Goal: Task Accomplishment & Management: Complete application form

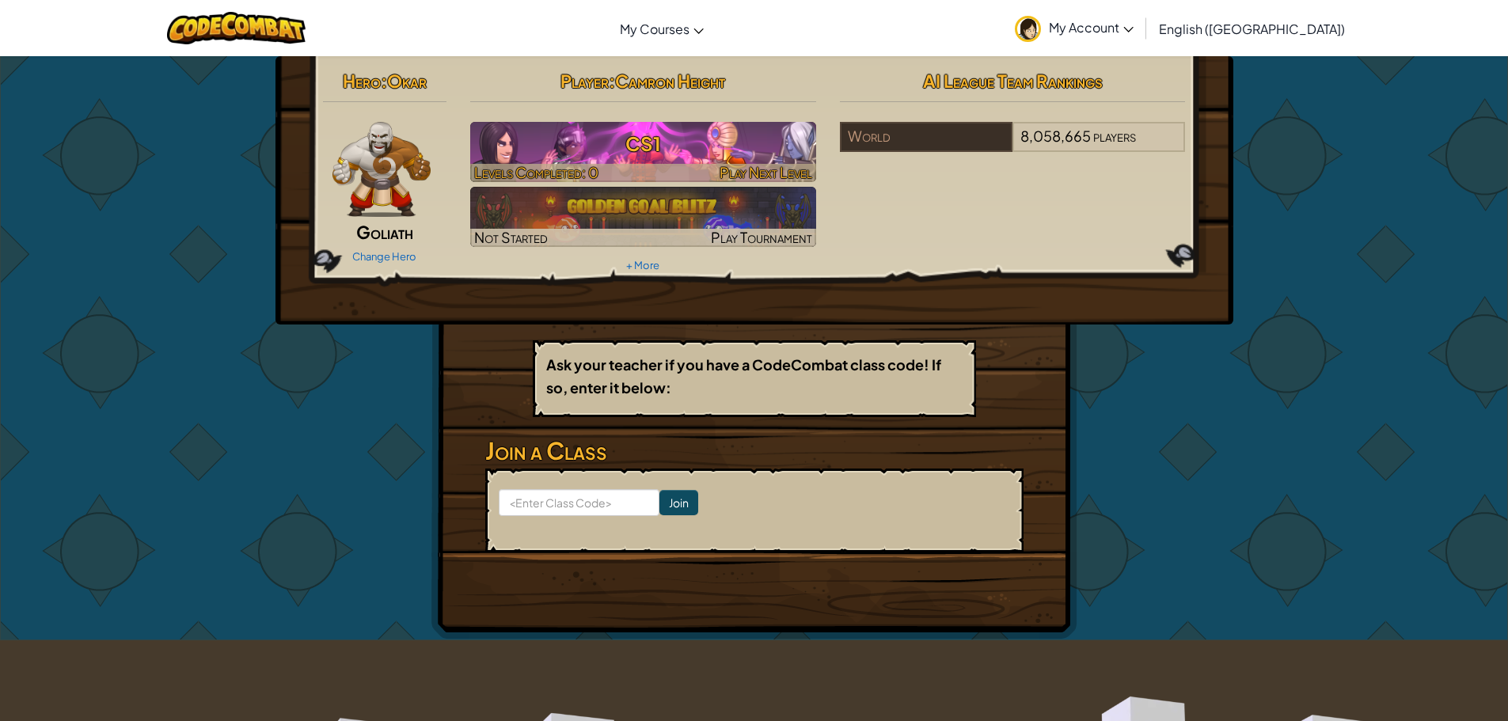
click at [667, 146] on h3 "CS1" at bounding box center [643, 144] width 346 height 36
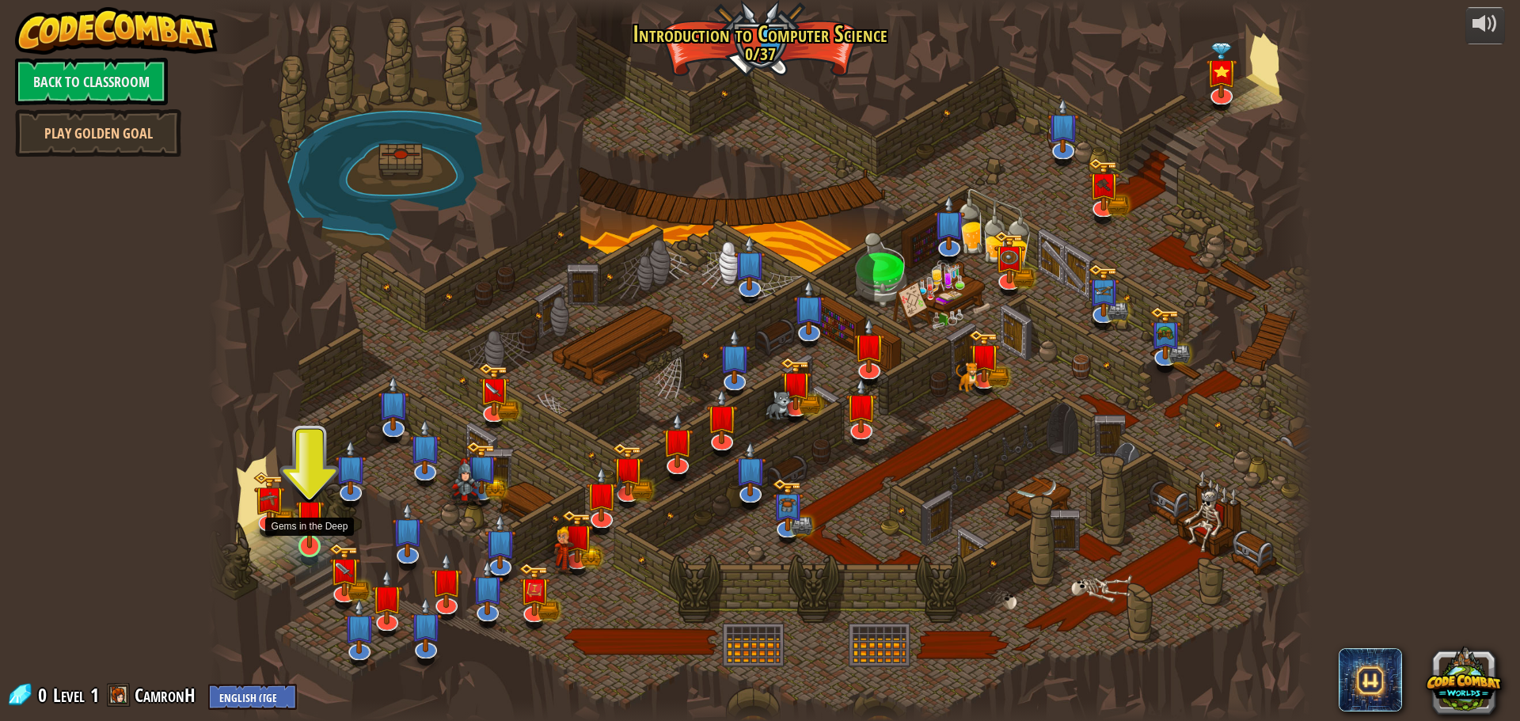
click at [310, 533] on img at bounding box center [309, 513] width 29 height 67
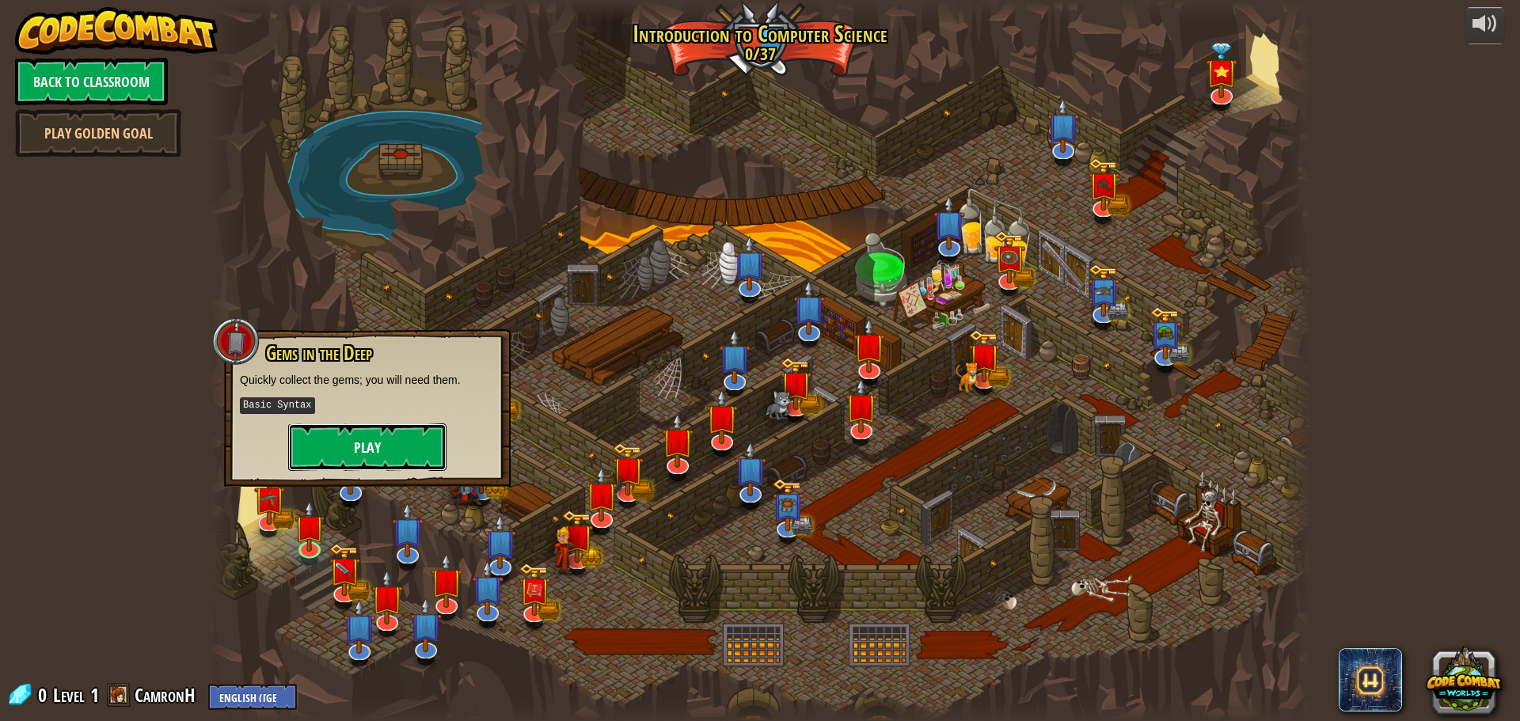
click at [381, 432] on button "Play" at bounding box center [367, 446] width 158 height 47
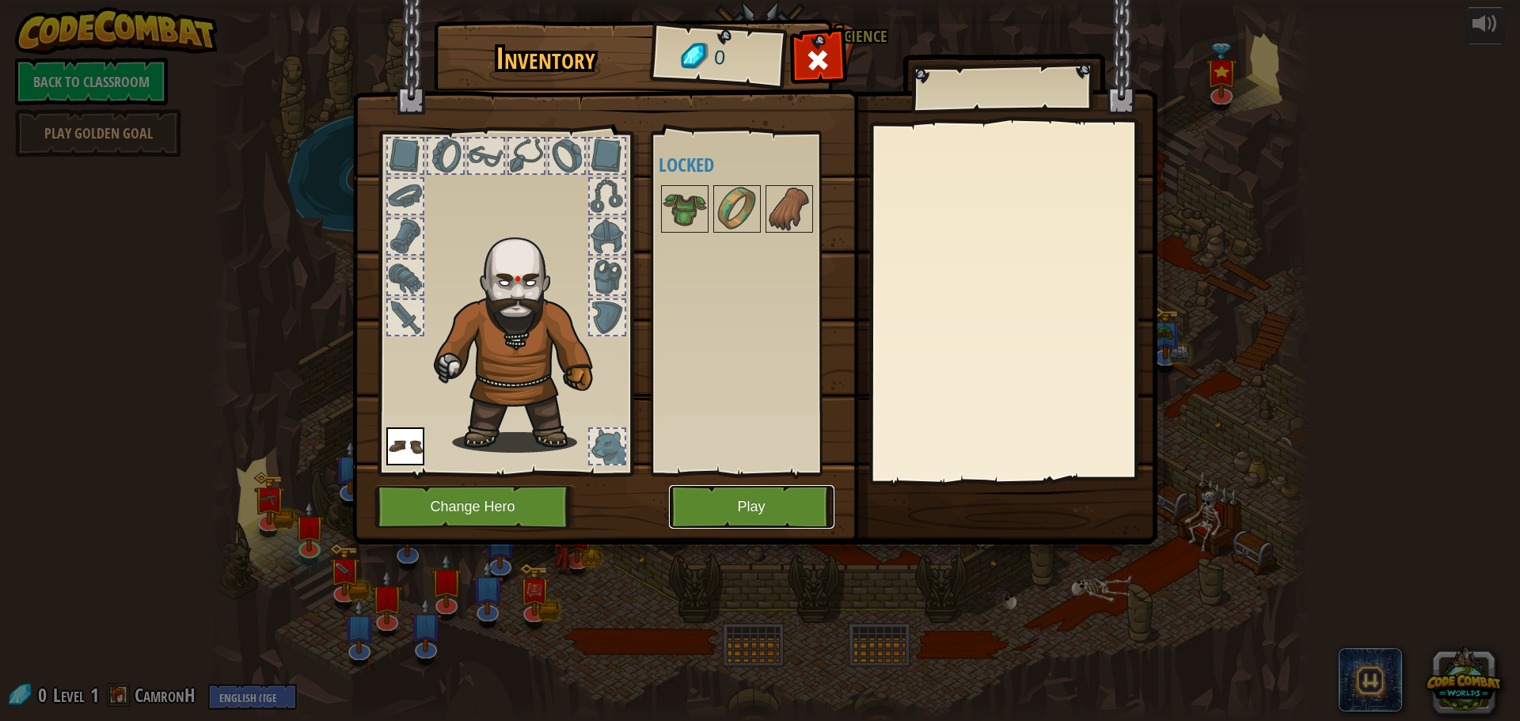
click at [746, 517] on button "Play" at bounding box center [751, 507] width 165 height 44
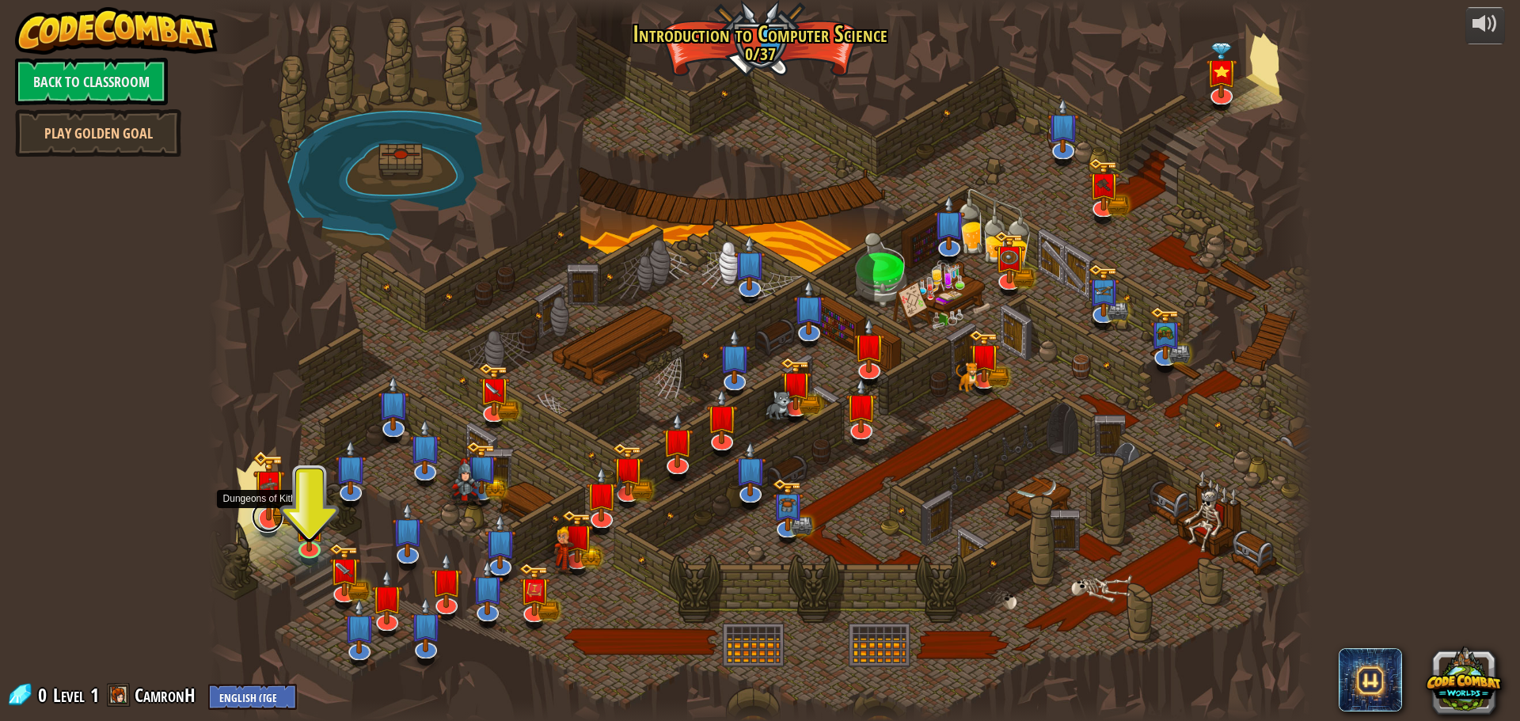
click at [269, 525] on link at bounding box center [268, 517] width 32 height 32
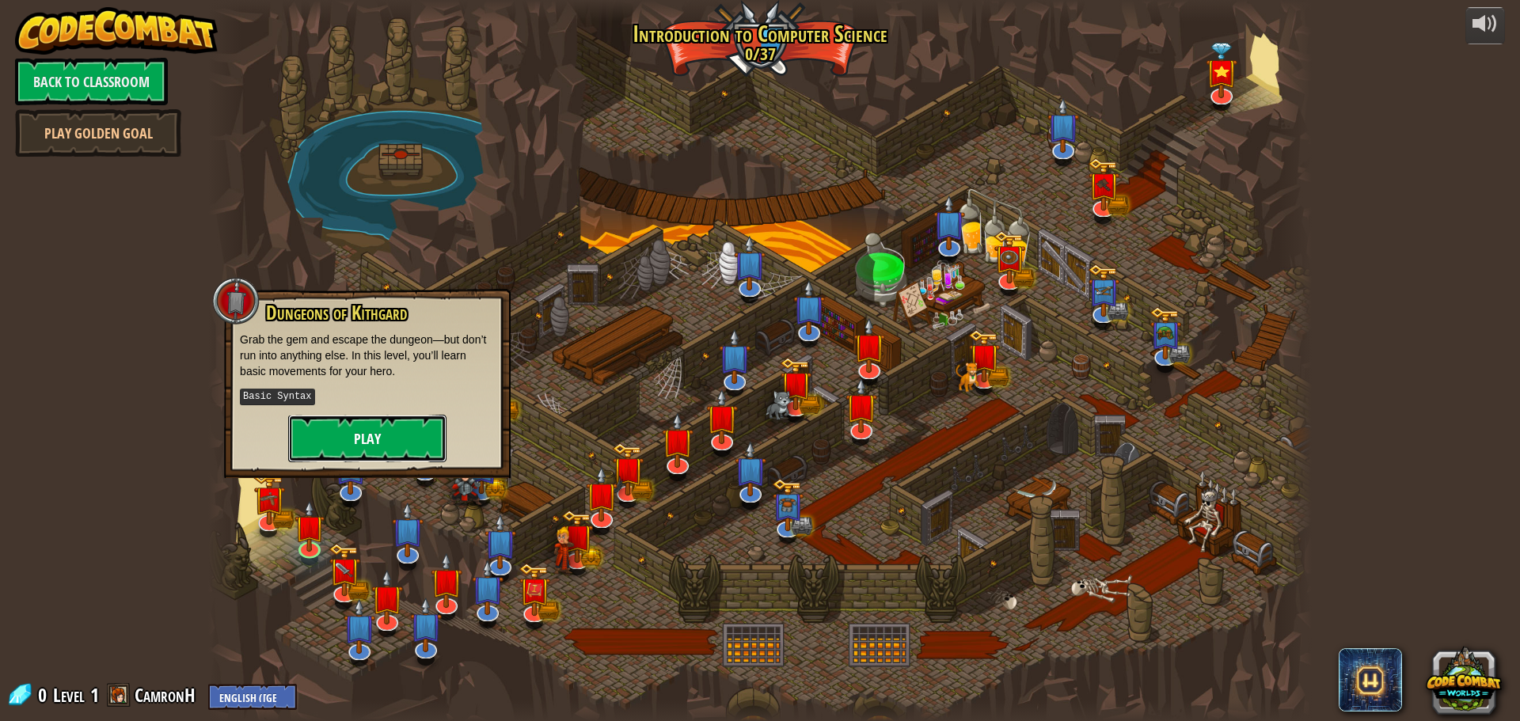
click at [348, 431] on button "Play" at bounding box center [367, 438] width 158 height 47
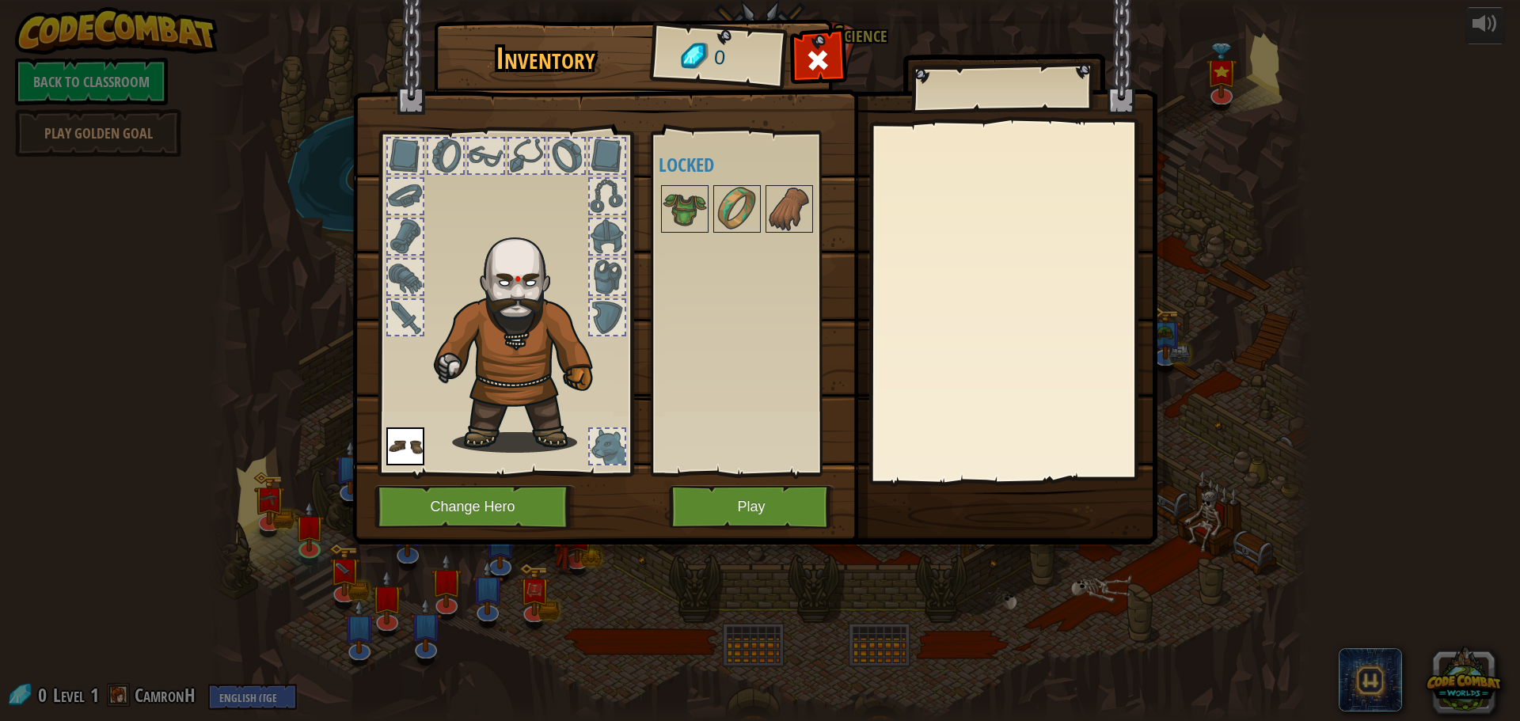
click at [808, 47] on span at bounding box center [817, 59] width 25 height 25
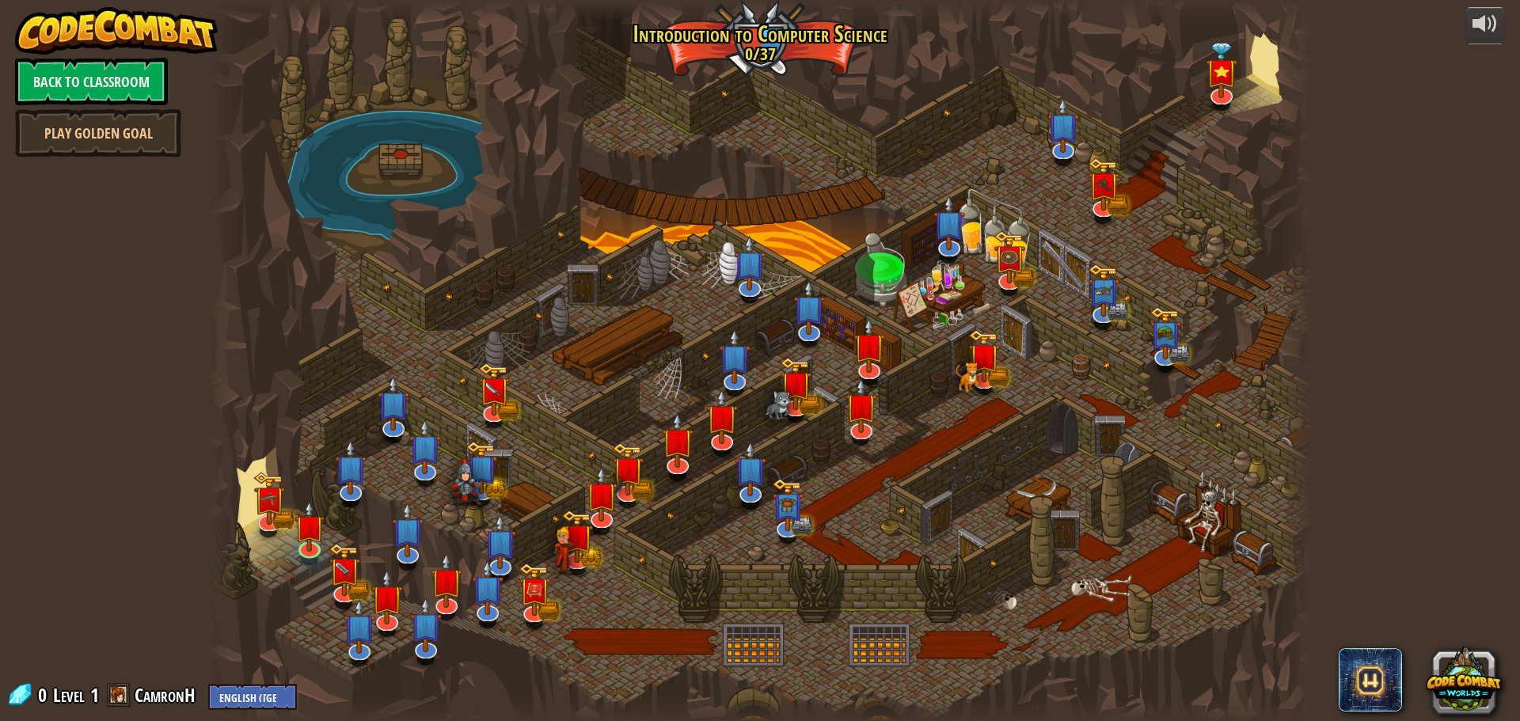
click at [81, 18] on img at bounding box center [116, 30] width 203 height 47
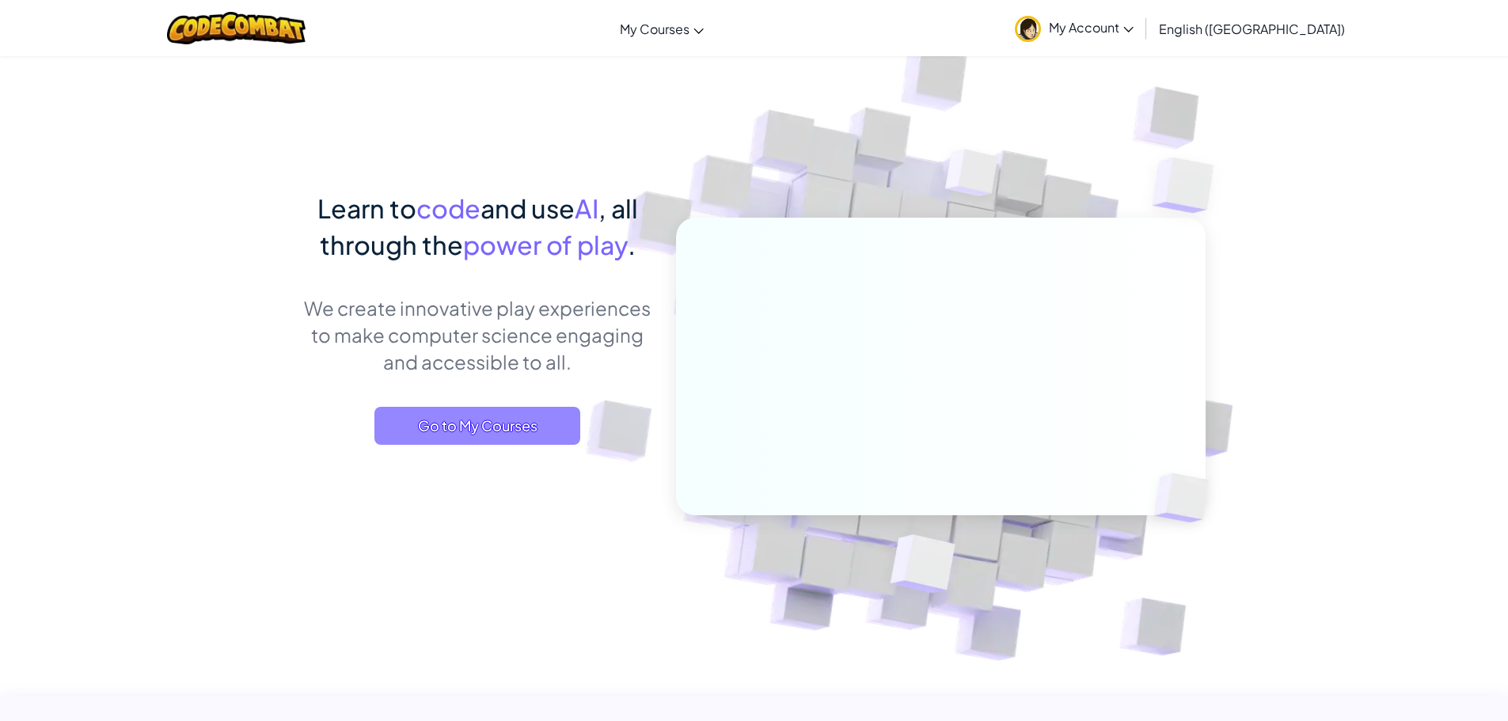
click at [545, 435] on span "Go to My Courses" at bounding box center [477, 426] width 206 height 38
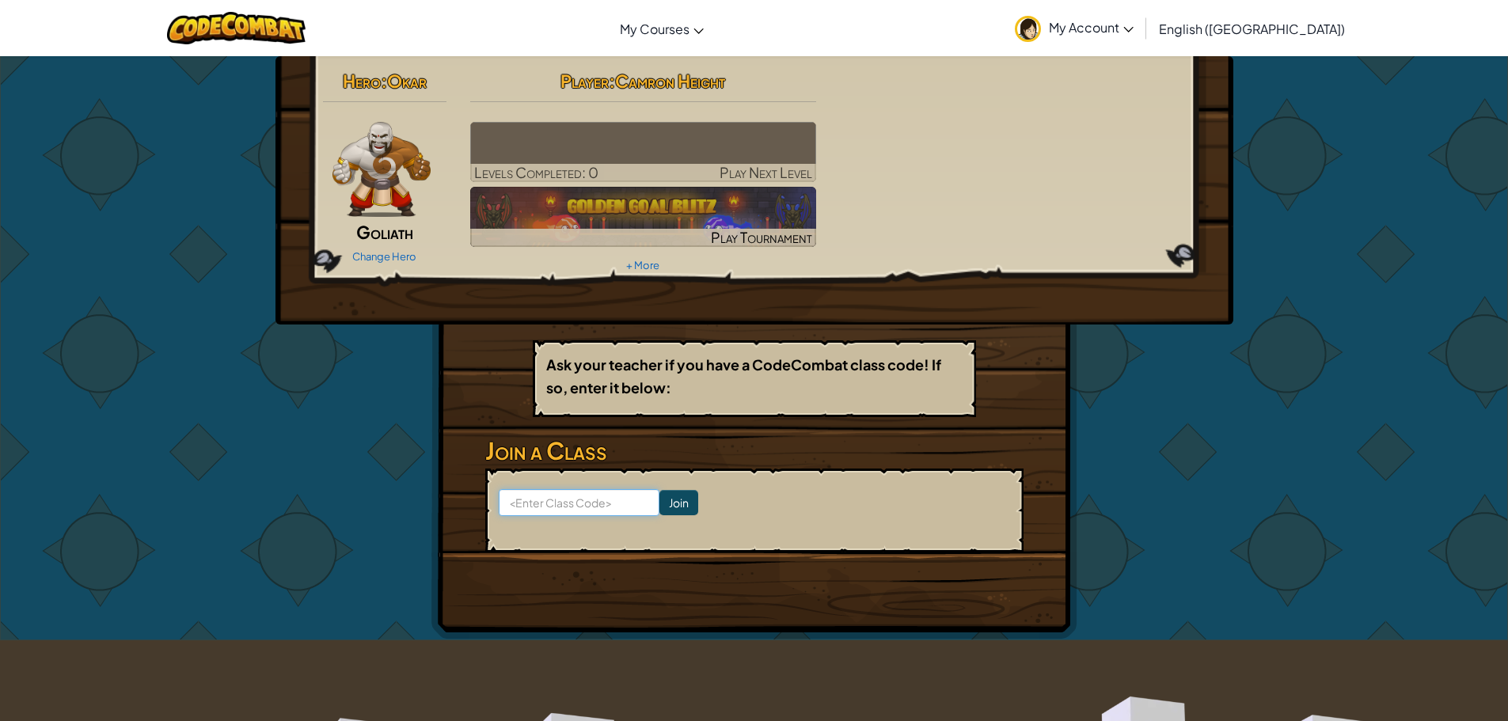
click at [589, 499] on input at bounding box center [579, 502] width 161 height 27
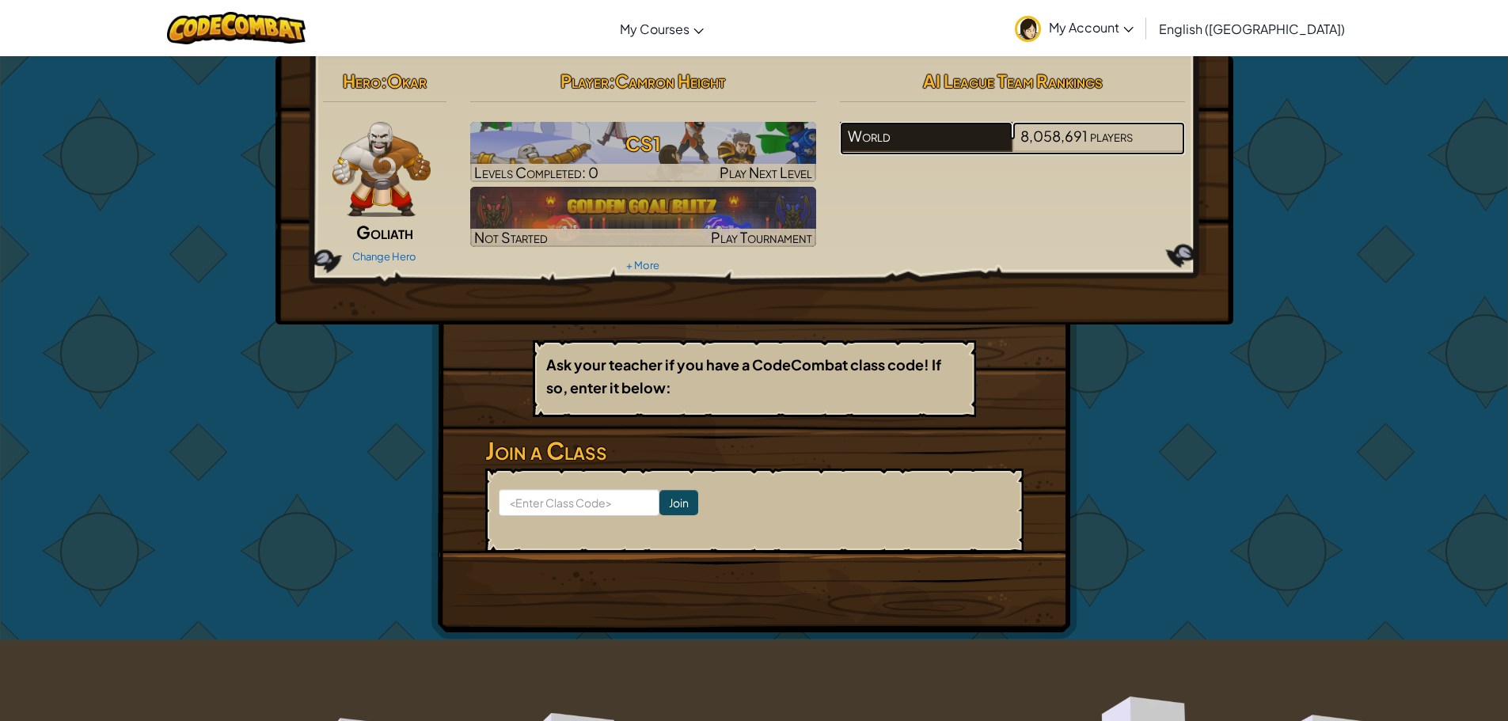
click at [989, 125] on div "World" at bounding box center [926, 137] width 173 height 30
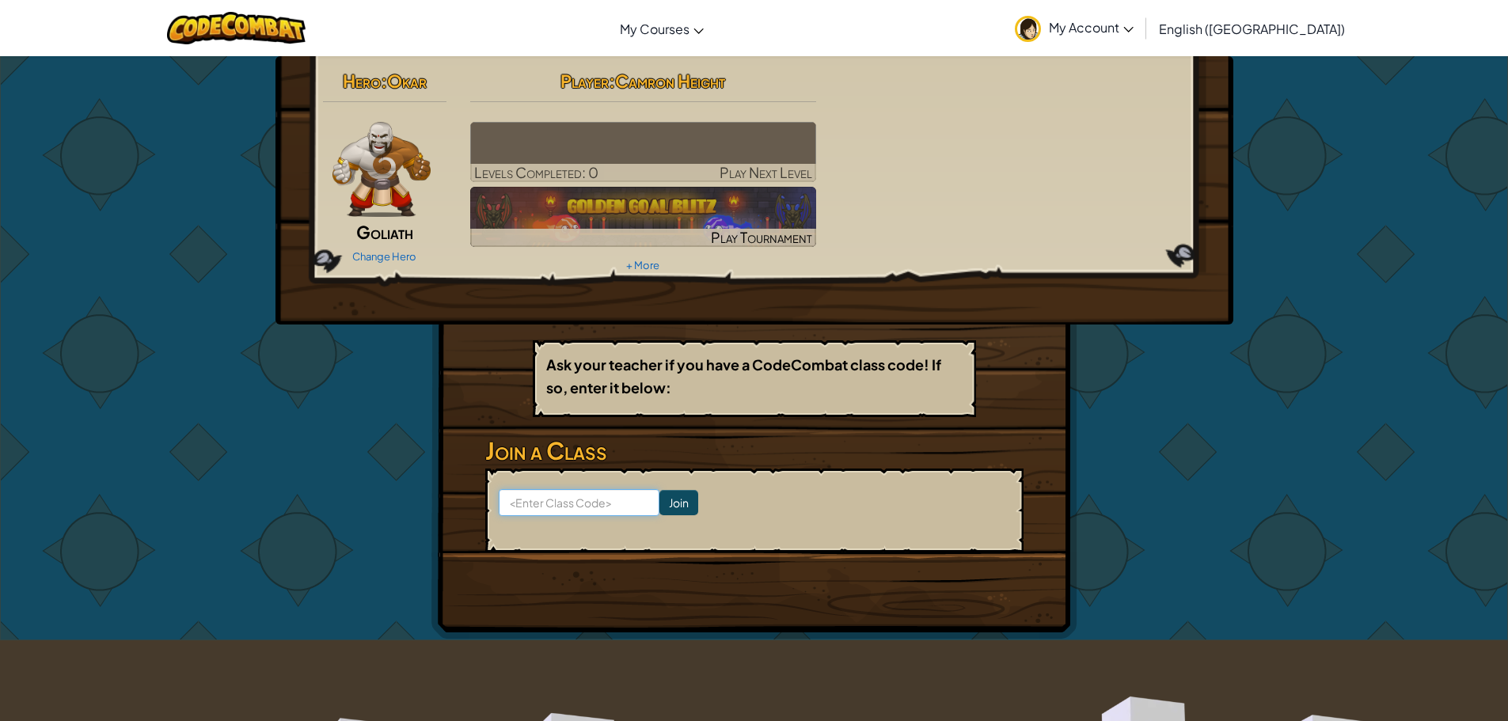
click at [590, 497] on input at bounding box center [579, 502] width 161 height 27
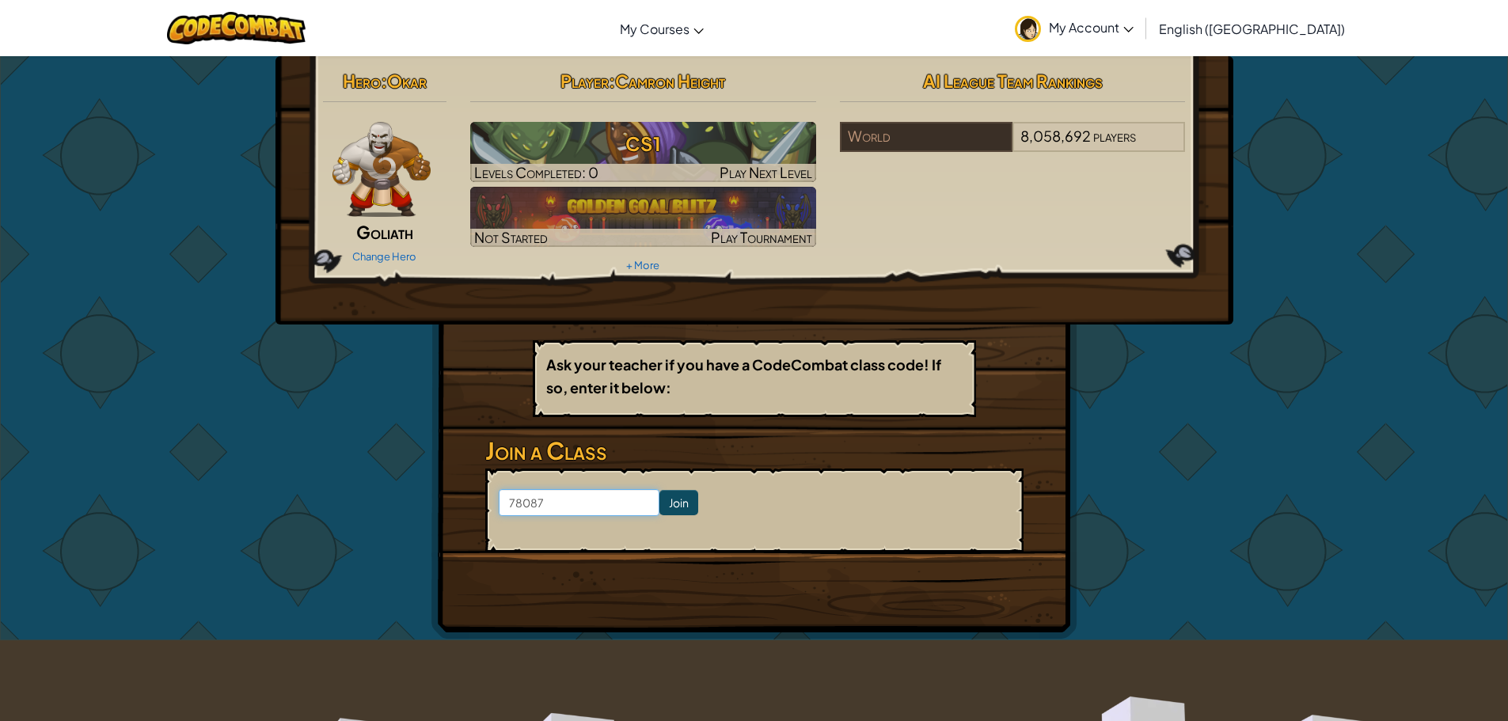
type input "78087"
click at [659, 503] on input "Join" at bounding box center [678, 502] width 39 height 25
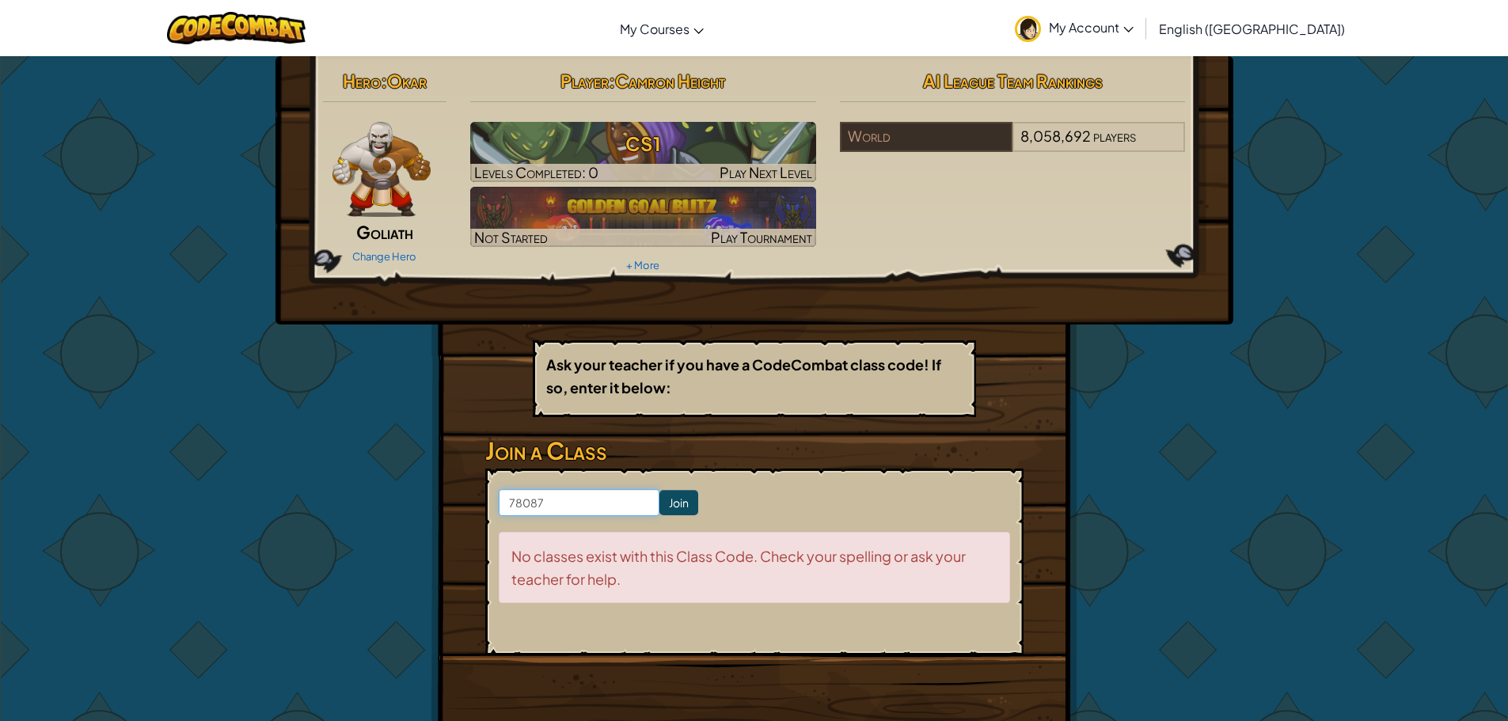
click at [571, 508] on input "78087" at bounding box center [579, 502] width 161 height 27
type input "7"
type input "8"
type input "7"
click at [975, 132] on div "World" at bounding box center [926, 137] width 173 height 30
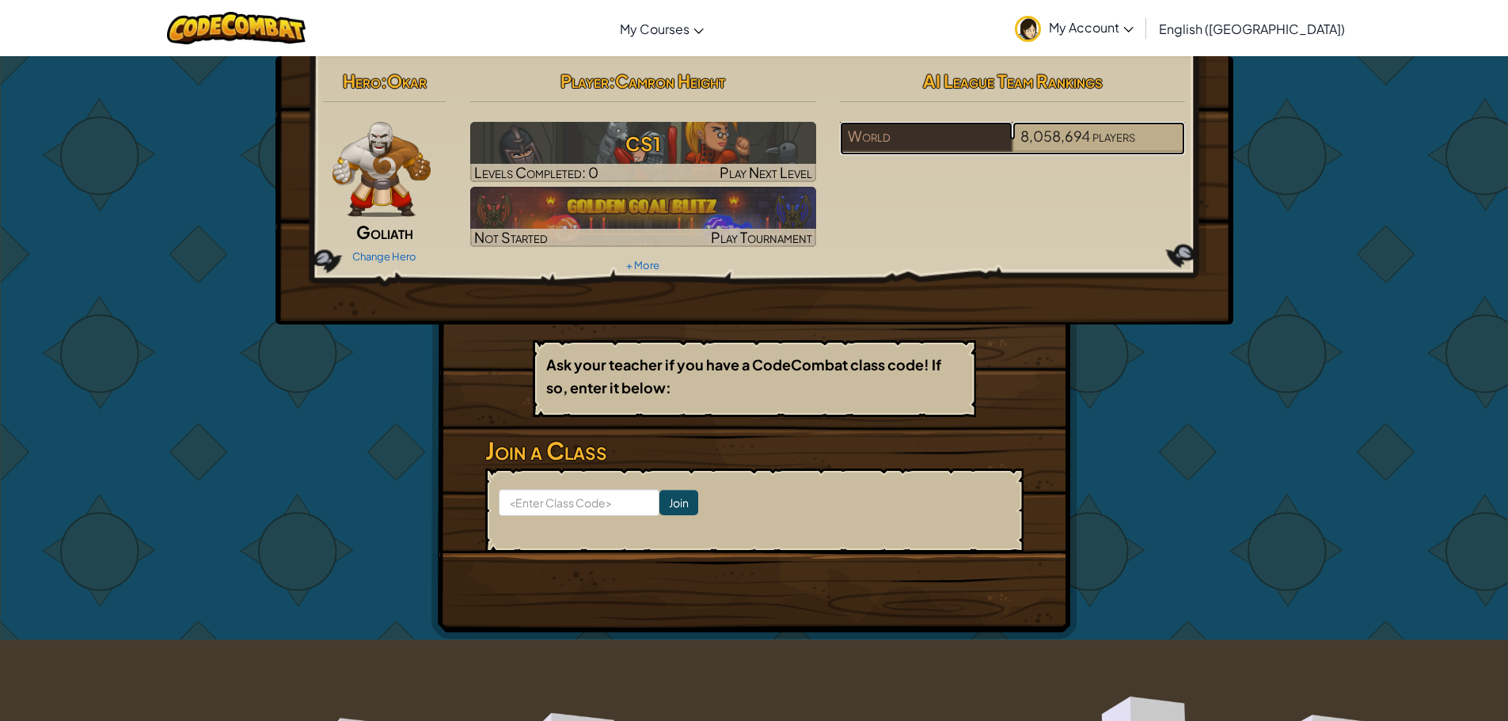
click at [1116, 135] on span "players" at bounding box center [1113, 136] width 43 height 18
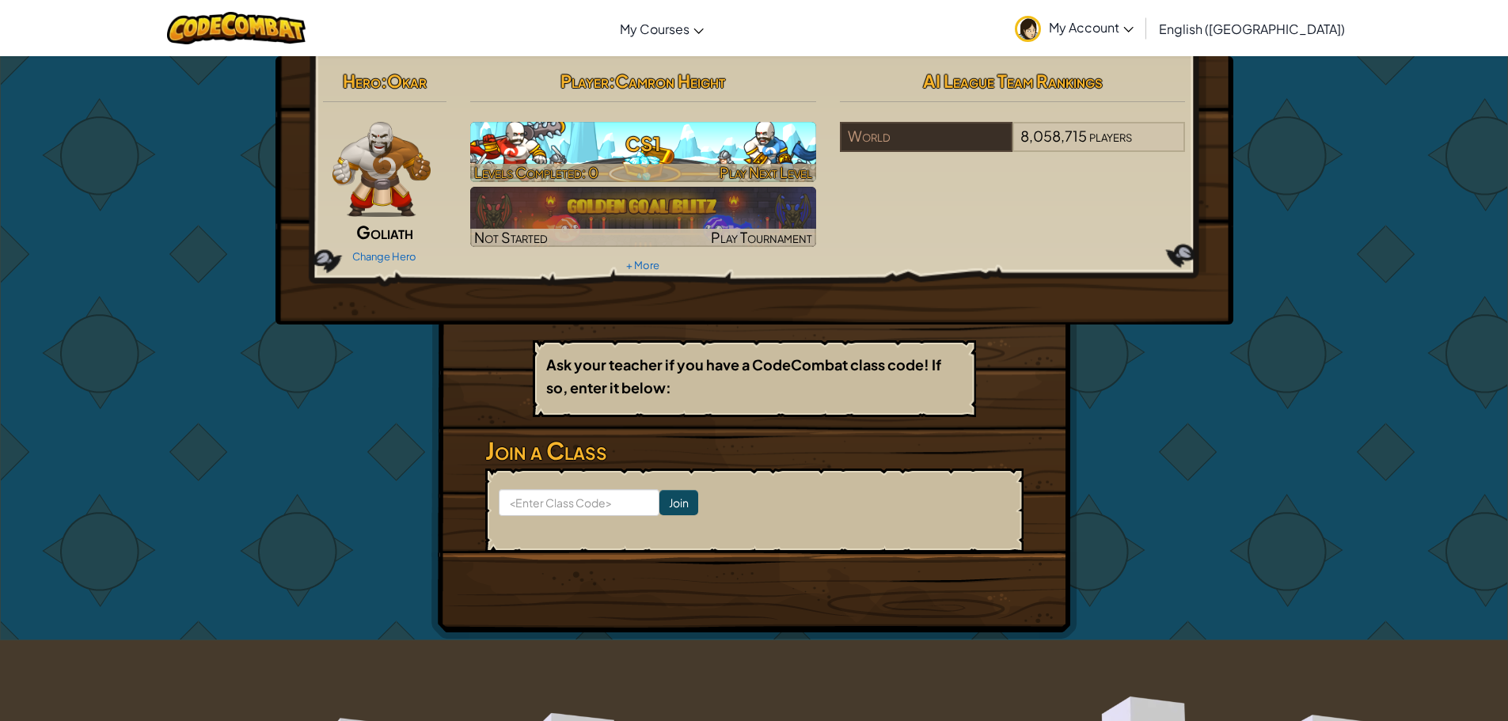
click at [687, 157] on h3 "CS1" at bounding box center [643, 144] width 346 height 36
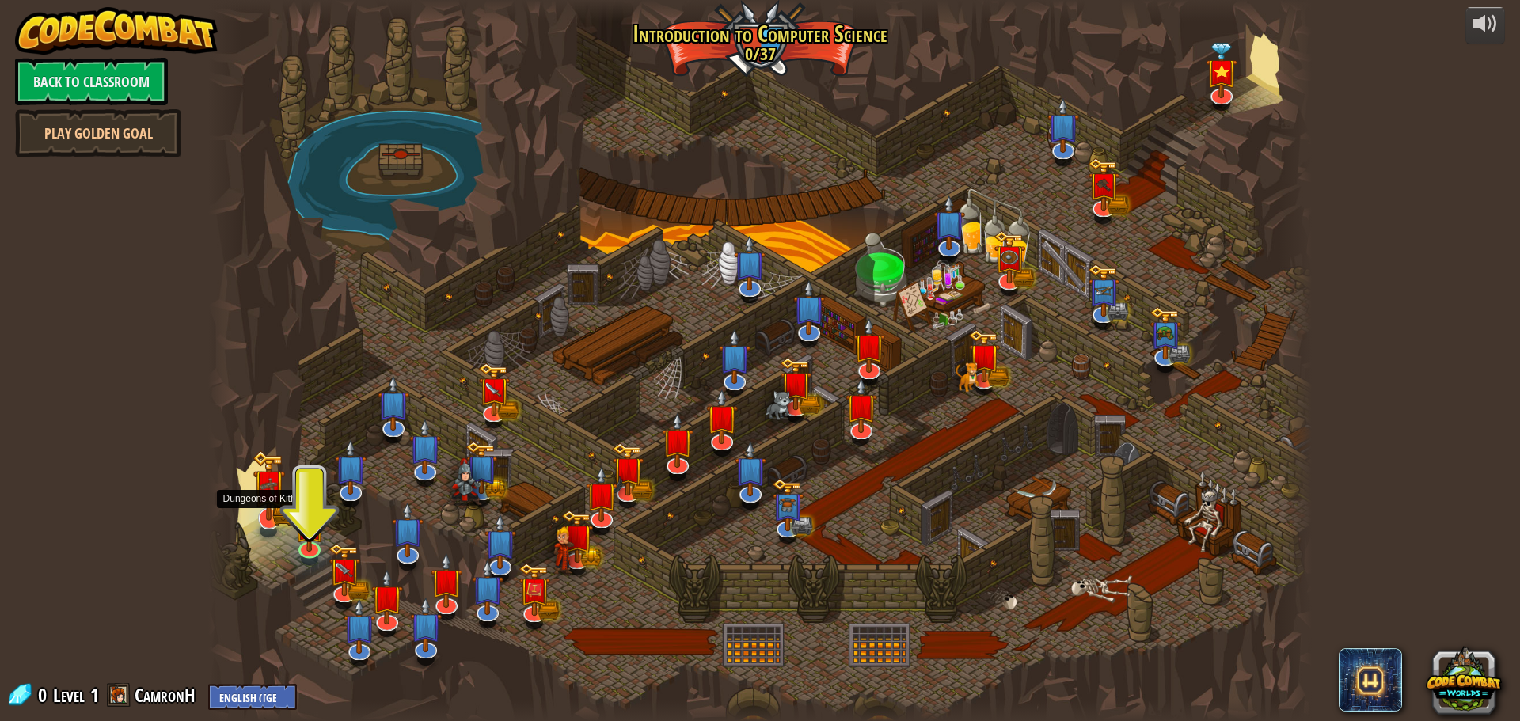
click at [264, 519] on img at bounding box center [268, 485] width 32 height 70
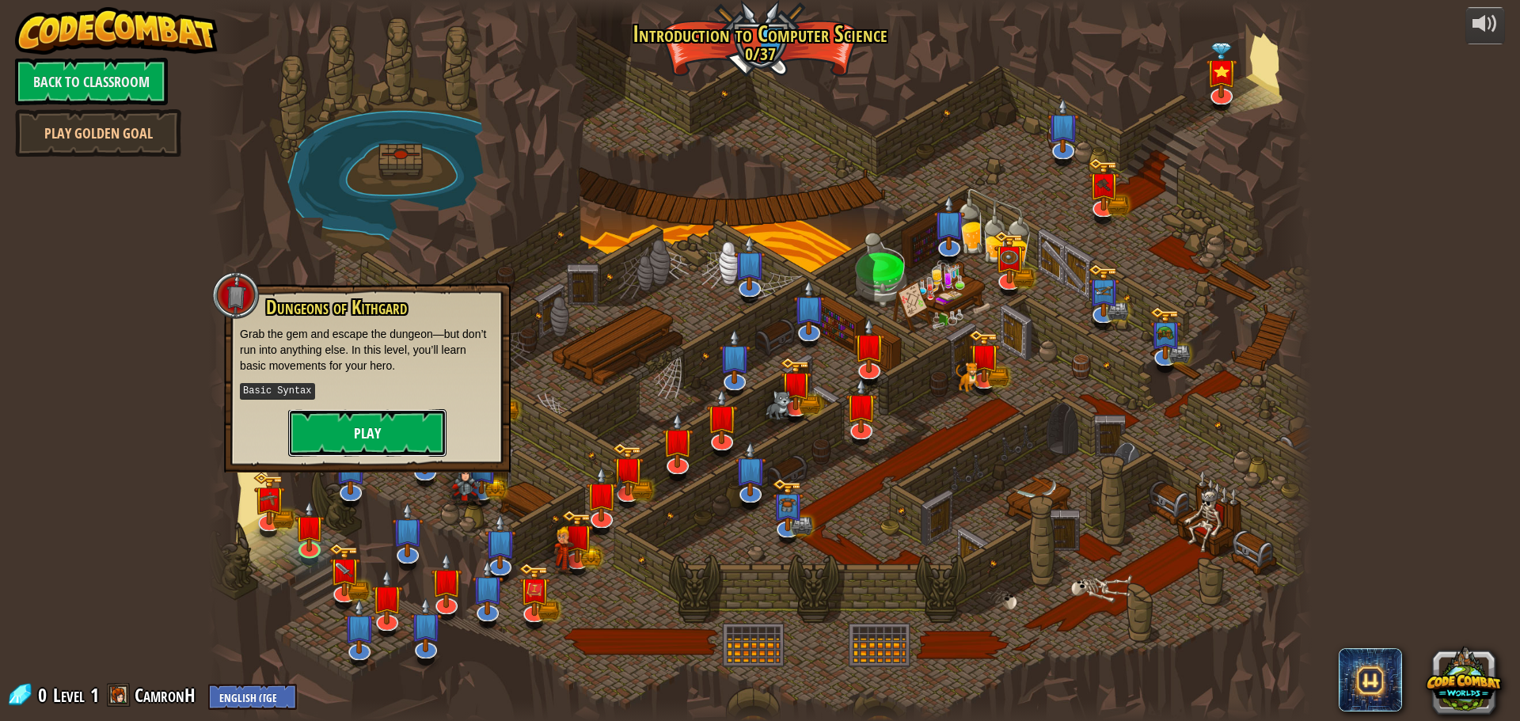
click at [366, 423] on button "Play" at bounding box center [367, 432] width 158 height 47
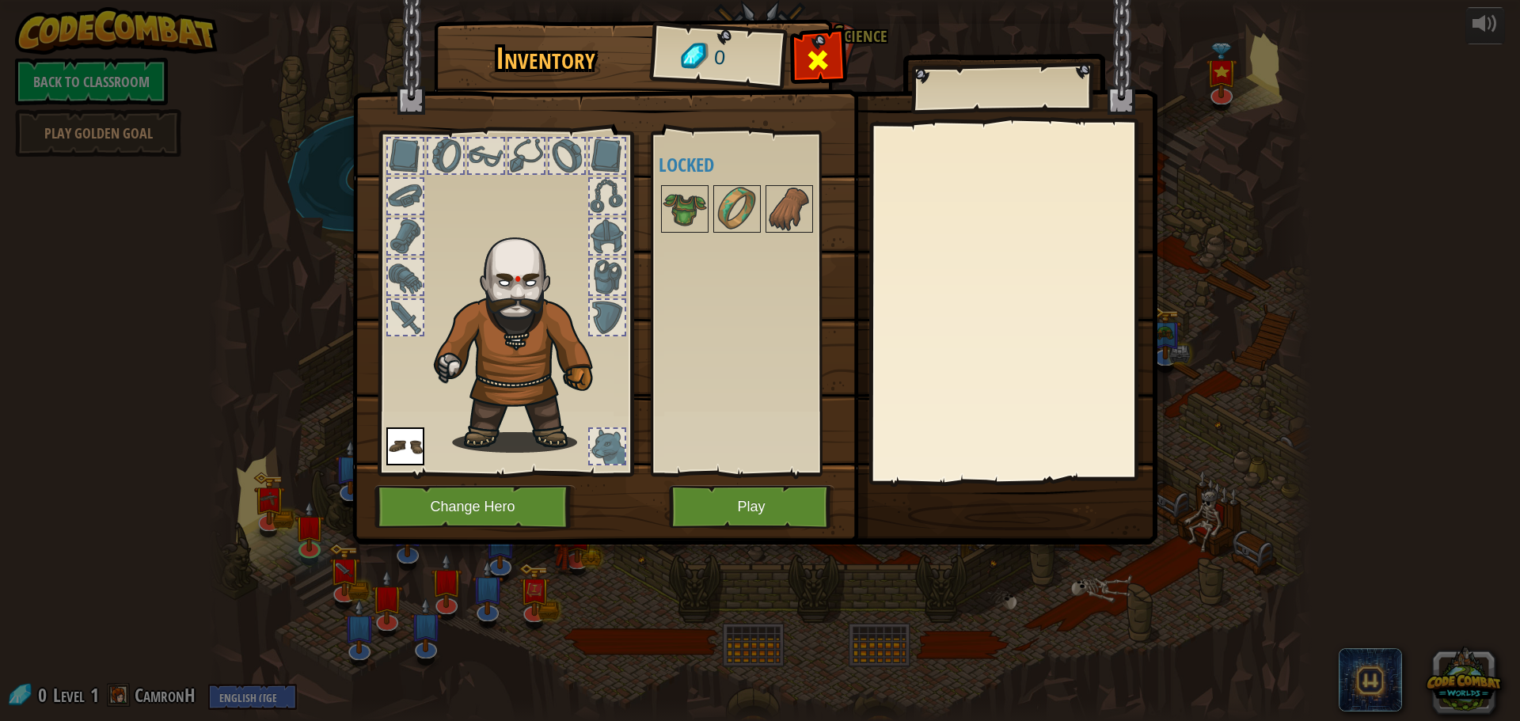
click at [805, 66] on div at bounding box center [818, 65] width 50 height 50
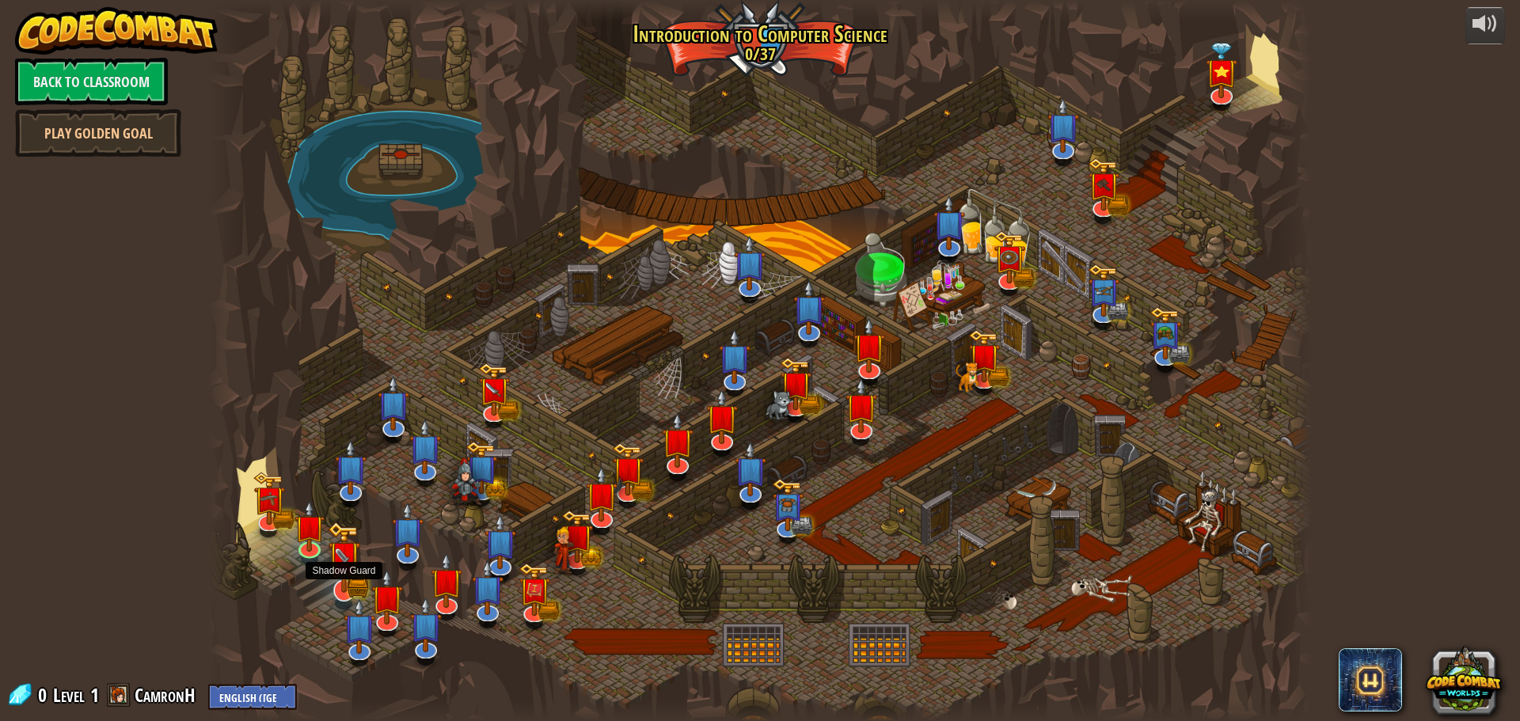
click at [347, 576] on img at bounding box center [344, 557] width 32 height 70
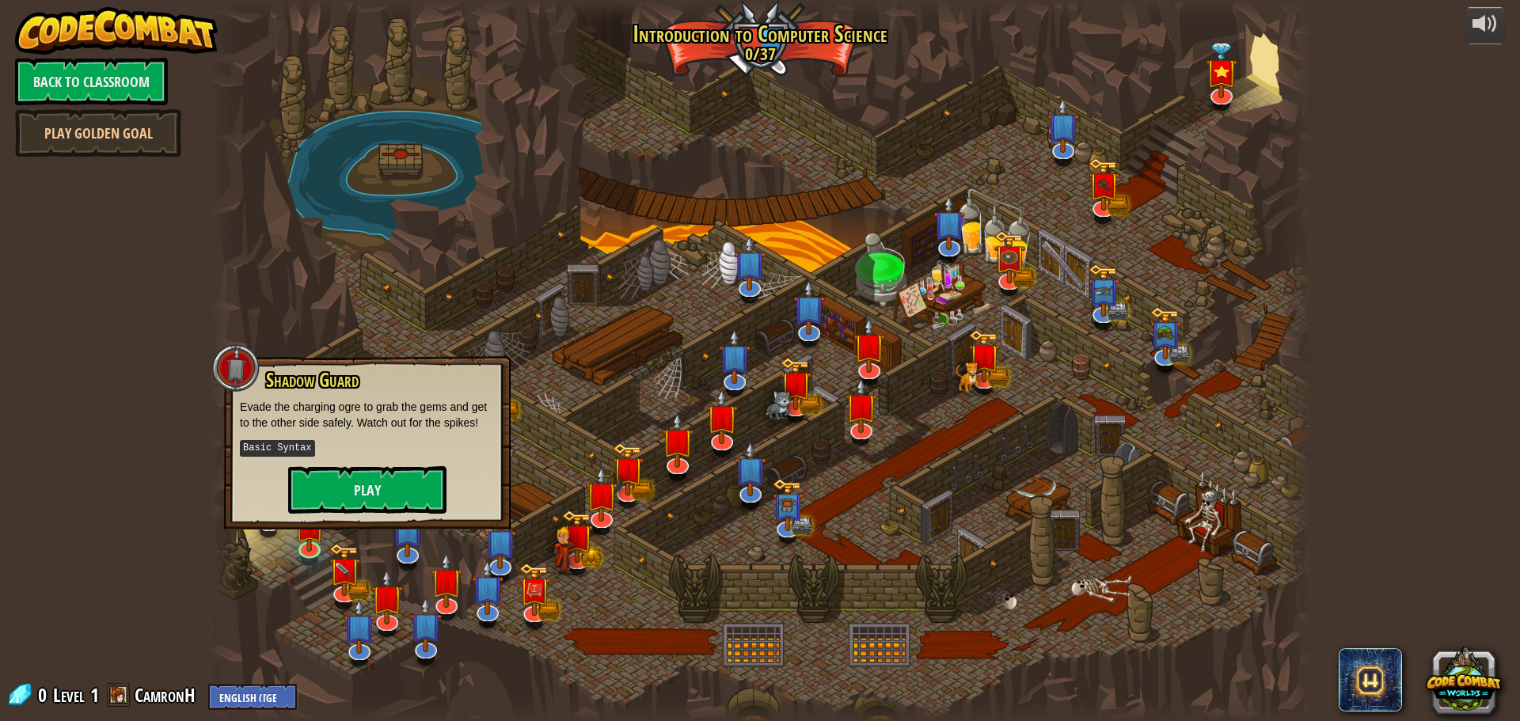
click at [401, 302] on div at bounding box center [759, 360] width 1103 height 721
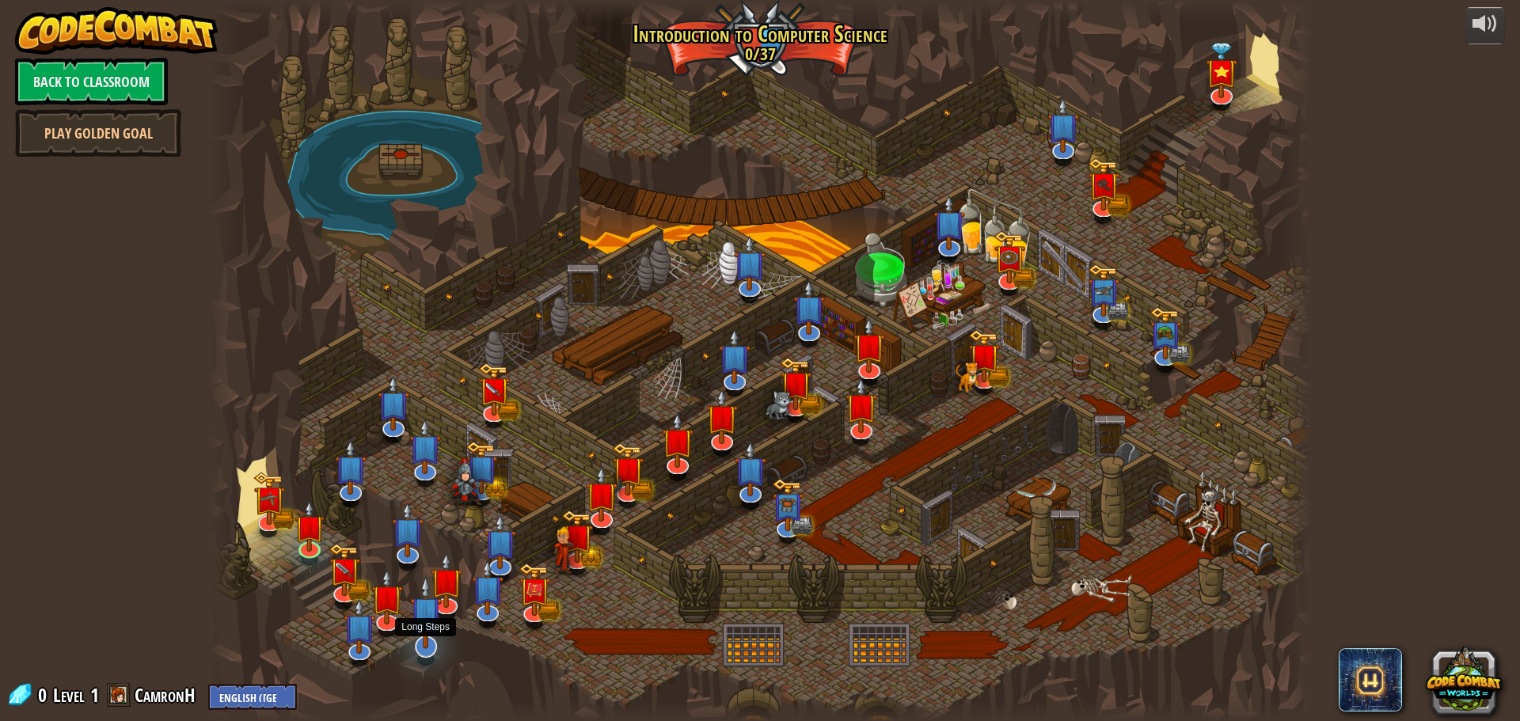
click at [431, 636] on img at bounding box center [426, 612] width 32 height 74
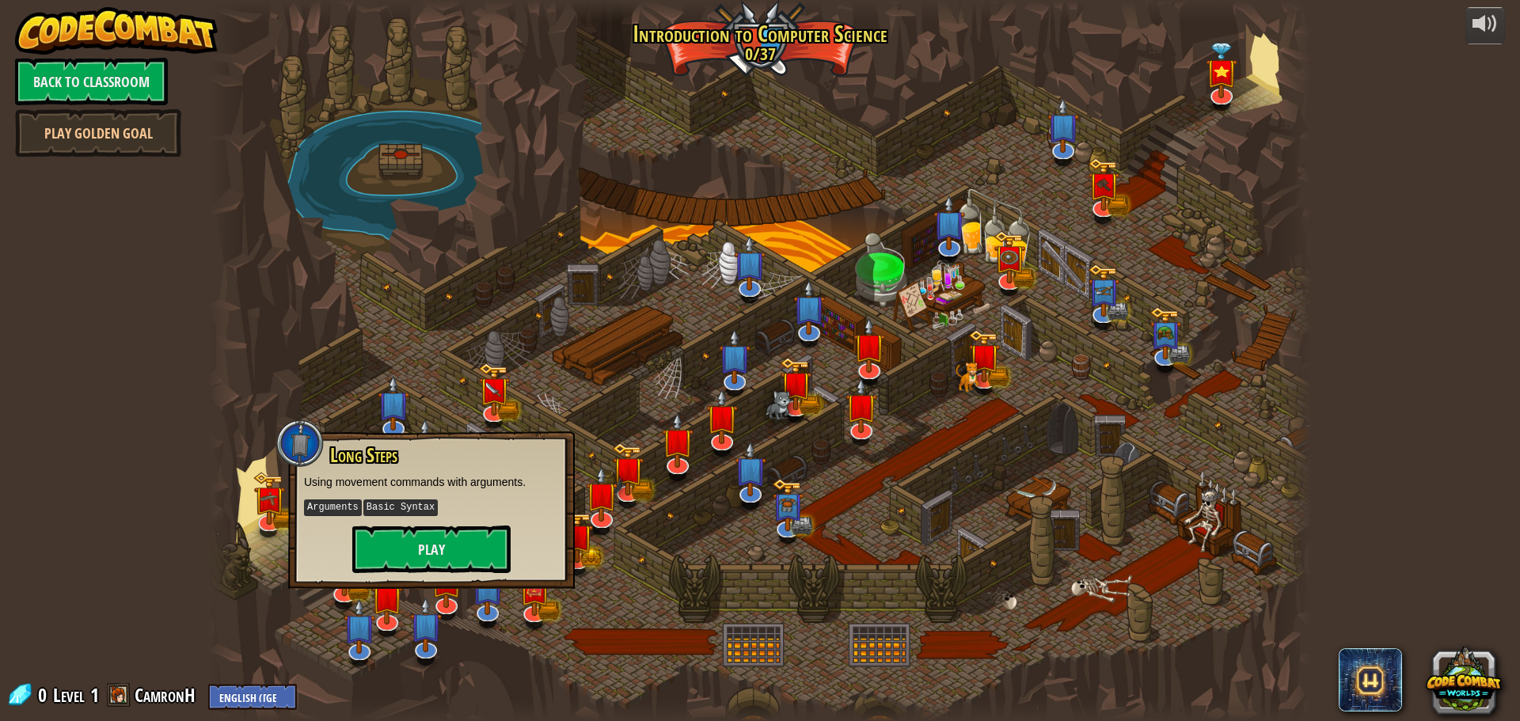
click at [331, 309] on div at bounding box center [759, 360] width 1103 height 721
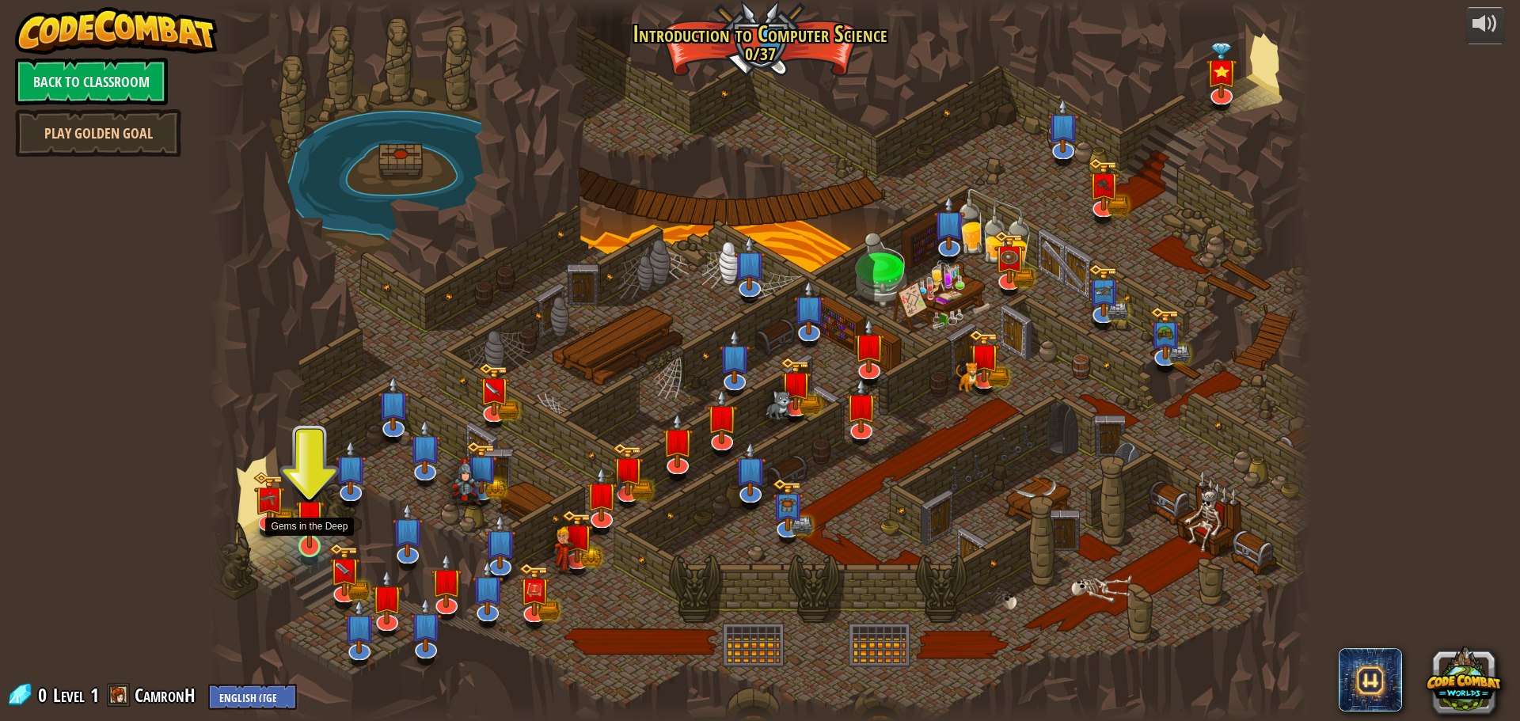
click at [309, 533] on img at bounding box center [309, 513] width 29 height 67
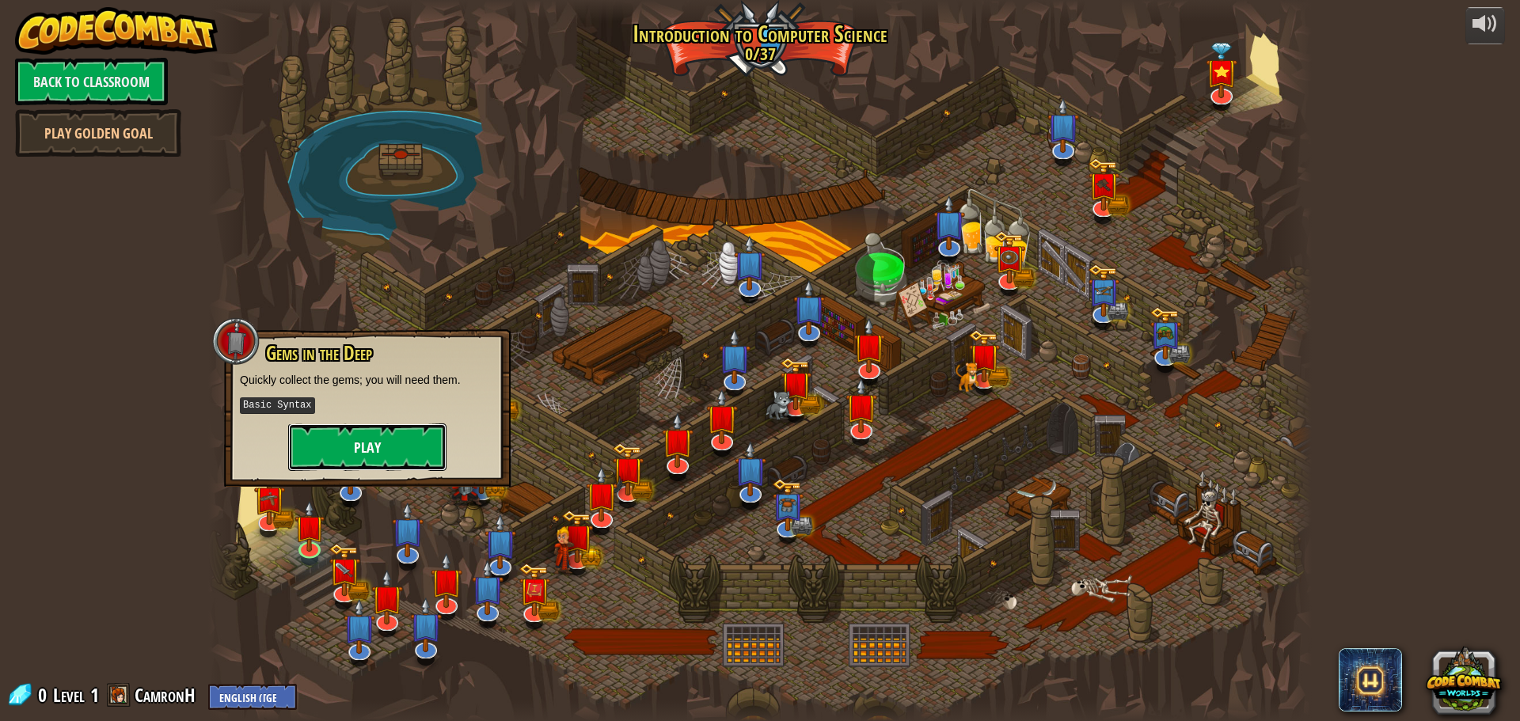
click at [371, 457] on button "Play" at bounding box center [367, 446] width 158 height 47
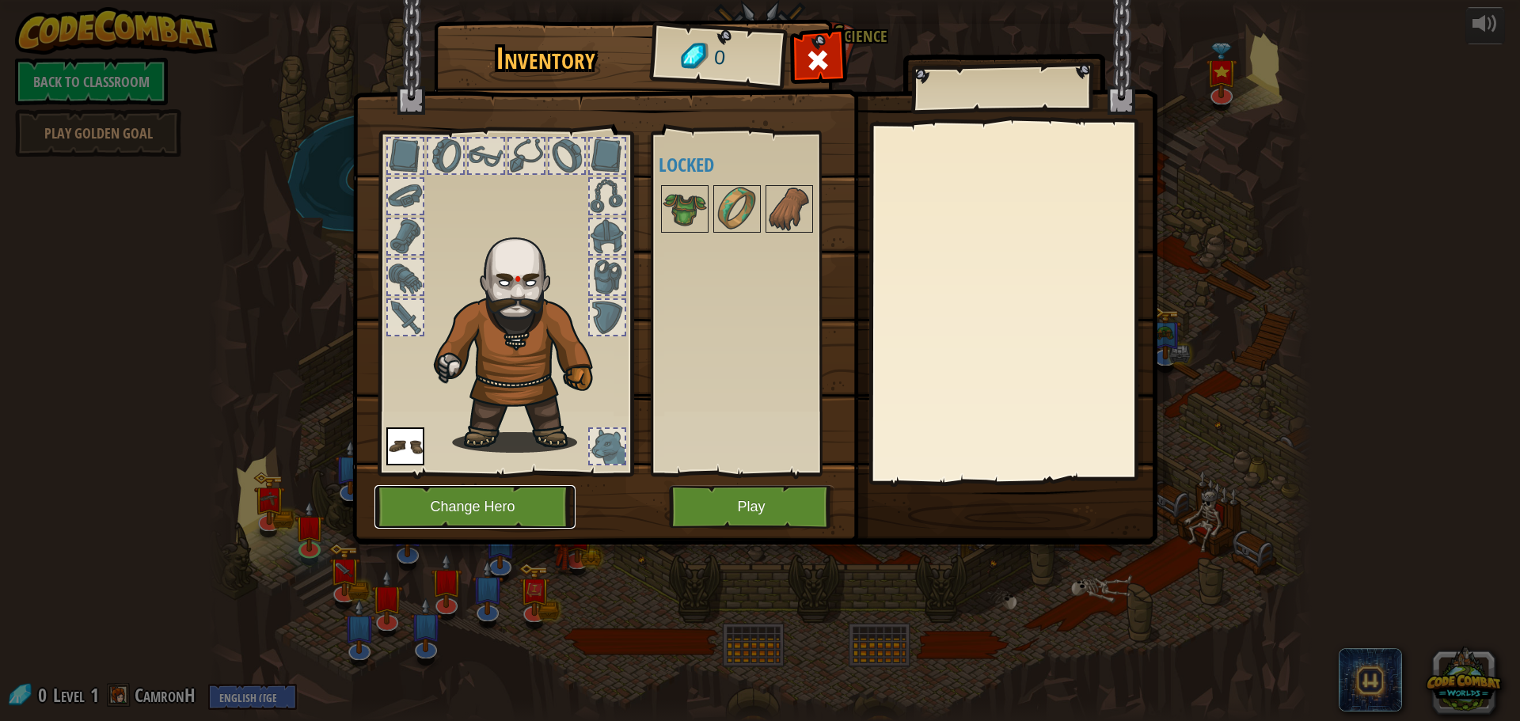
click at [492, 497] on button "Change Hero" at bounding box center [474, 507] width 201 height 44
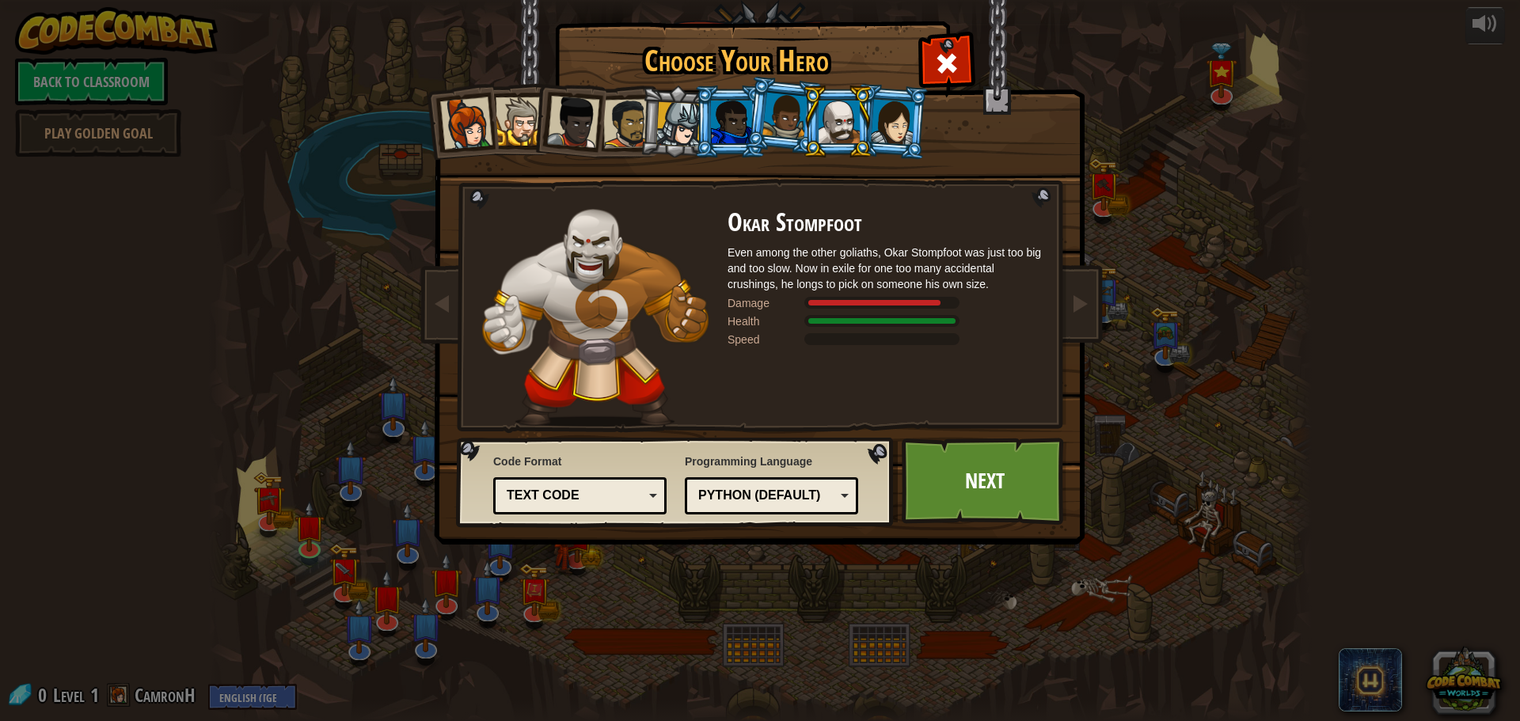
click at [450, 115] on div at bounding box center [466, 123] width 52 height 52
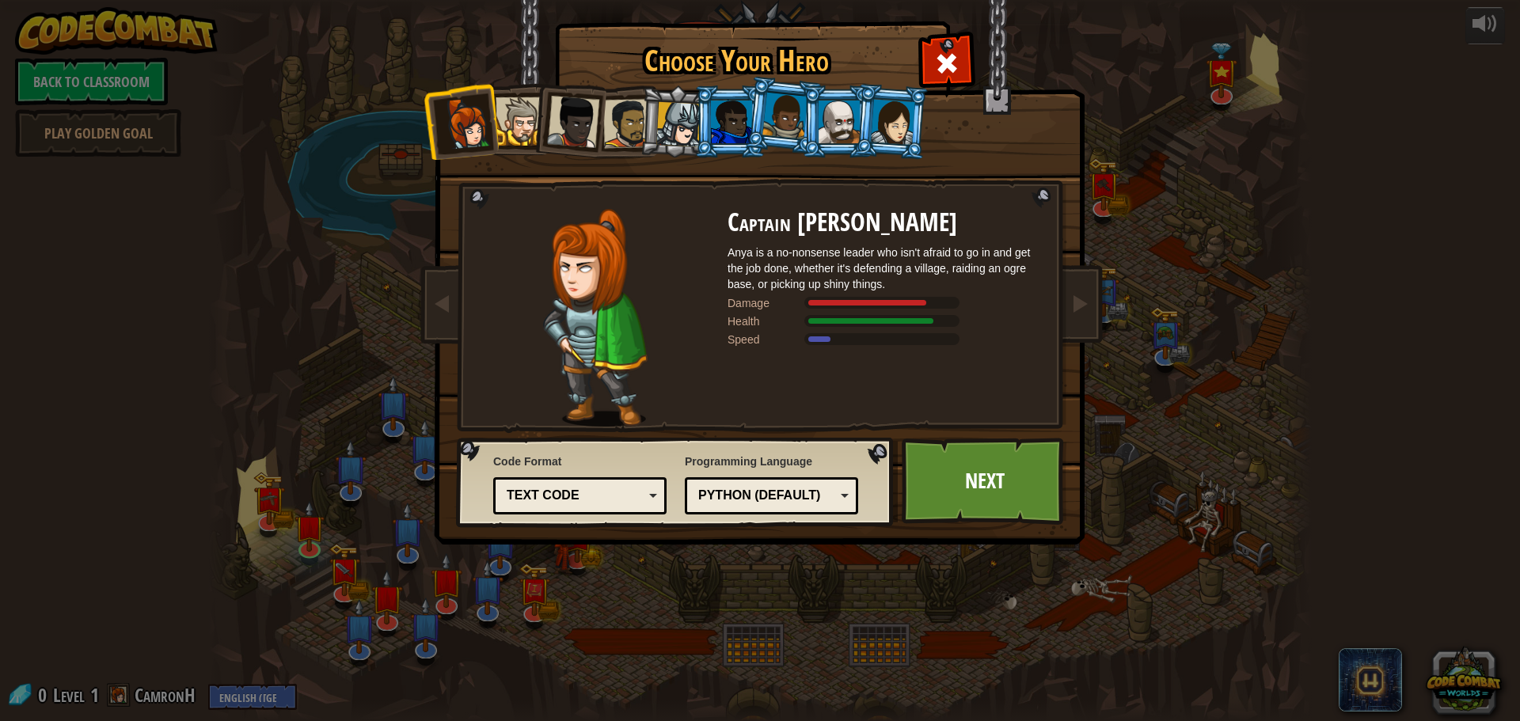
click at [517, 126] on div at bounding box center [519, 121] width 48 height 48
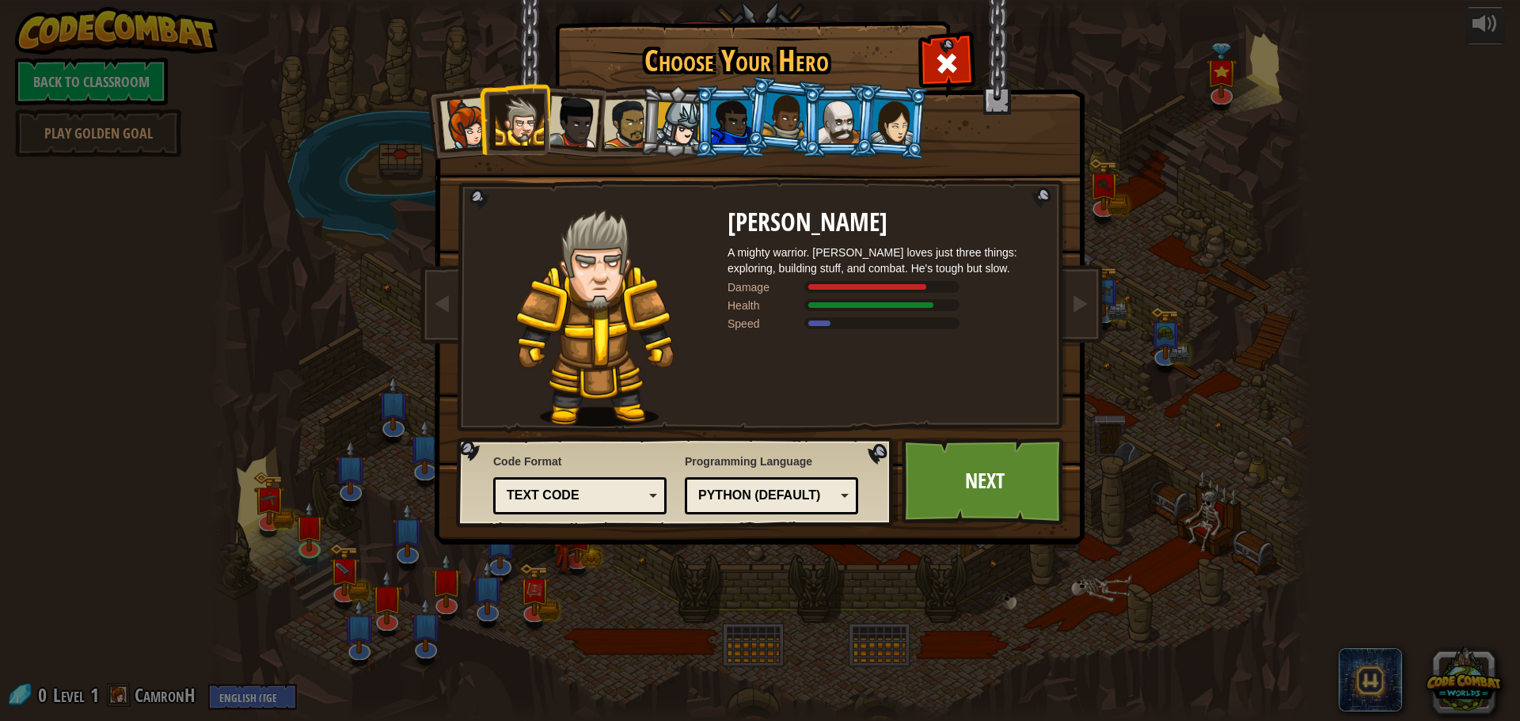
click at [576, 125] on div at bounding box center [573, 122] width 52 height 52
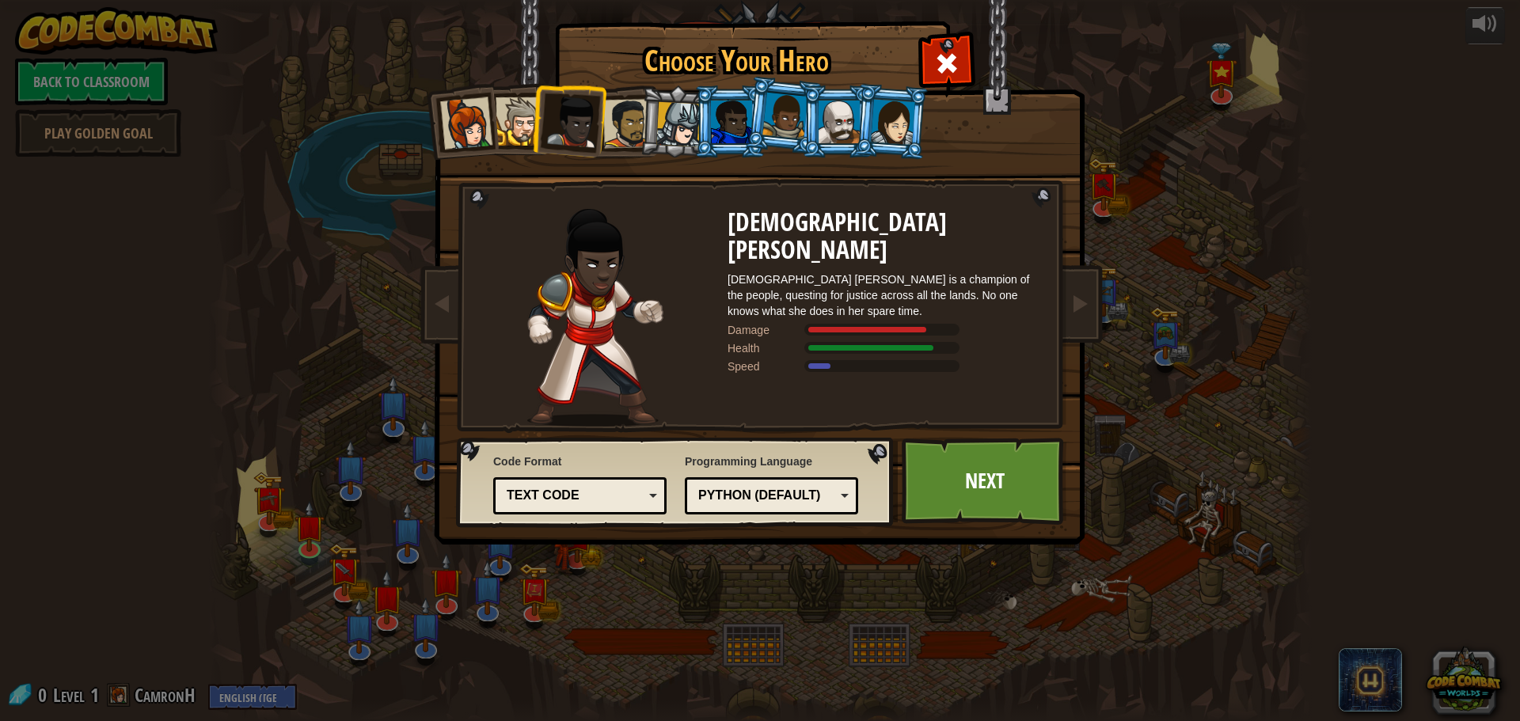
click at [625, 129] on div at bounding box center [627, 123] width 49 height 49
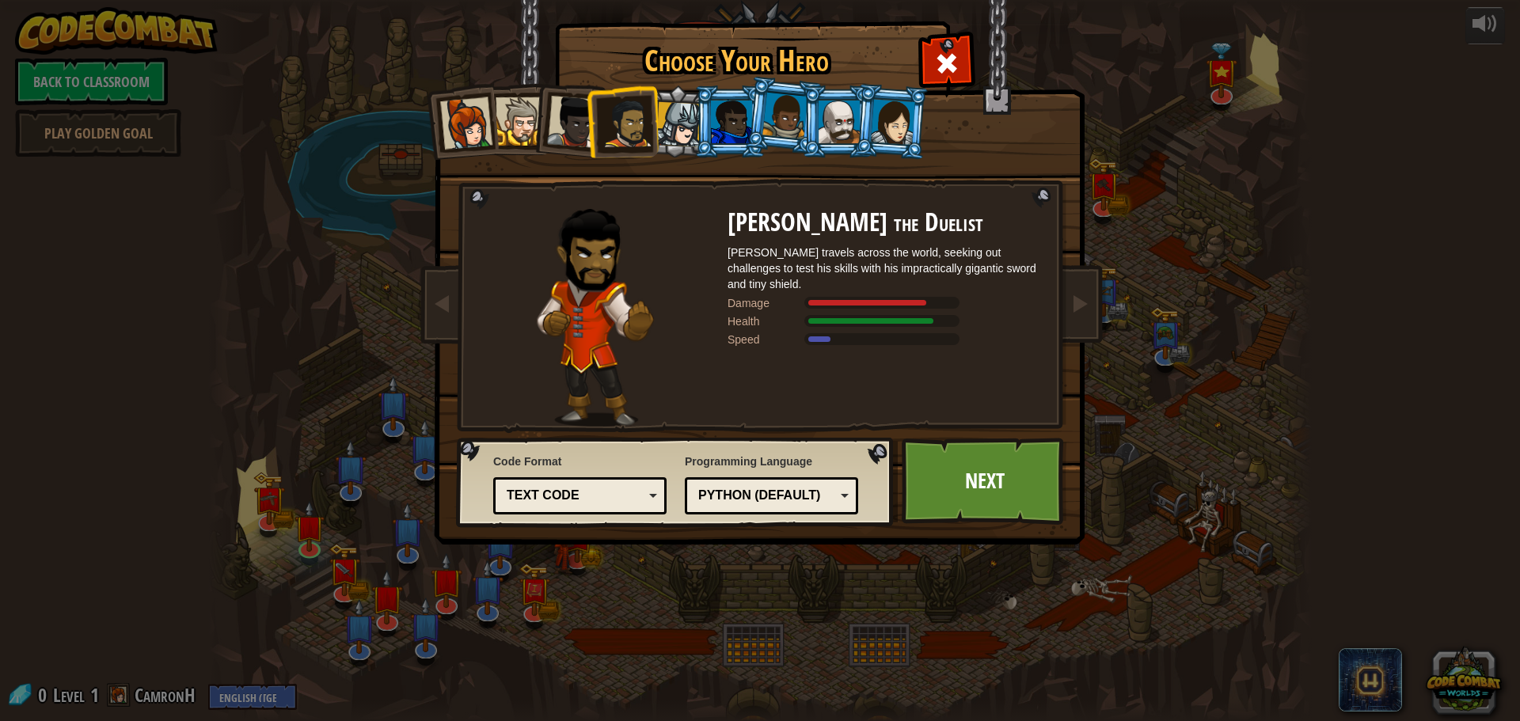
click at [703, 129] on li at bounding box center [729, 121] width 71 height 72
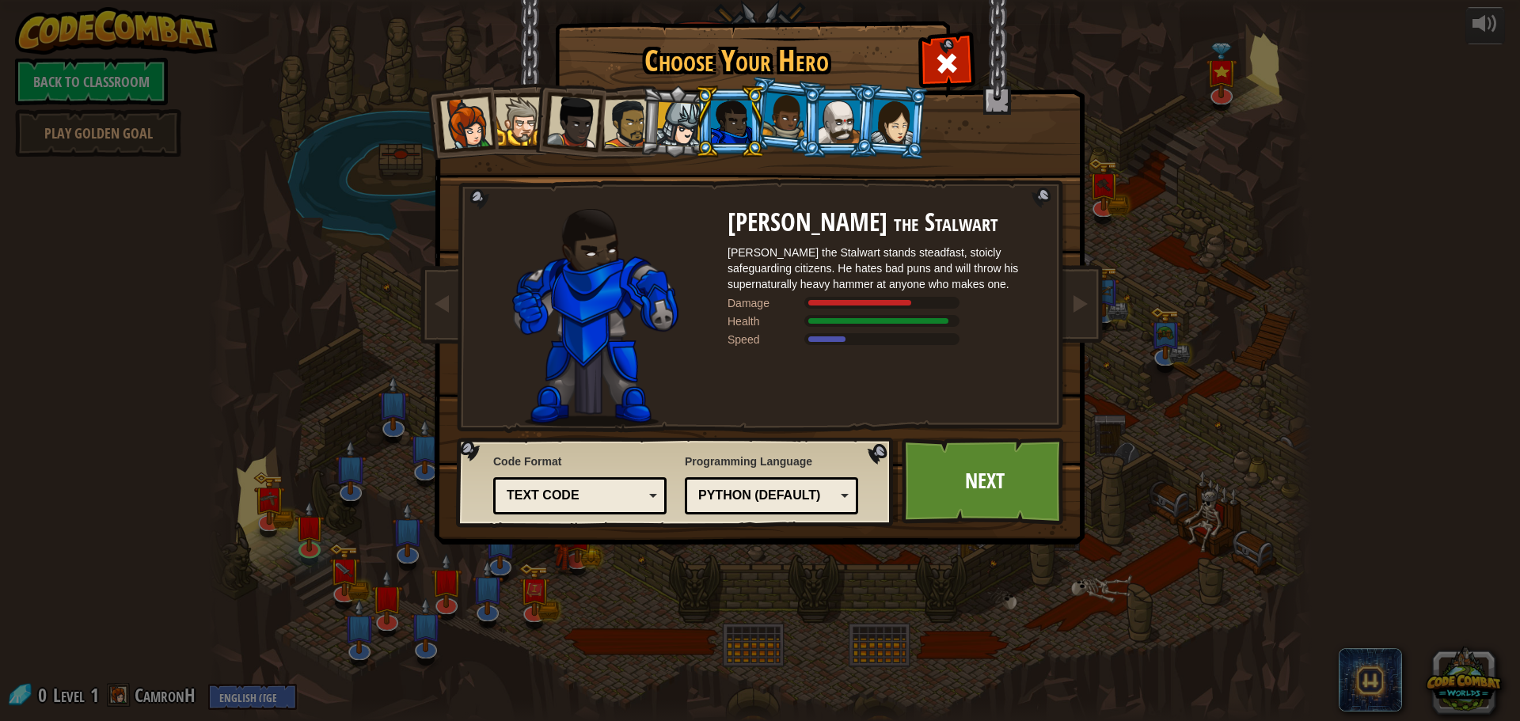
click at [674, 131] on div at bounding box center [678, 124] width 45 height 45
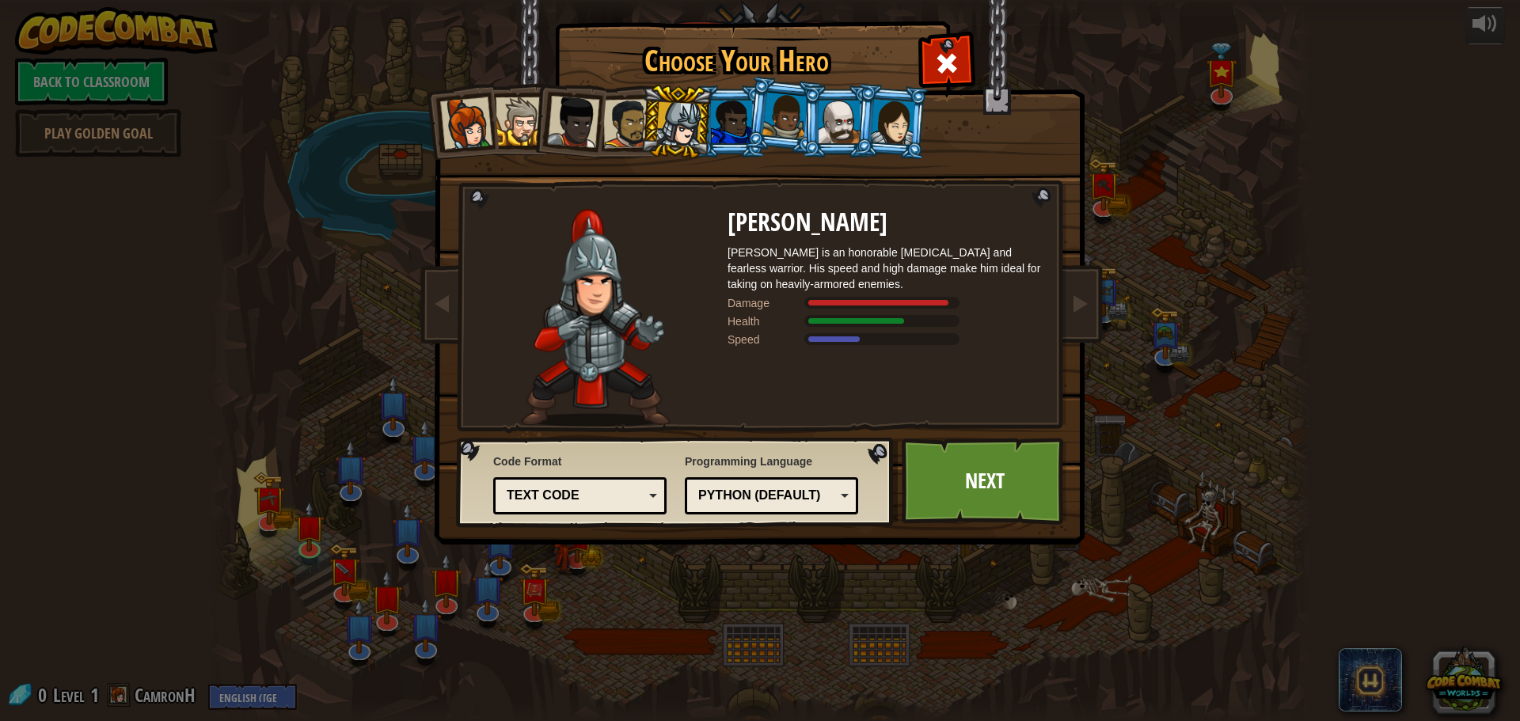
click at [737, 127] on div at bounding box center [731, 122] width 41 height 43
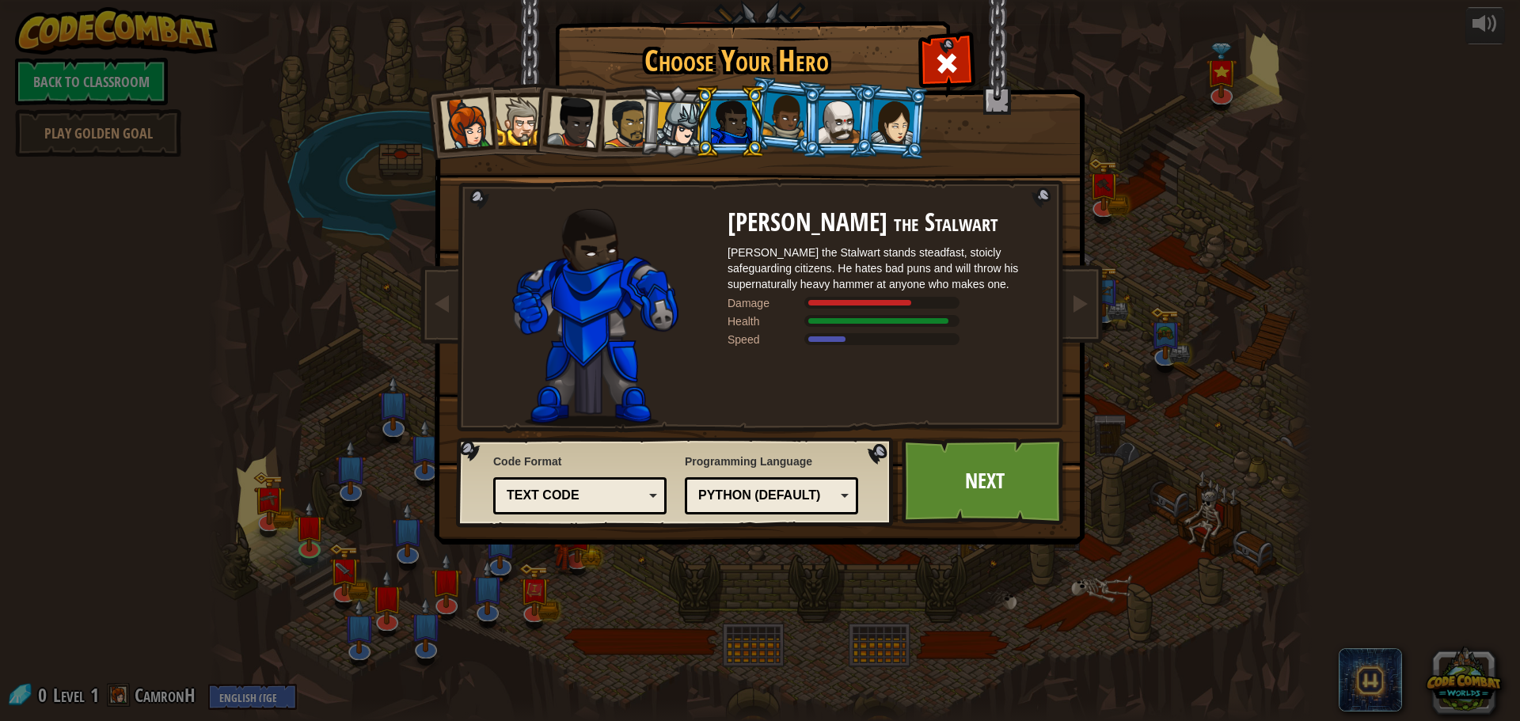
click at [791, 123] on div at bounding box center [784, 116] width 45 height 47
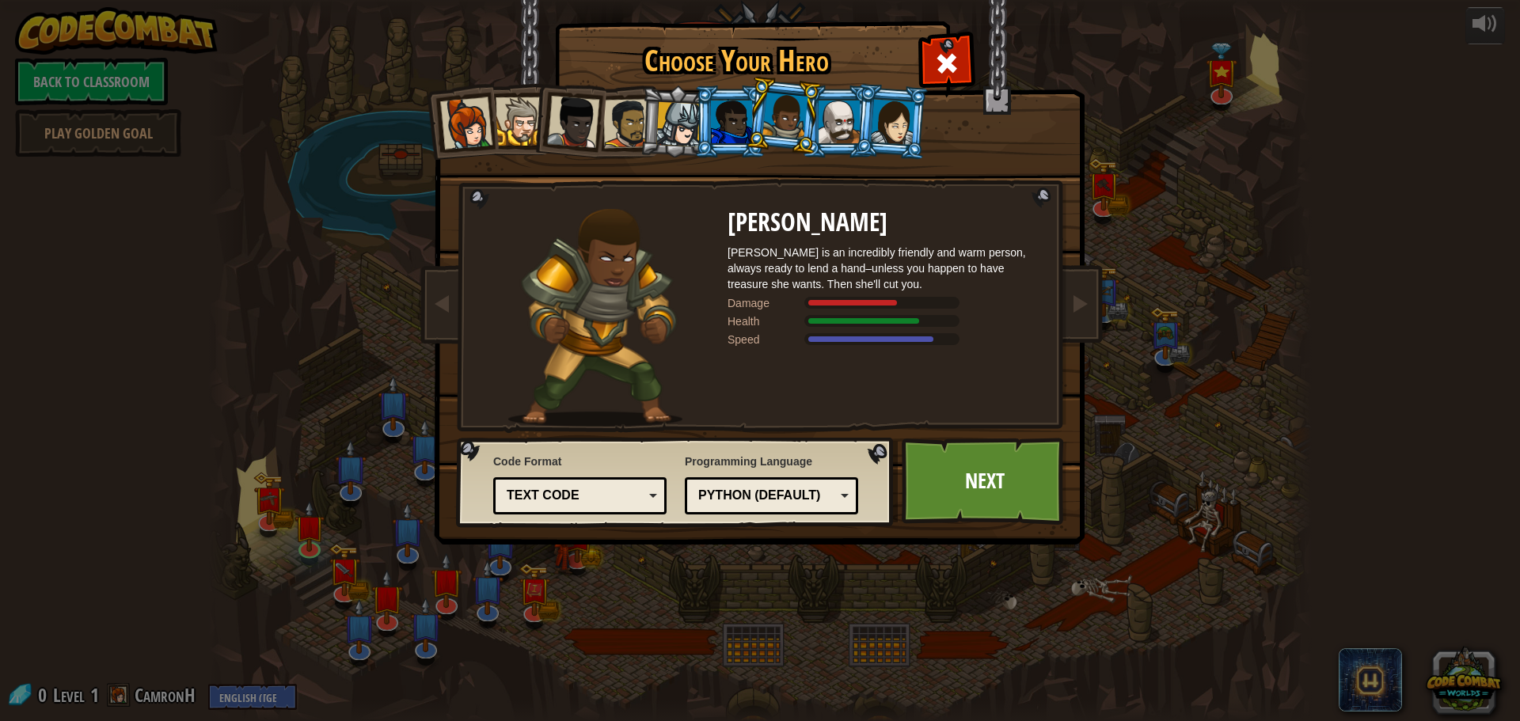
click at [842, 123] on div at bounding box center [838, 122] width 41 height 43
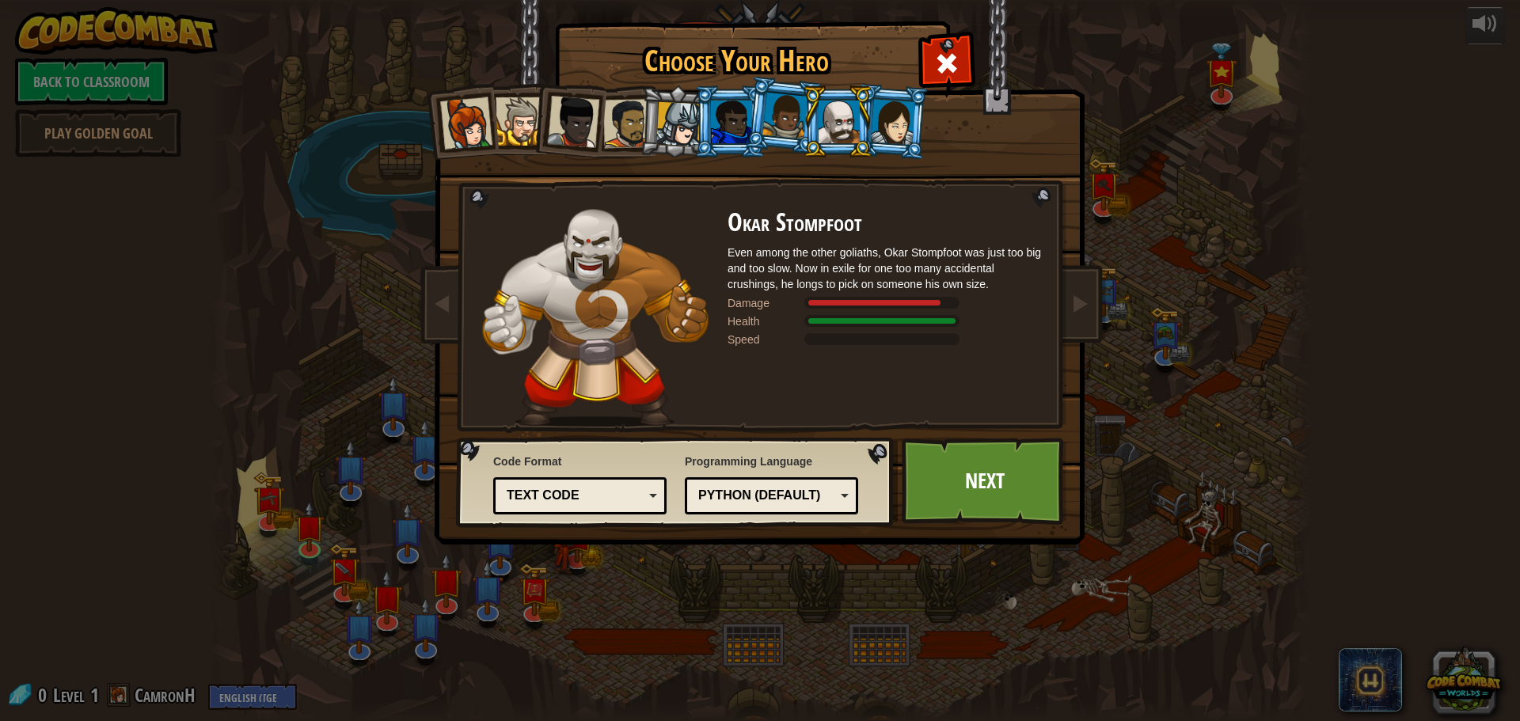
click at [782, 131] on div at bounding box center [784, 116] width 45 height 47
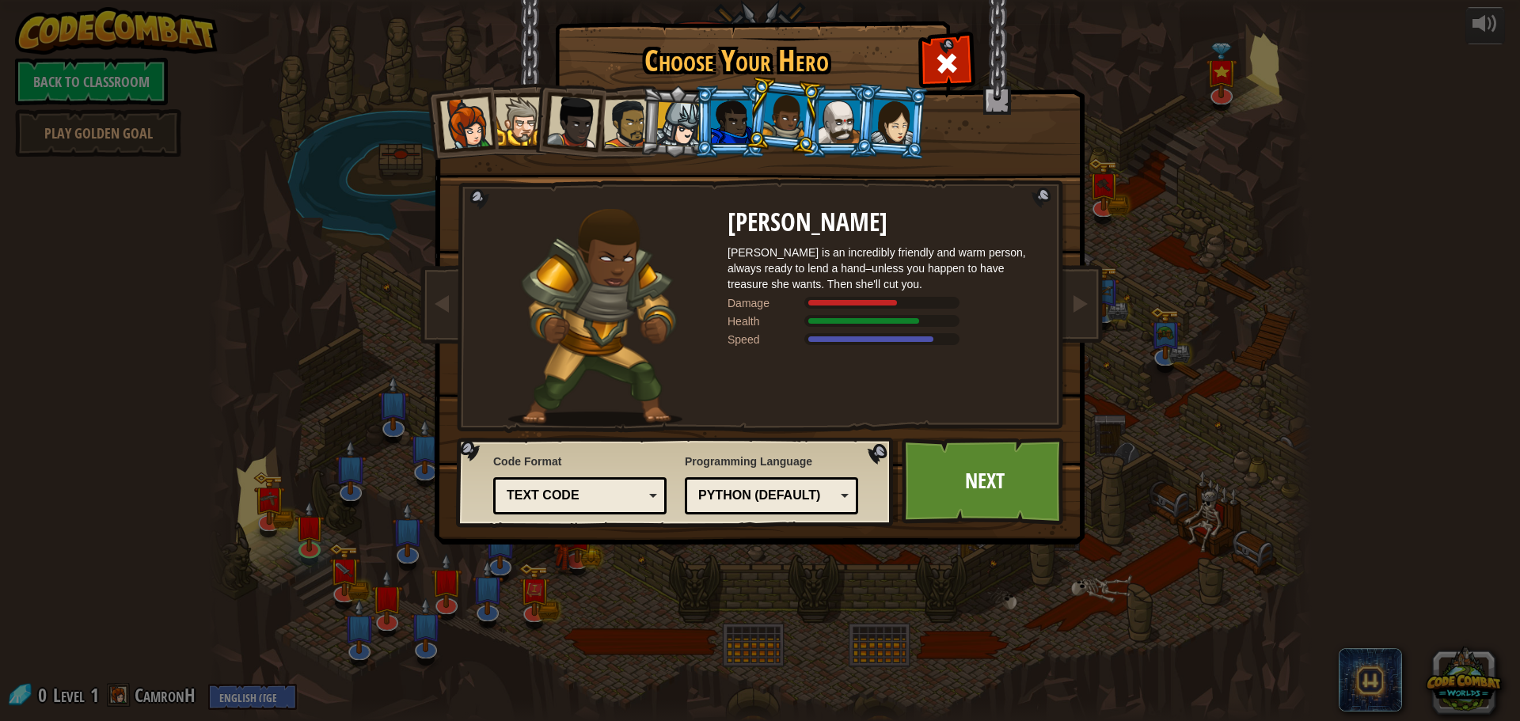
click at [885, 112] on div at bounding box center [893, 121] width 44 height 45
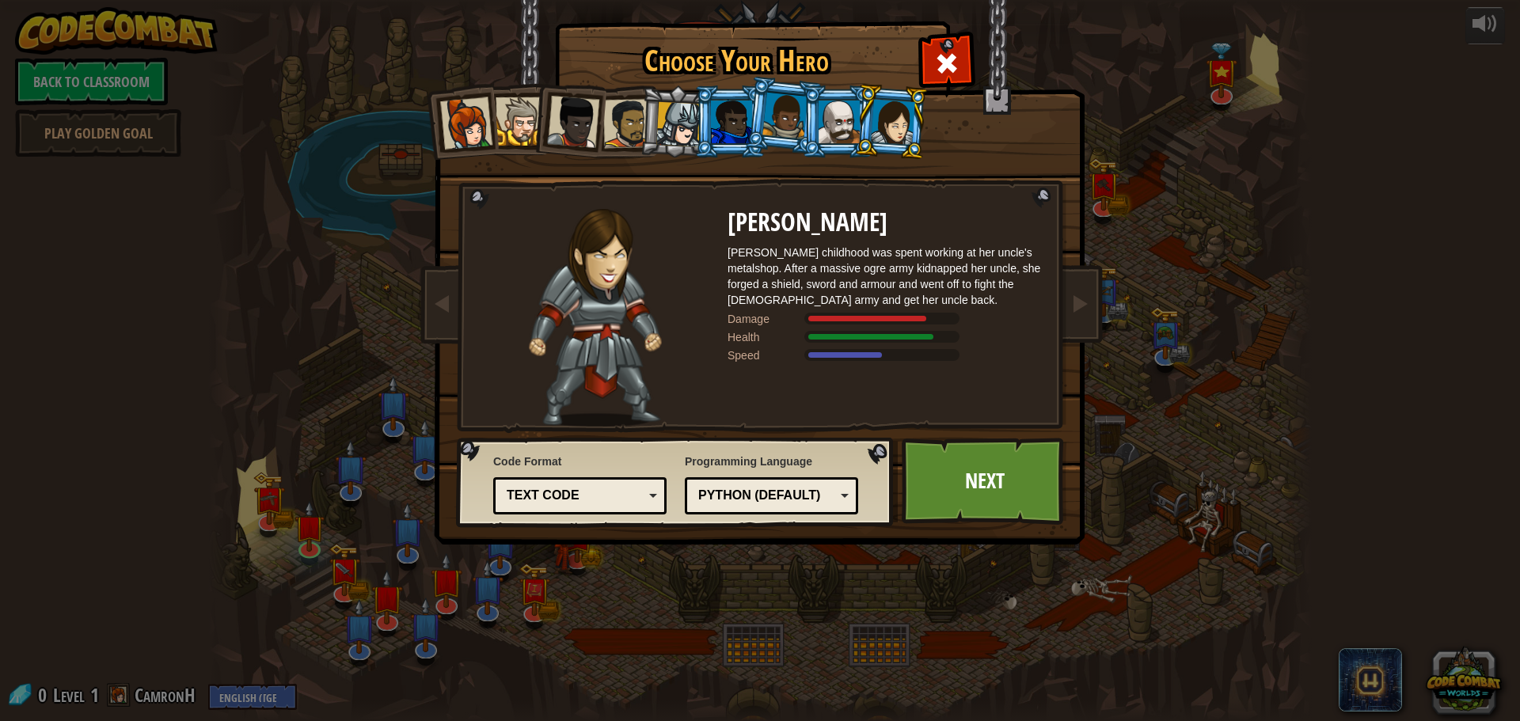
click at [561, 494] on div "Text code" at bounding box center [575, 496] width 137 height 18
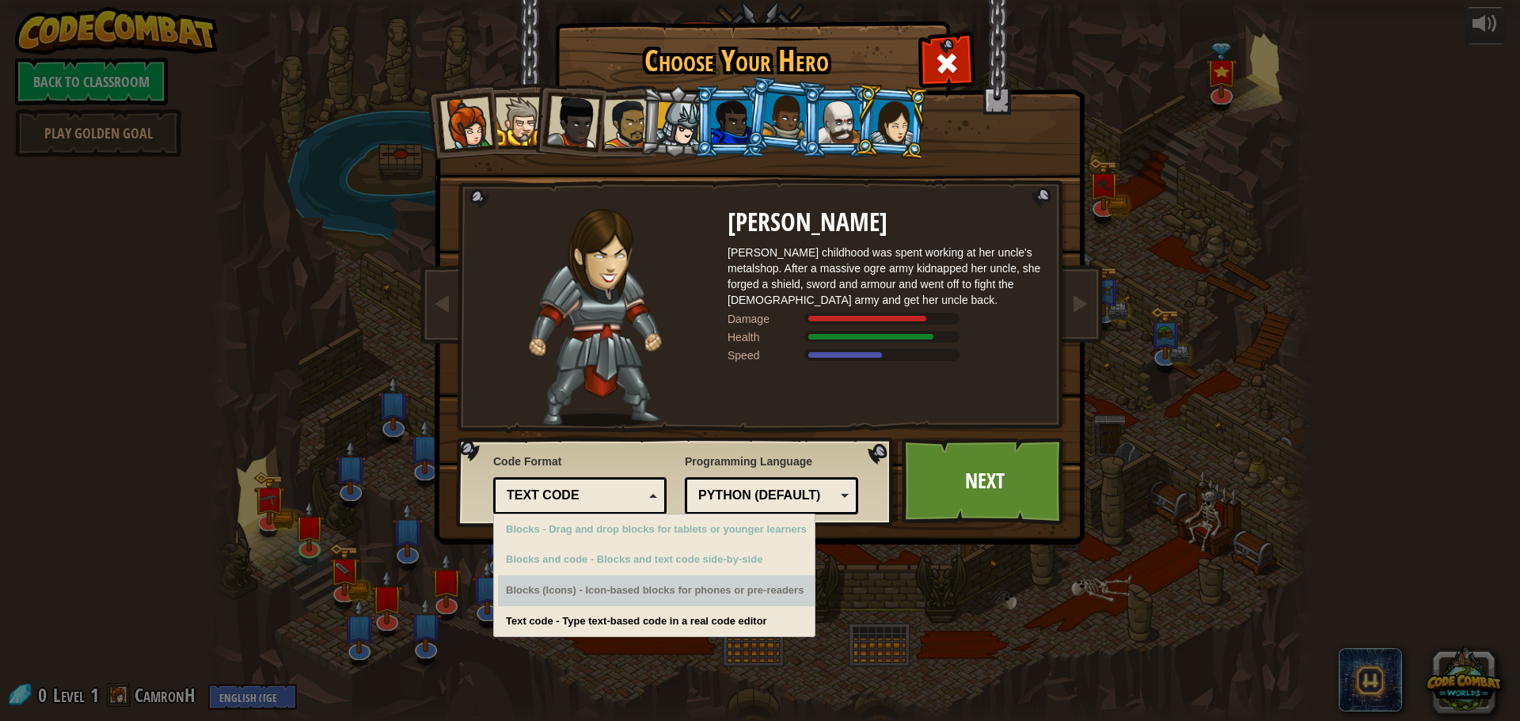
click at [718, 590] on div "Blocks (Icons) - Icon-based blocks for phones or pre-readers" at bounding box center [656, 590] width 317 height 31
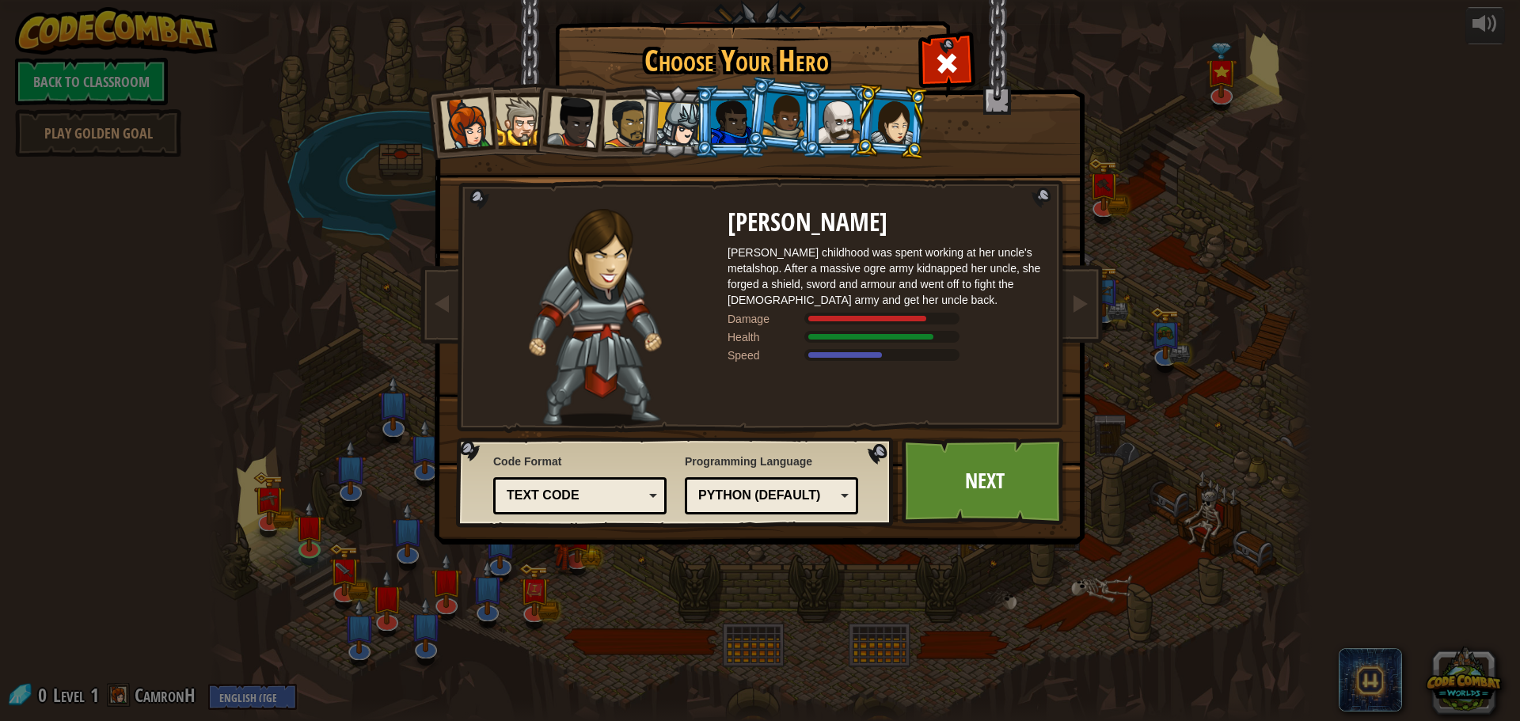
click at [690, 621] on div "Choose Your Hero 0 Captain [PERSON_NAME] is a no-nonsense leader who isn't afra…" at bounding box center [760, 360] width 1520 height 721
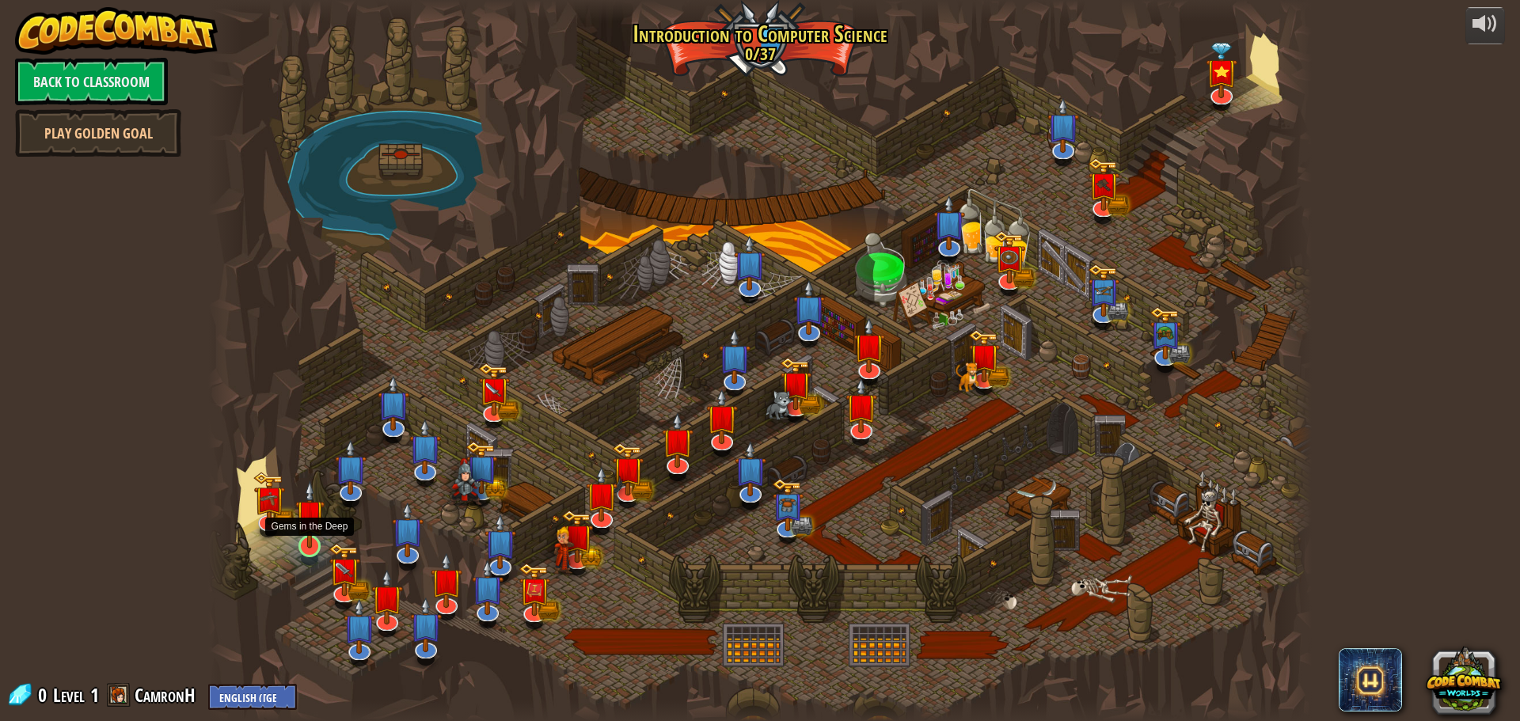
click at [309, 541] on img at bounding box center [309, 513] width 29 height 67
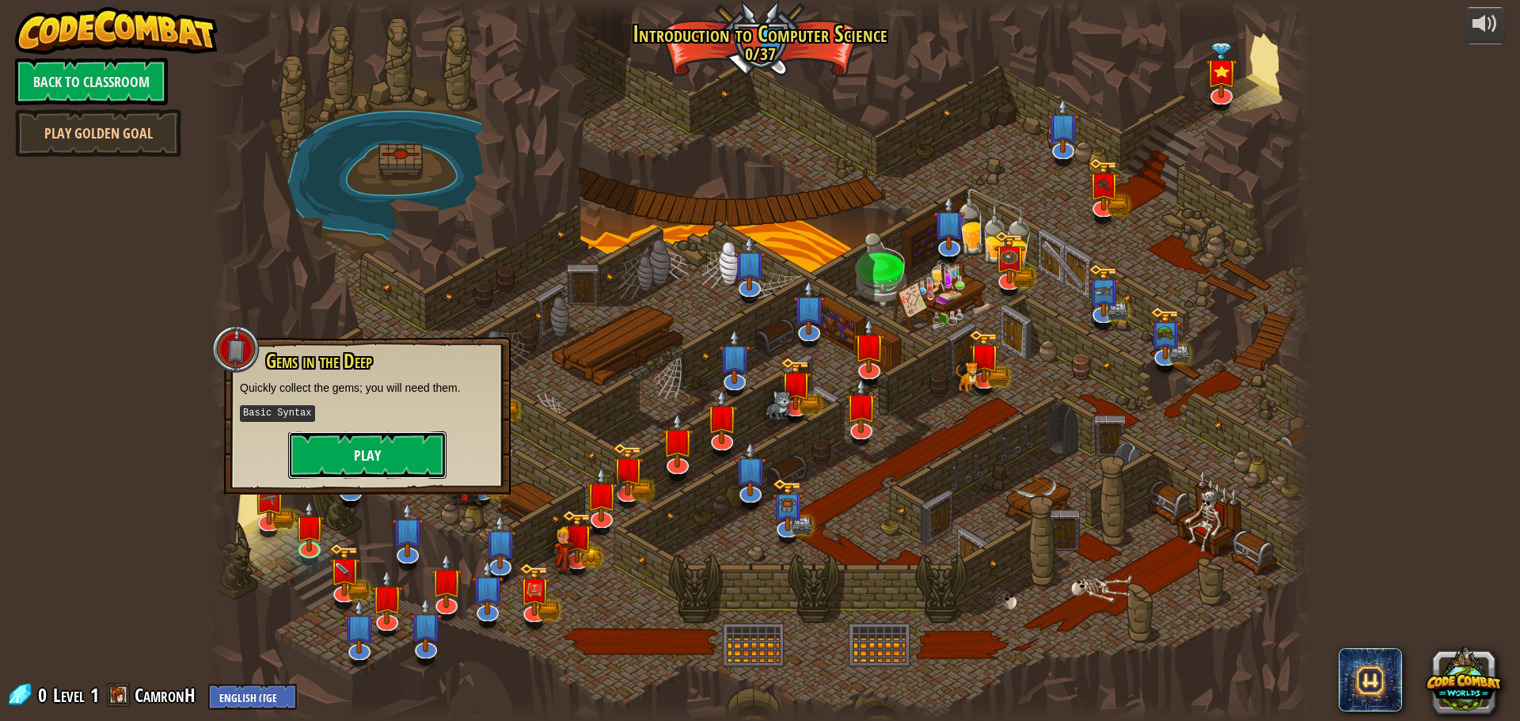
click at [350, 443] on button "Play" at bounding box center [367, 454] width 158 height 47
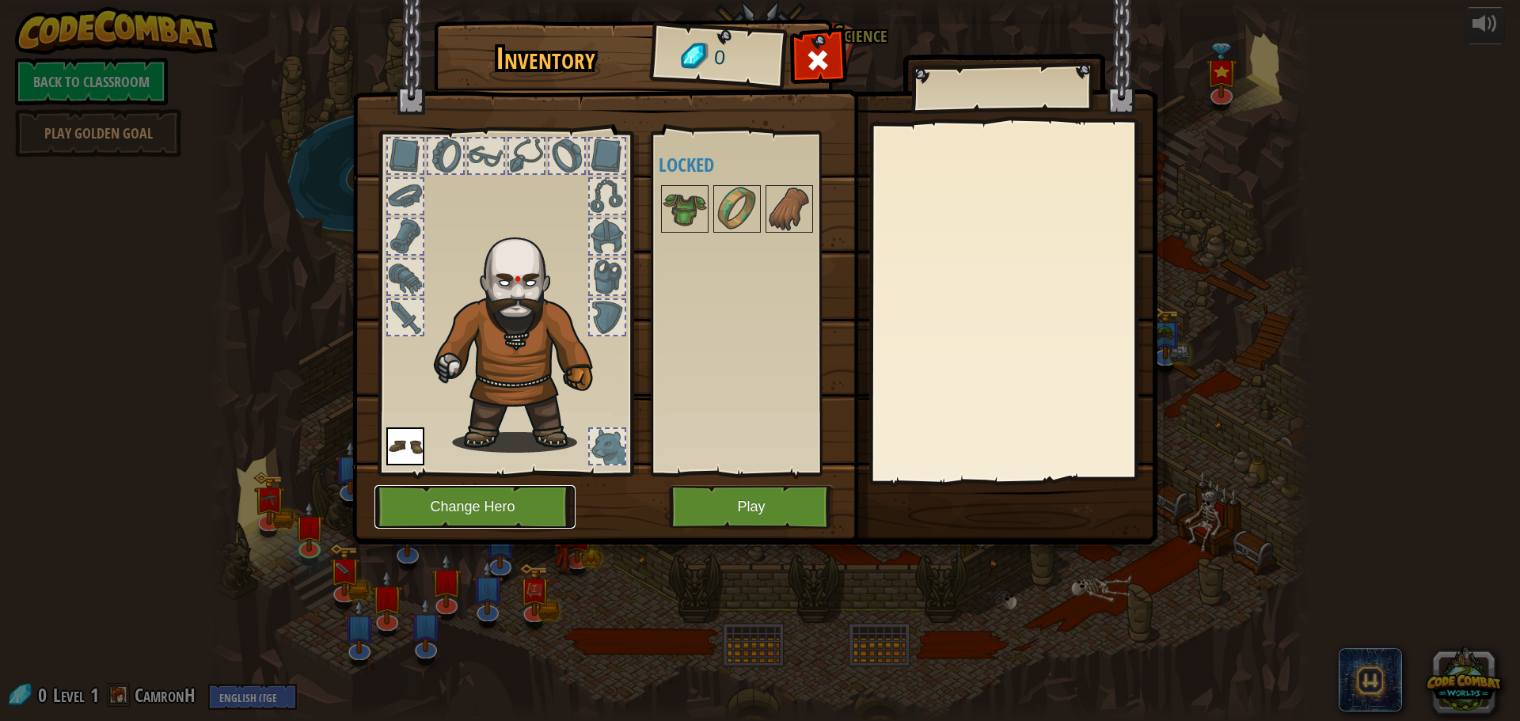
click at [499, 502] on button "Change Hero" at bounding box center [474, 507] width 201 height 44
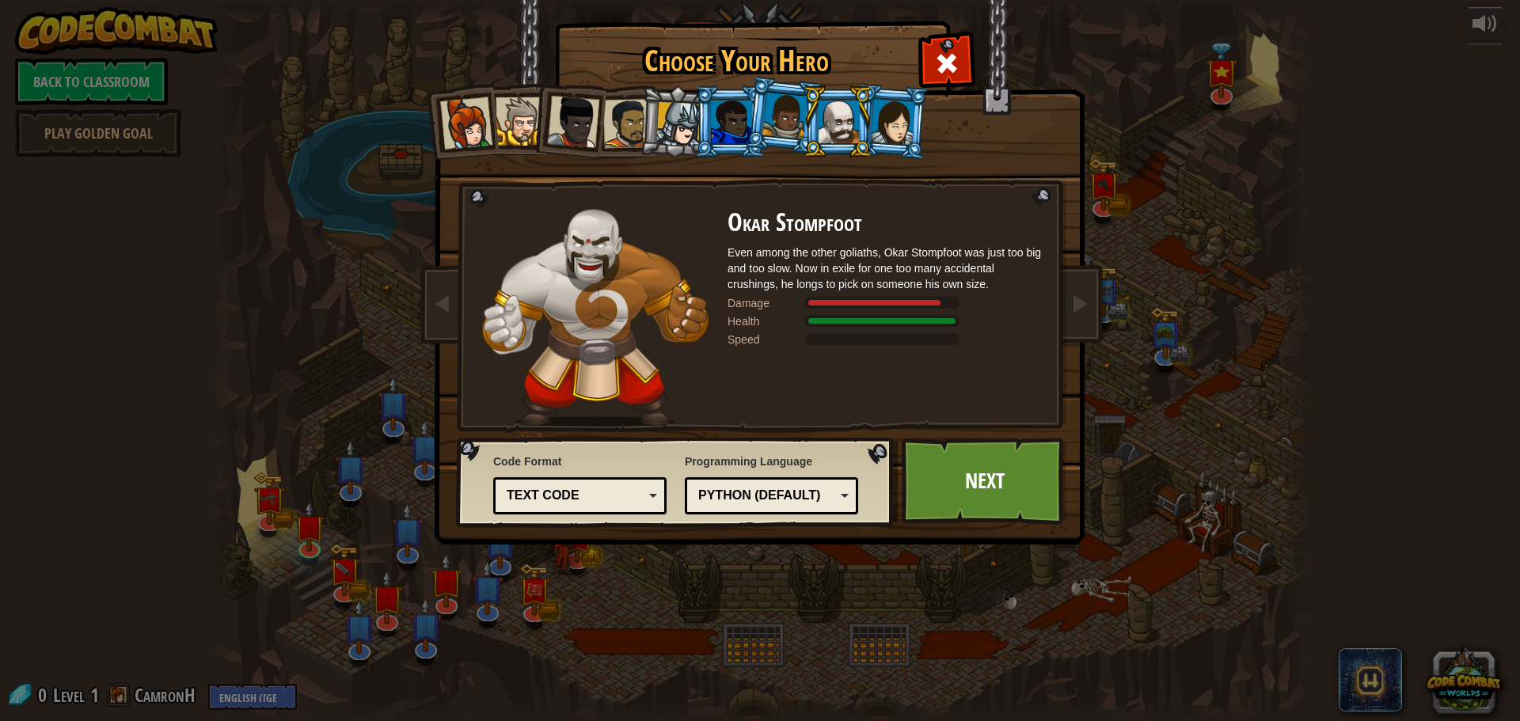
click at [906, 142] on div at bounding box center [893, 121] width 44 height 45
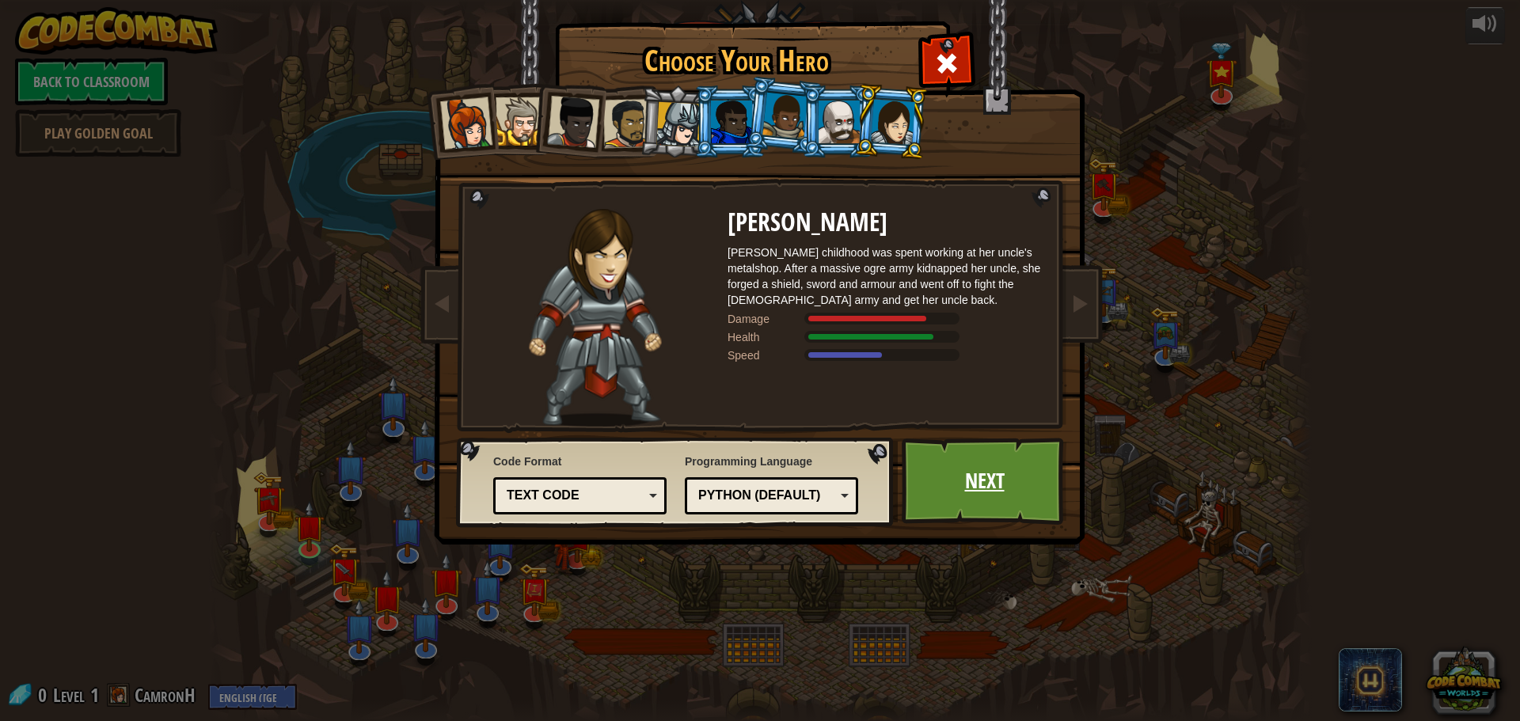
click at [955, 488] on link "Next" at bounding box center [984, 481] width 165 height 87
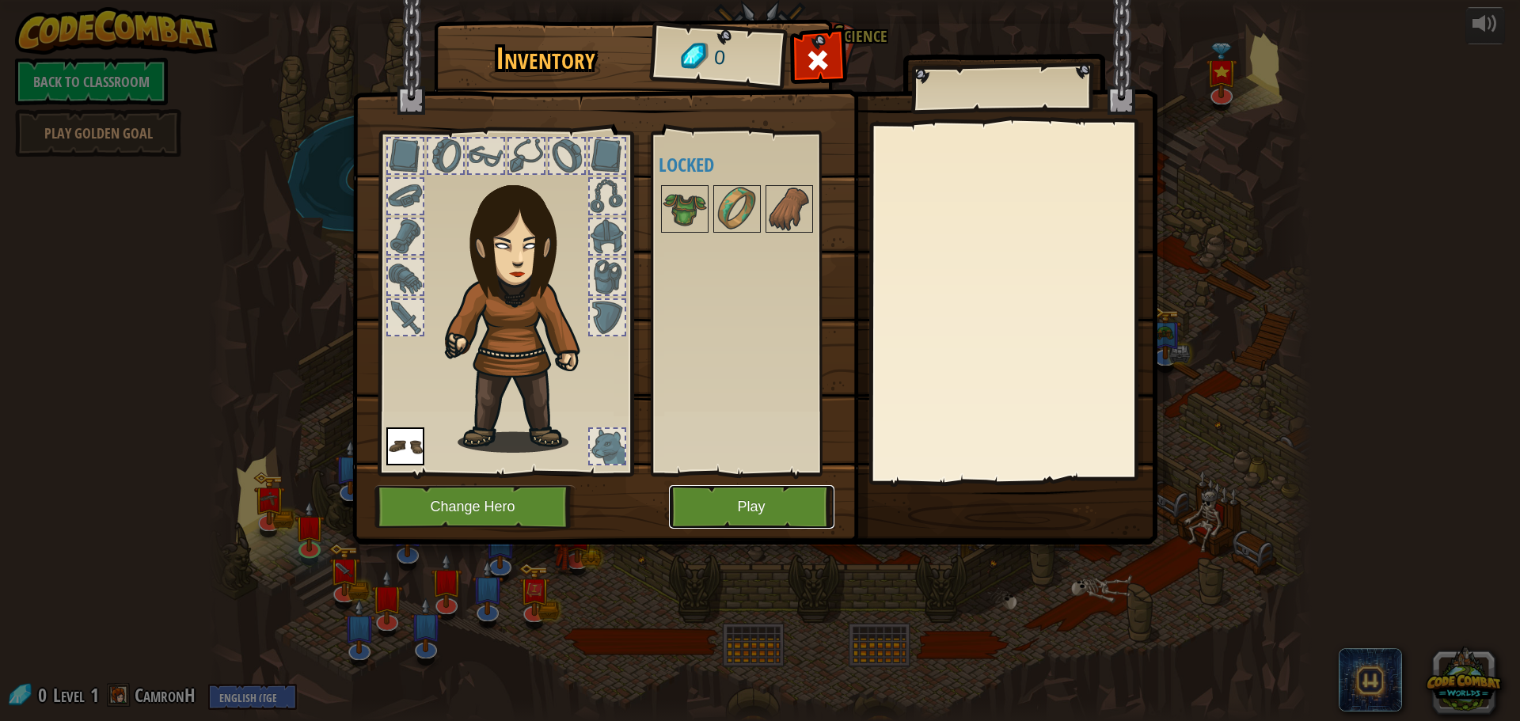
click at [757, 501] on button "Play" at bounding box center [751, 507] width 165 height 44
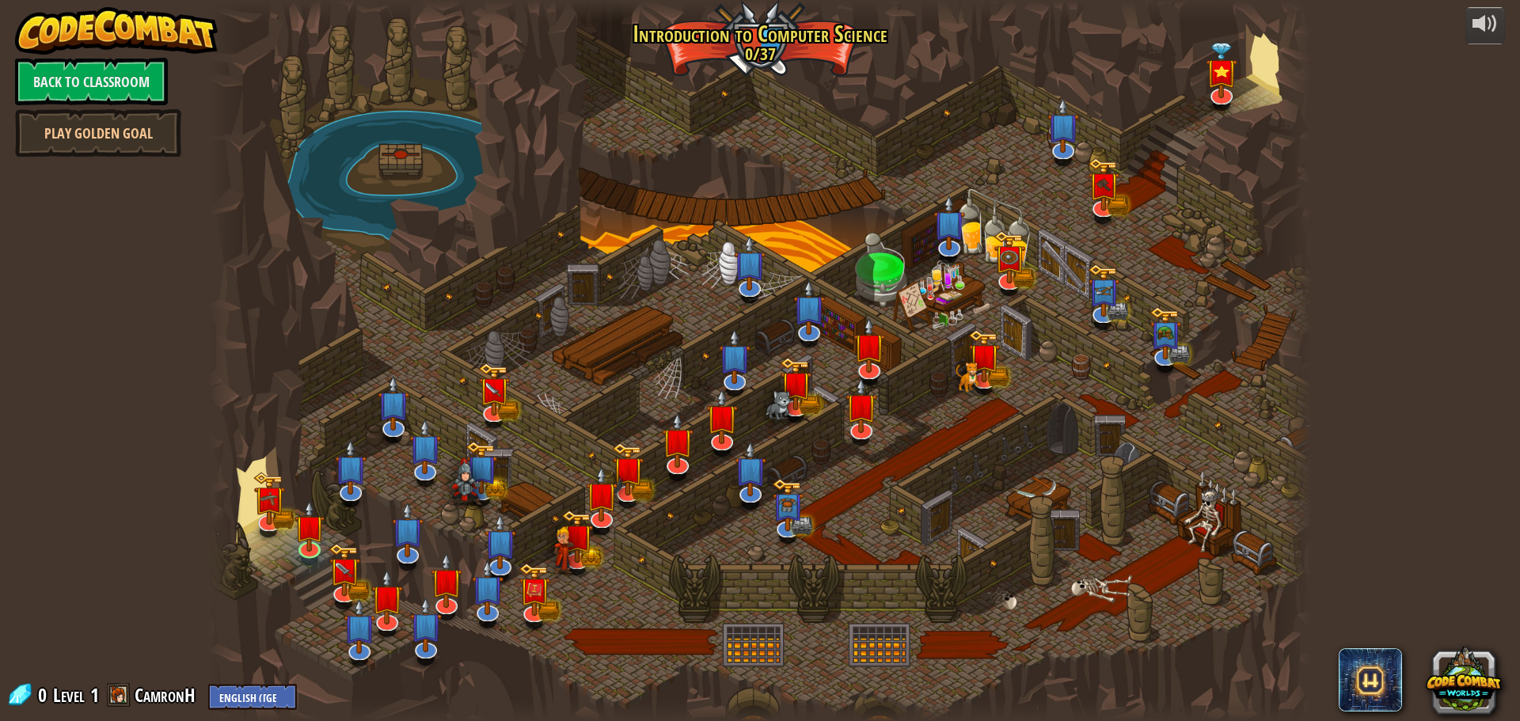
click at [1249, 55] on div at bounding box center [759, 360] width 1103 height 721
click at [1259, 66] on div at bounding box center [759, 360] width 1103 height 721
click at [881, 270] on div at bounding box center [759, 360] width 1103 height 721
click at [266, 525] on link at bounding box center [268, 517] width 32 height 32
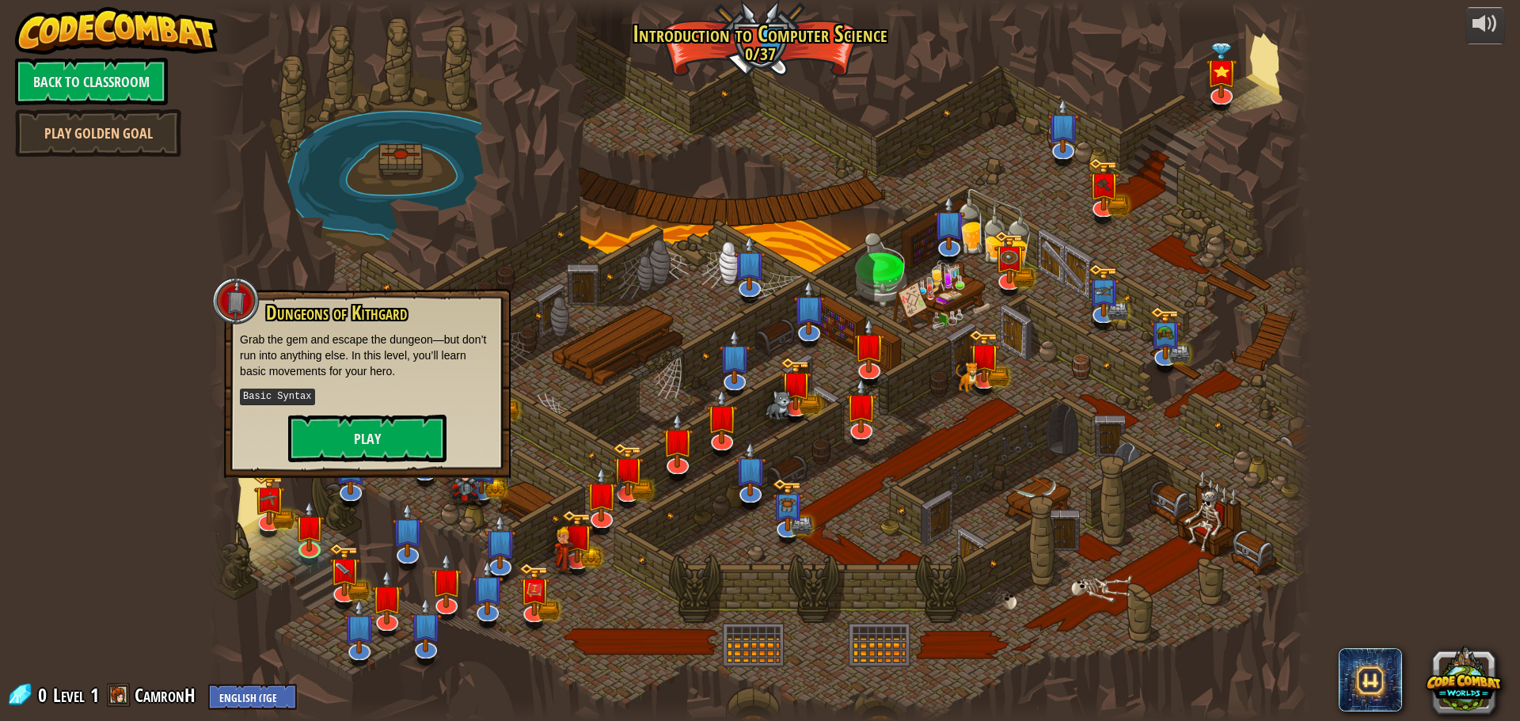
click at [771, 17] on div at bounding box center [759, 10] width 1103 height 21
drag, startPoint x: 644, startPoint y: 17, endPoint x: 629, endPoint y: 21, distance: 15.6
click at [640, 17] on div at bounding box center [759, 10] width 1103 height 21
click at [133, 82] on link "Back to Classroom" at bounding box center [91, 81] width 153 height 47
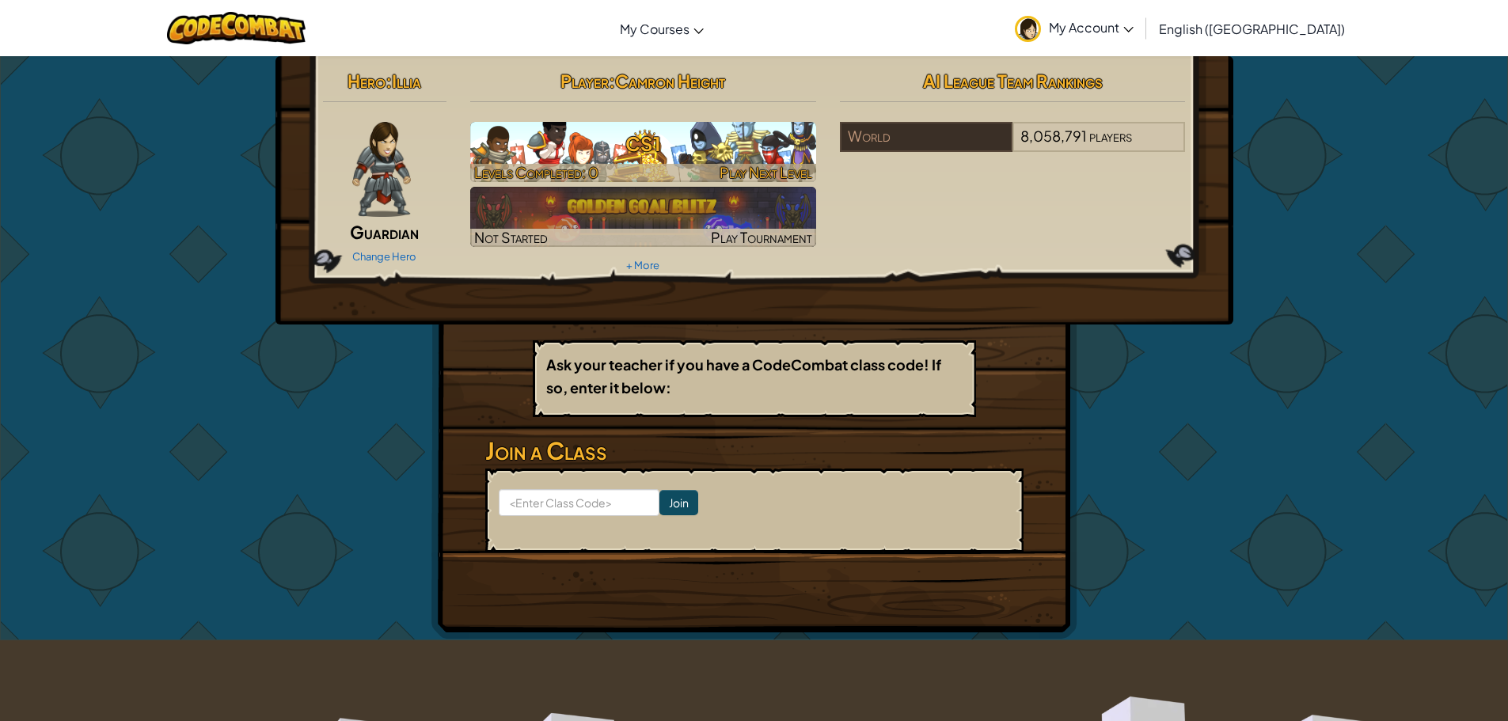
click at [660, 154] on h3 "CS1" at bounding box center [643, 144] width 346 height 36
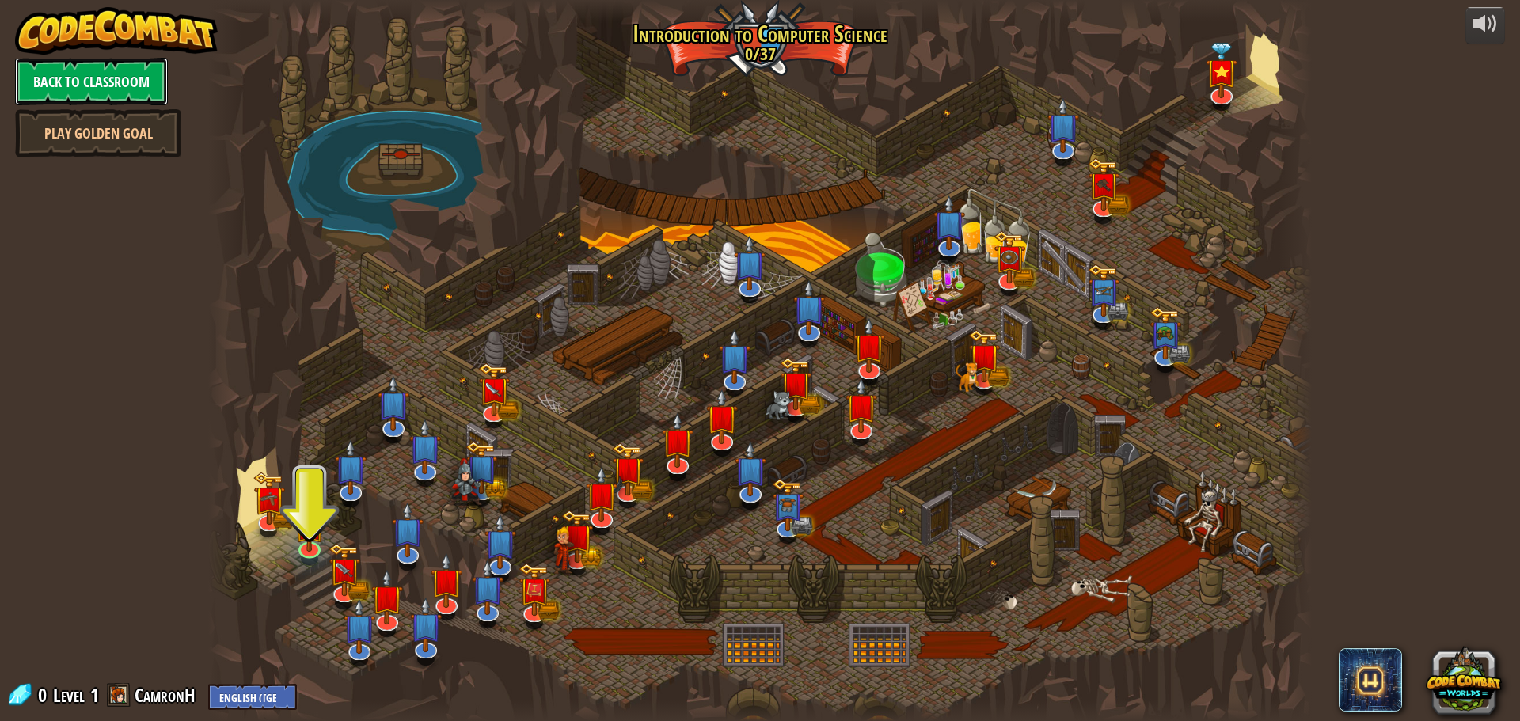
click at [111, 85] on link "Back to Classroom" at bounding box center [91, 81] width 153 height 47
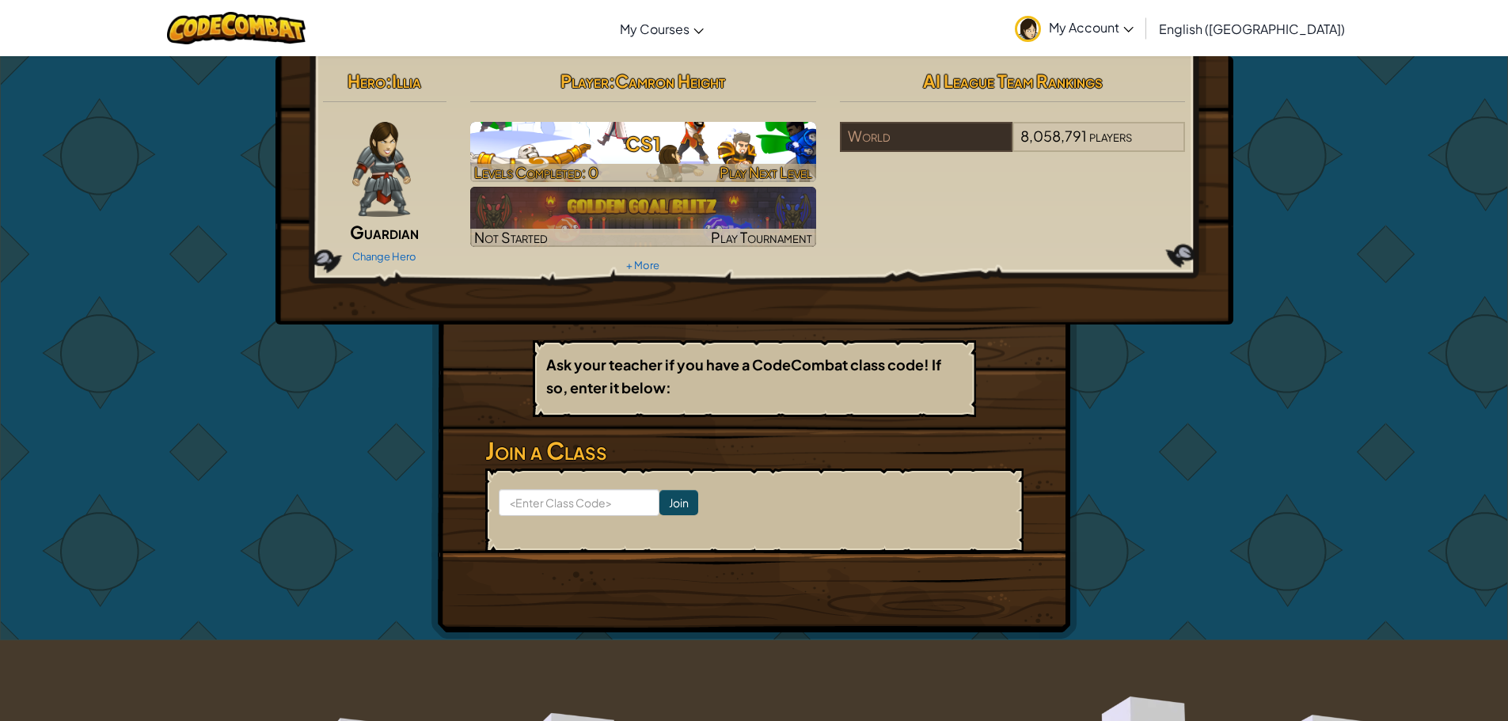
click at [594, 140] on h3 "CS1" at bounding box center [643, 144] width 346 height 36
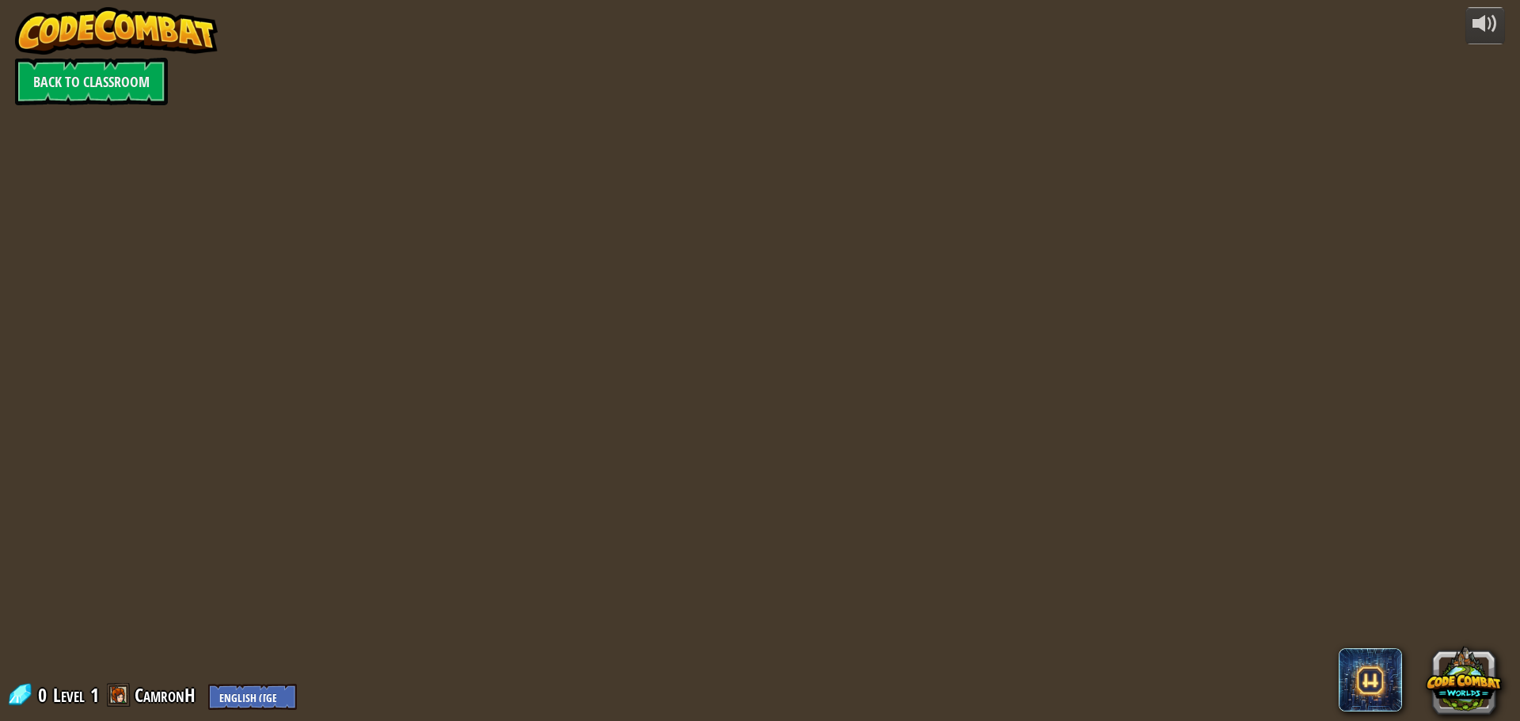
click at [162, 150] on div "powered by Back to Classroom 0 Level 1 CamronH English ([GEOGRAPHIC_DATA]) Engl…" at bounding box center [760, 360] width 1520 height 721
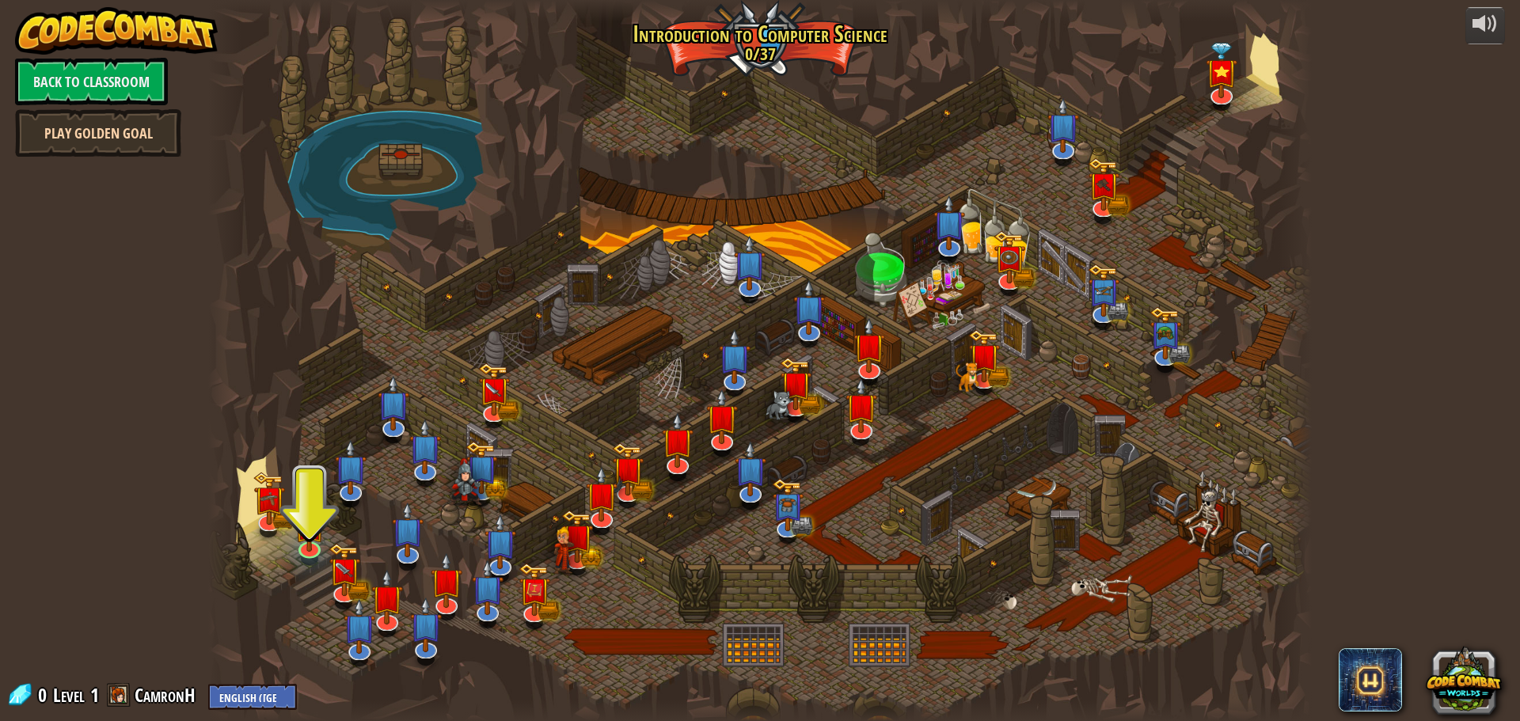
click at [94, 147] on link "Play Golden Goal" at bounding box center [98, 132] width 166 height 47
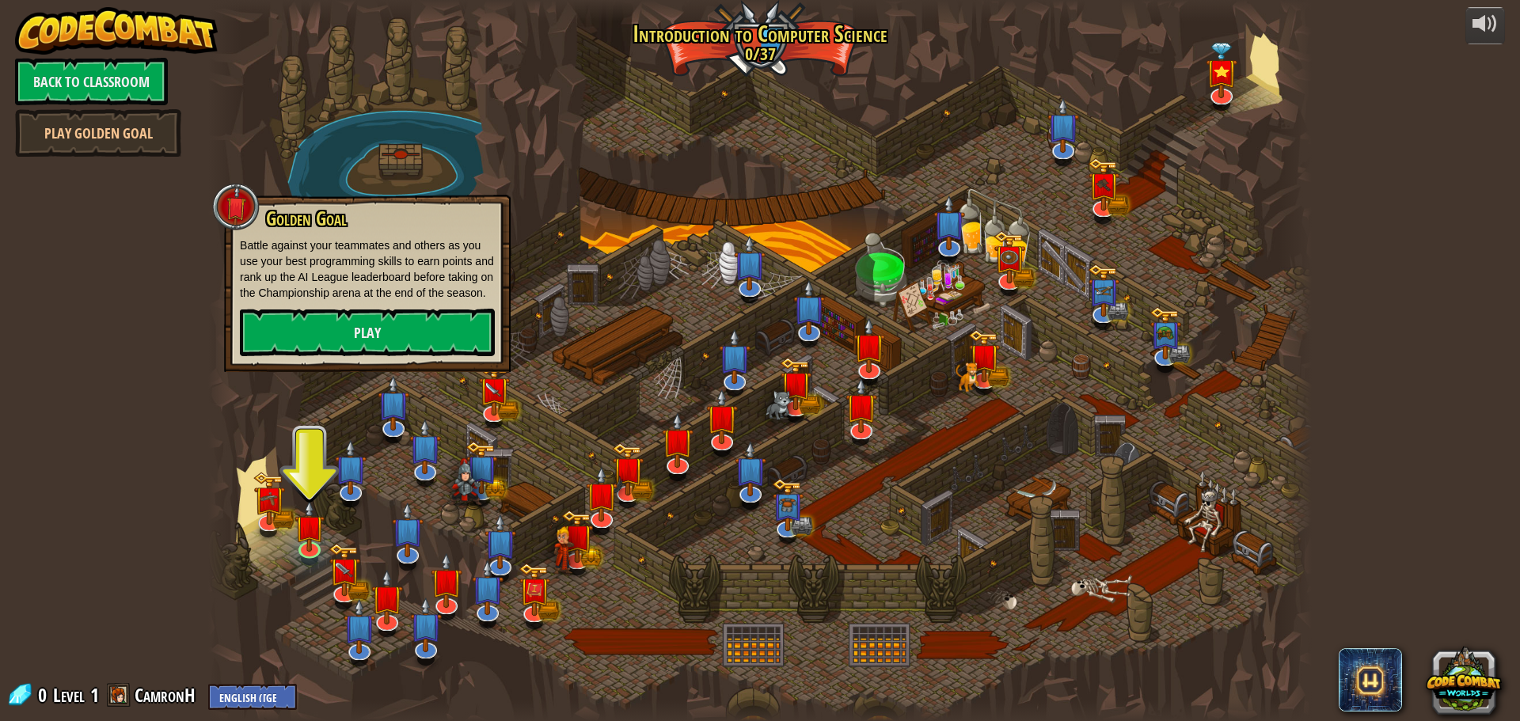
click at [220, 207] on div at bounding box center [235, 206] width 47 height 47
click at [235, 200] on div at bounding box center [235, 206] width 47 height 47
click at [140, 121] on link "Play Golden Goal" at bounding box center [98, 132] width 166 height 47
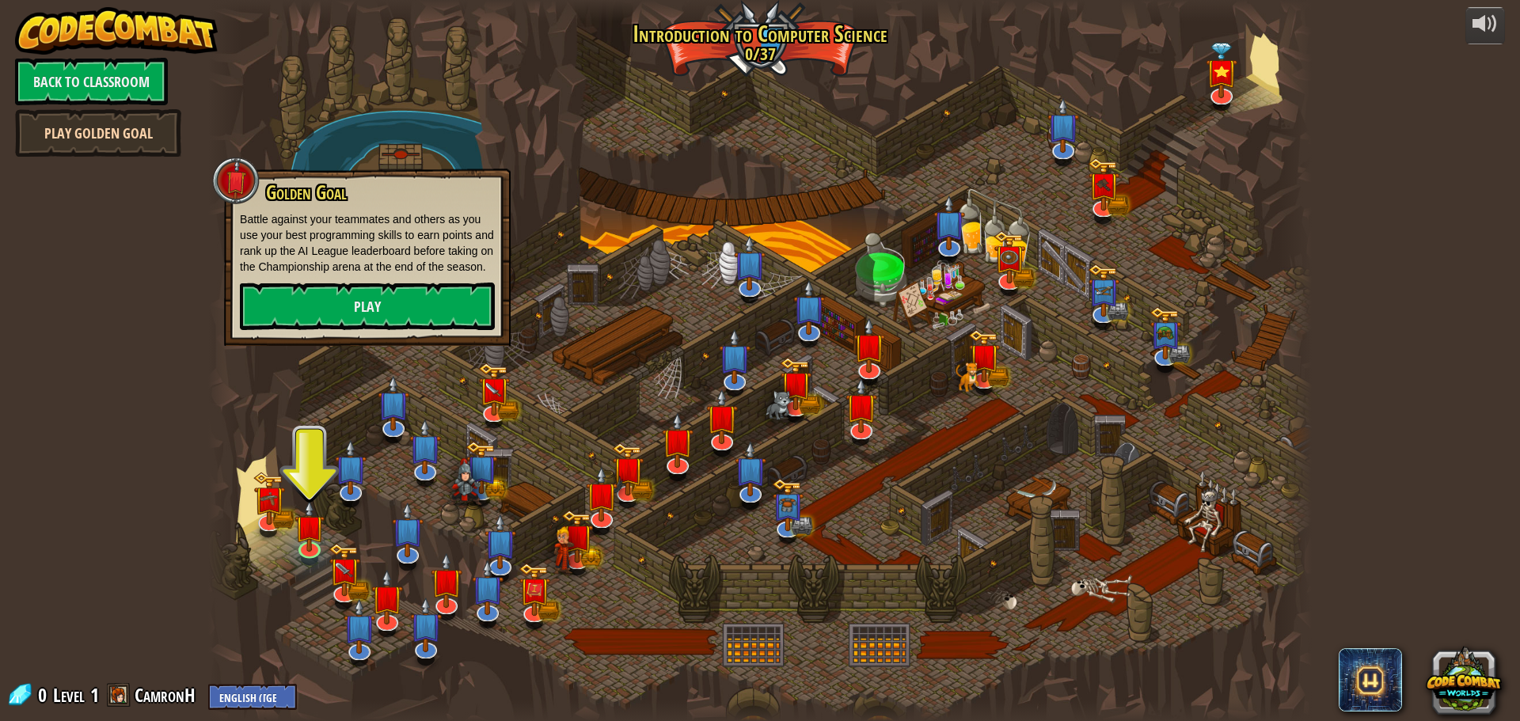
click at [132, 127] on link "Play Golden Goal" at bounding box center [98, 132] width 166 height 47
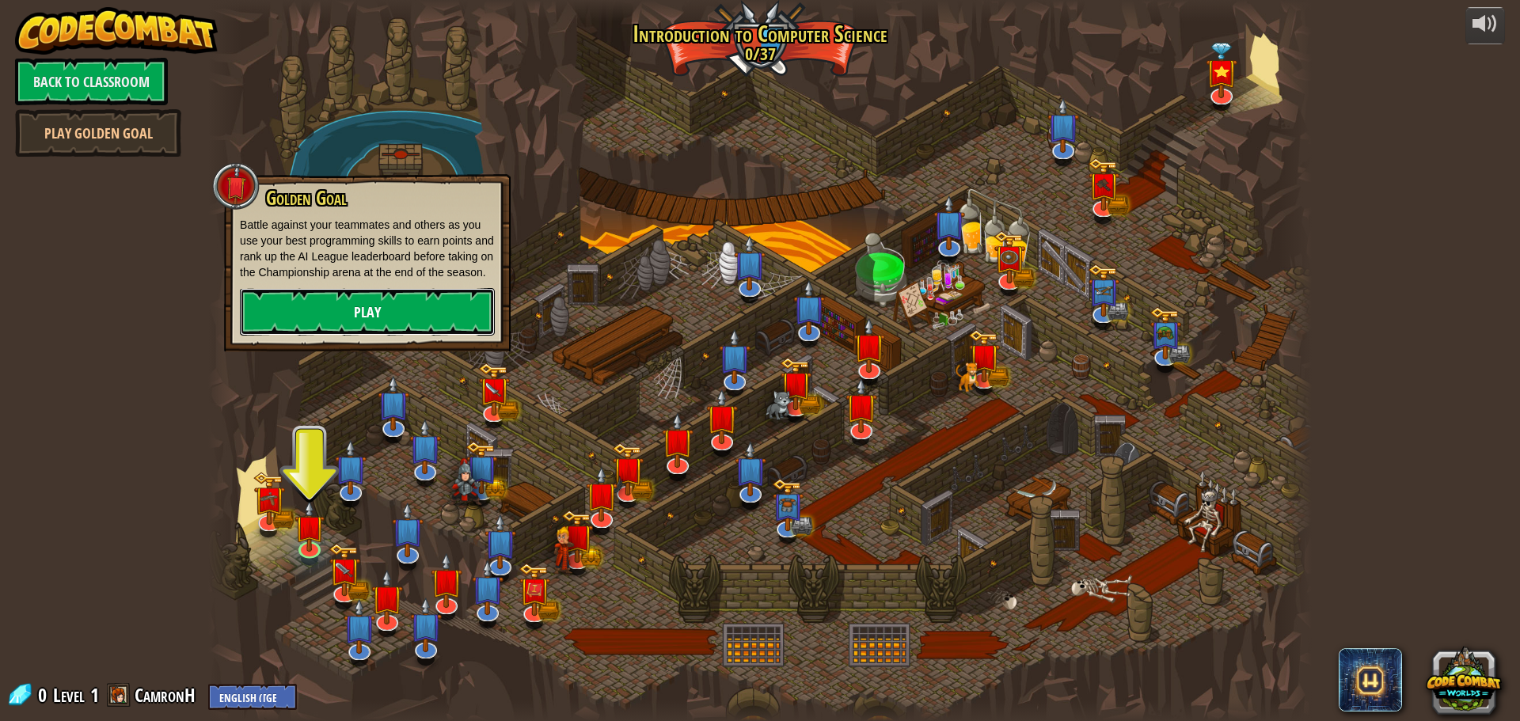
click at [405, 313] on link "Play" at bounding box center [367, 311] width 255 height 47
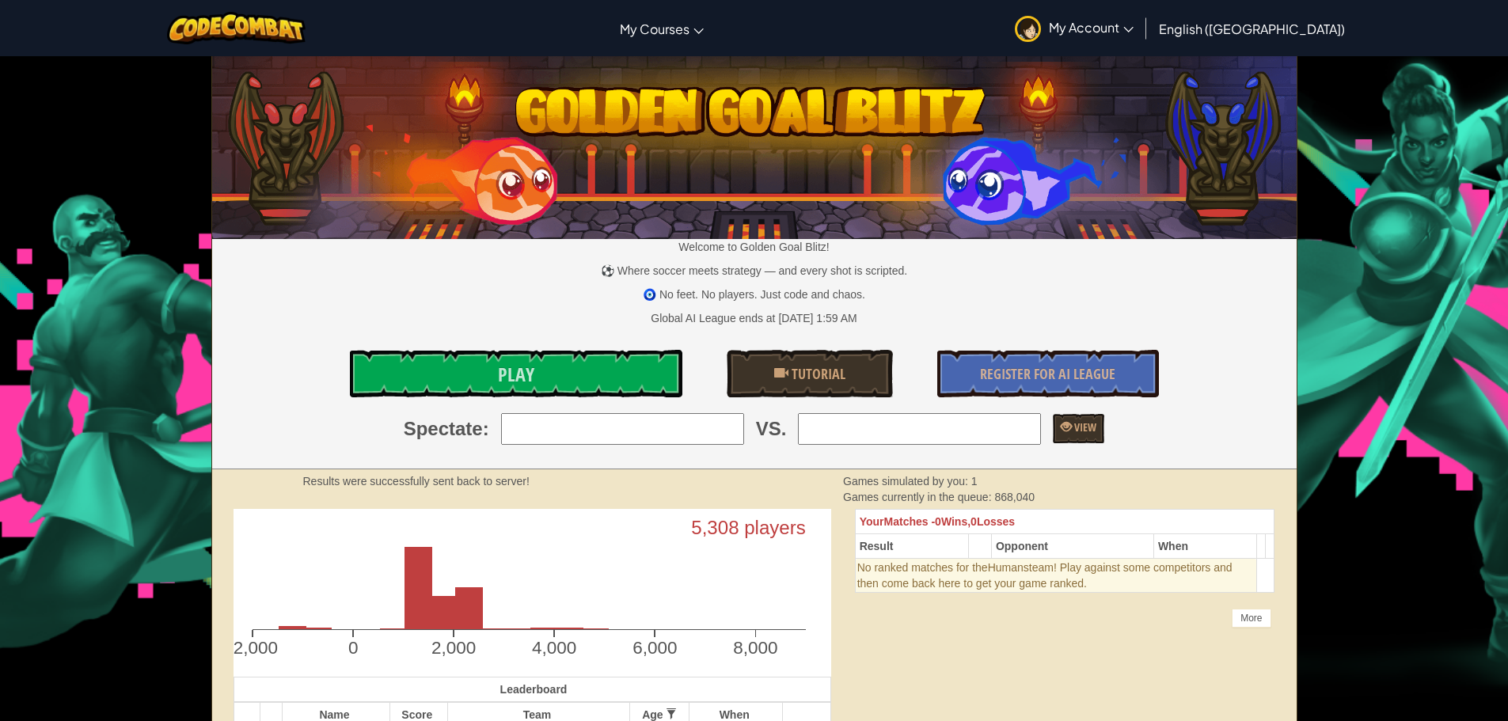
click at [627, 426] on input "search" at bounding box center [622, 429] width 243 height 32
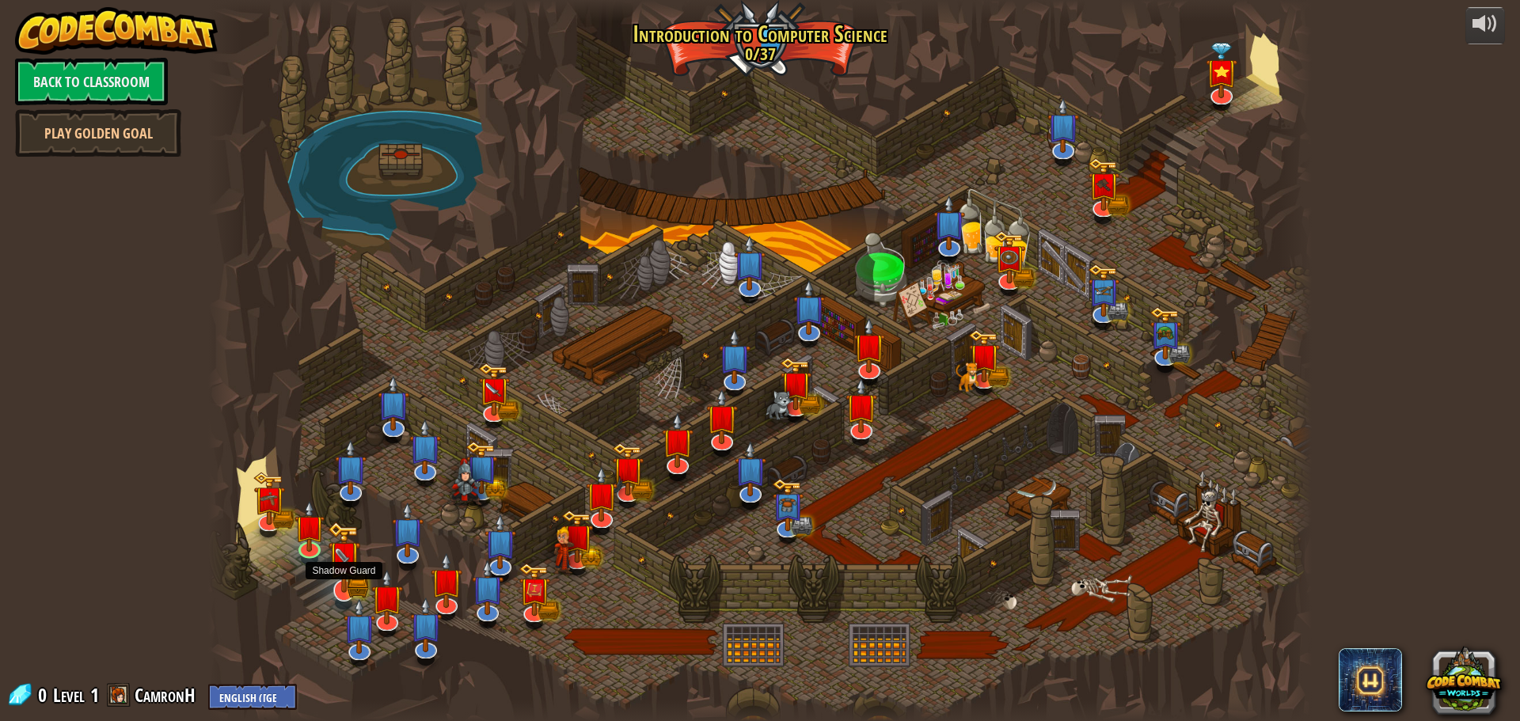
click at [351, 586] on img at bounding box center [344, 557] width 32 height 70
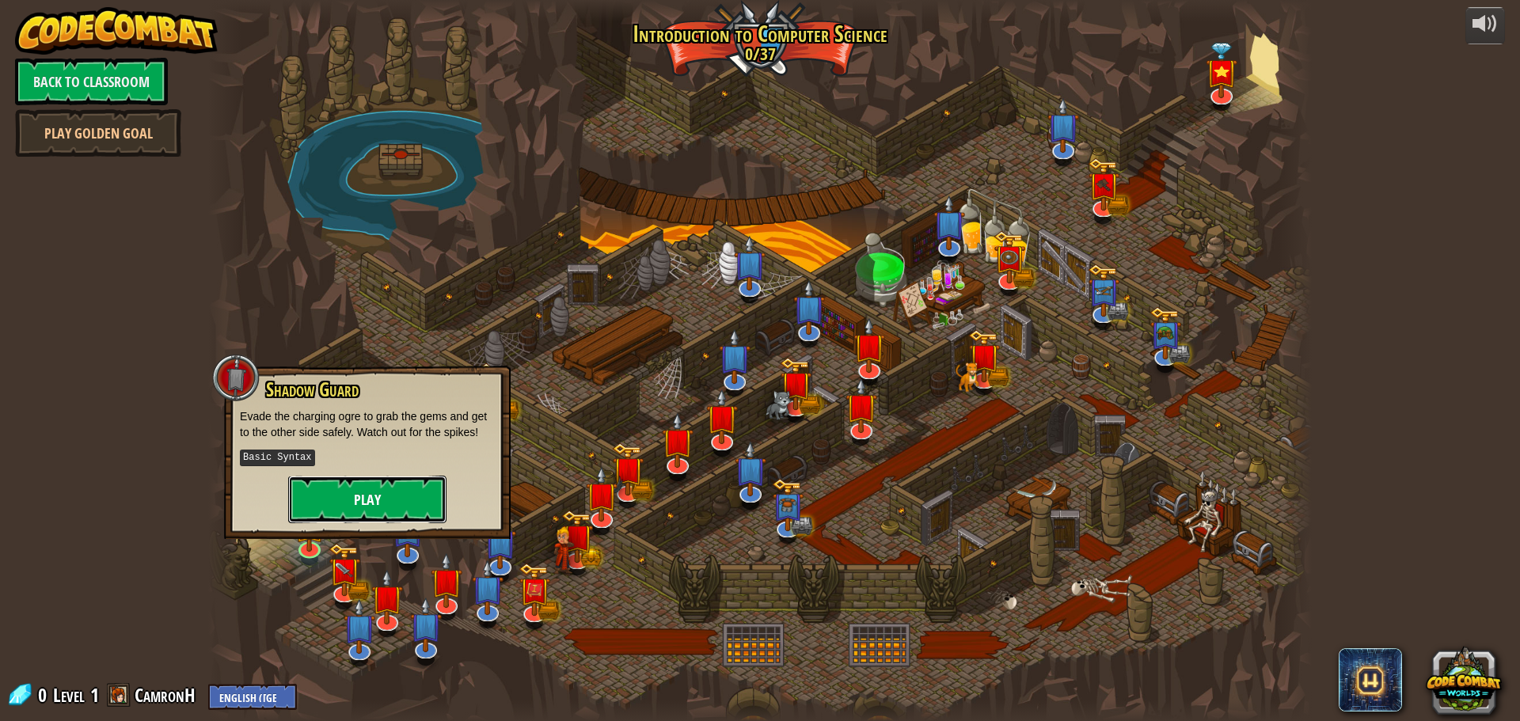
click at [397, 478] on button "Play" at bounding box center [367, 499] width 158 height 47
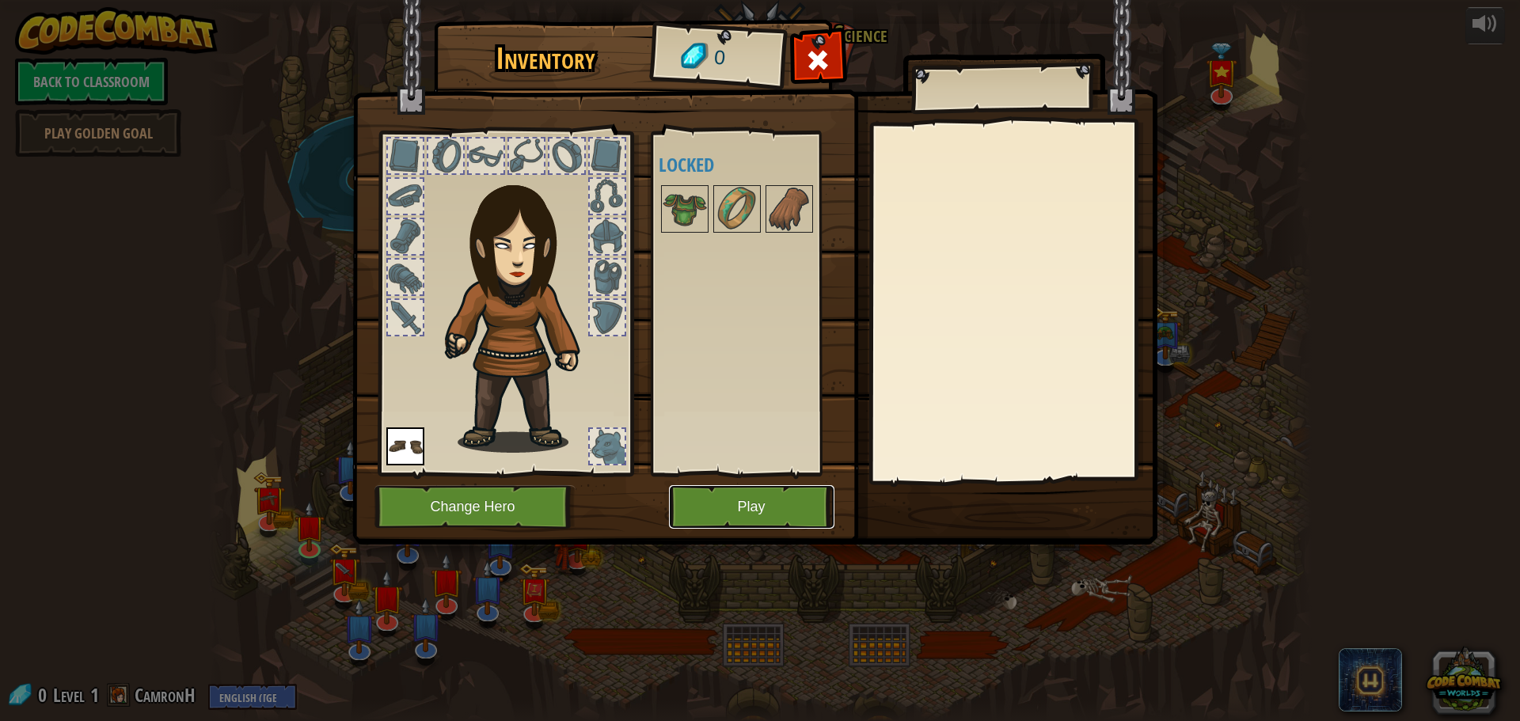
click at [723, 500] on button "Play" at bounding box center [751, 507] width 165 height 44
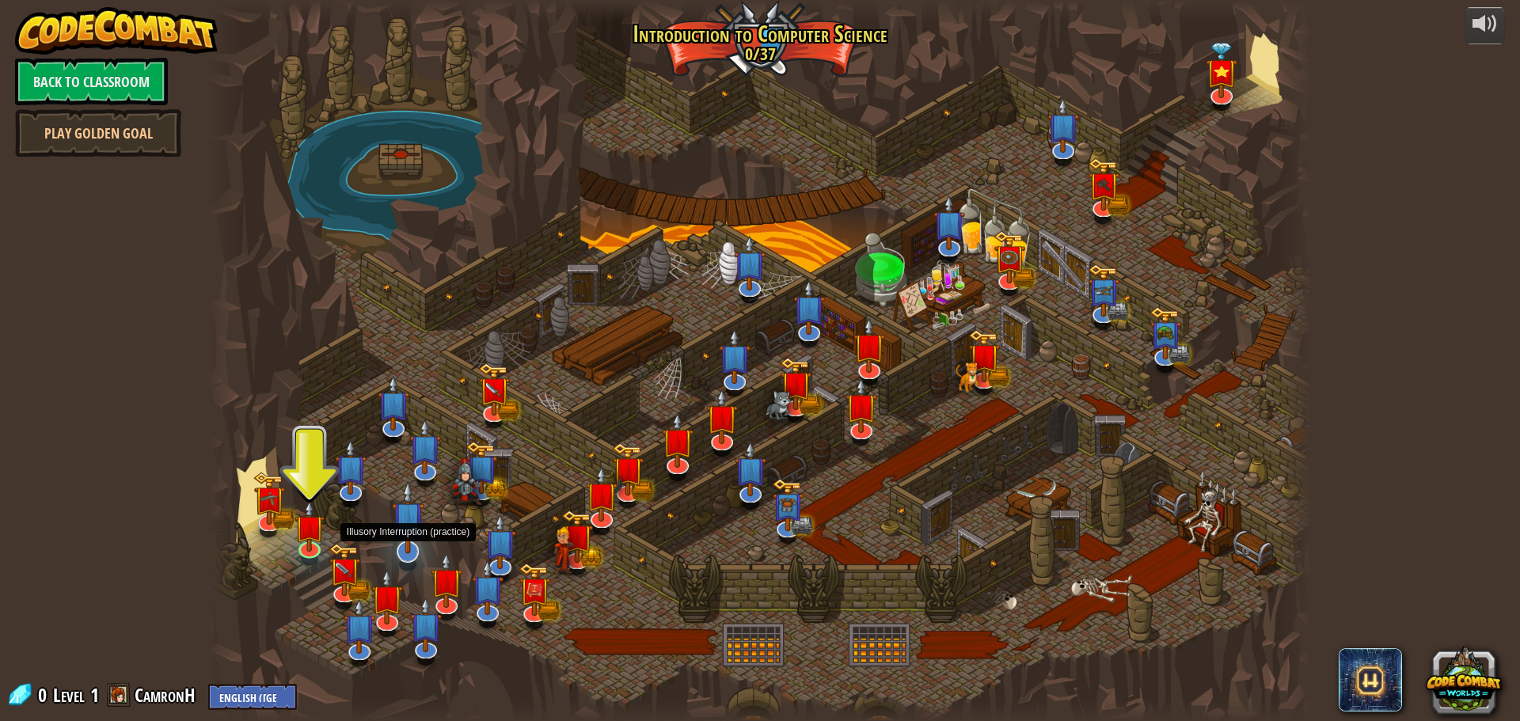
click at [404, 540] on img at bounding box center [408, 517] width 32 height 74
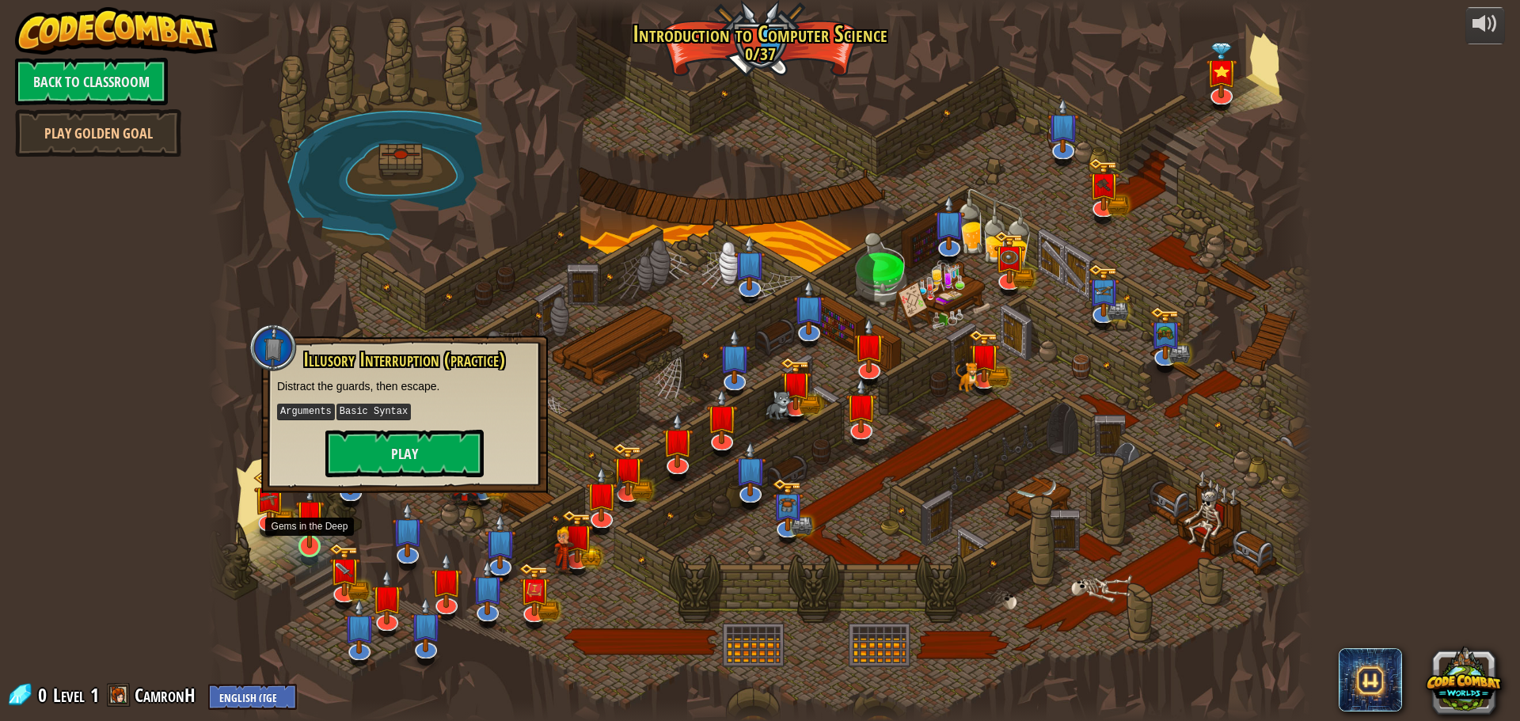
click at [307, 541] on img at bounding box center [309, 513] width 29 height 67
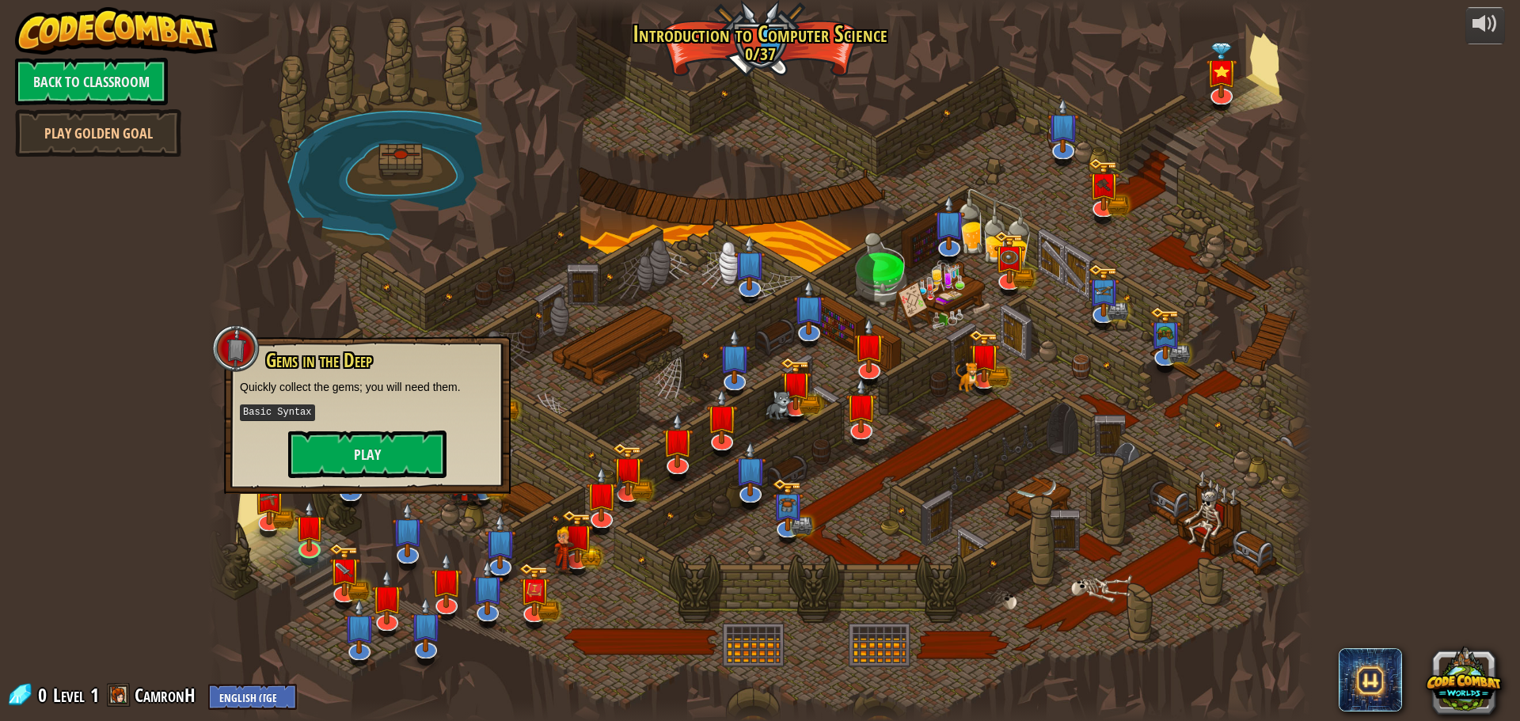
click at [660, 401] on div at bounding box center [759, 360] width 1103 height 721
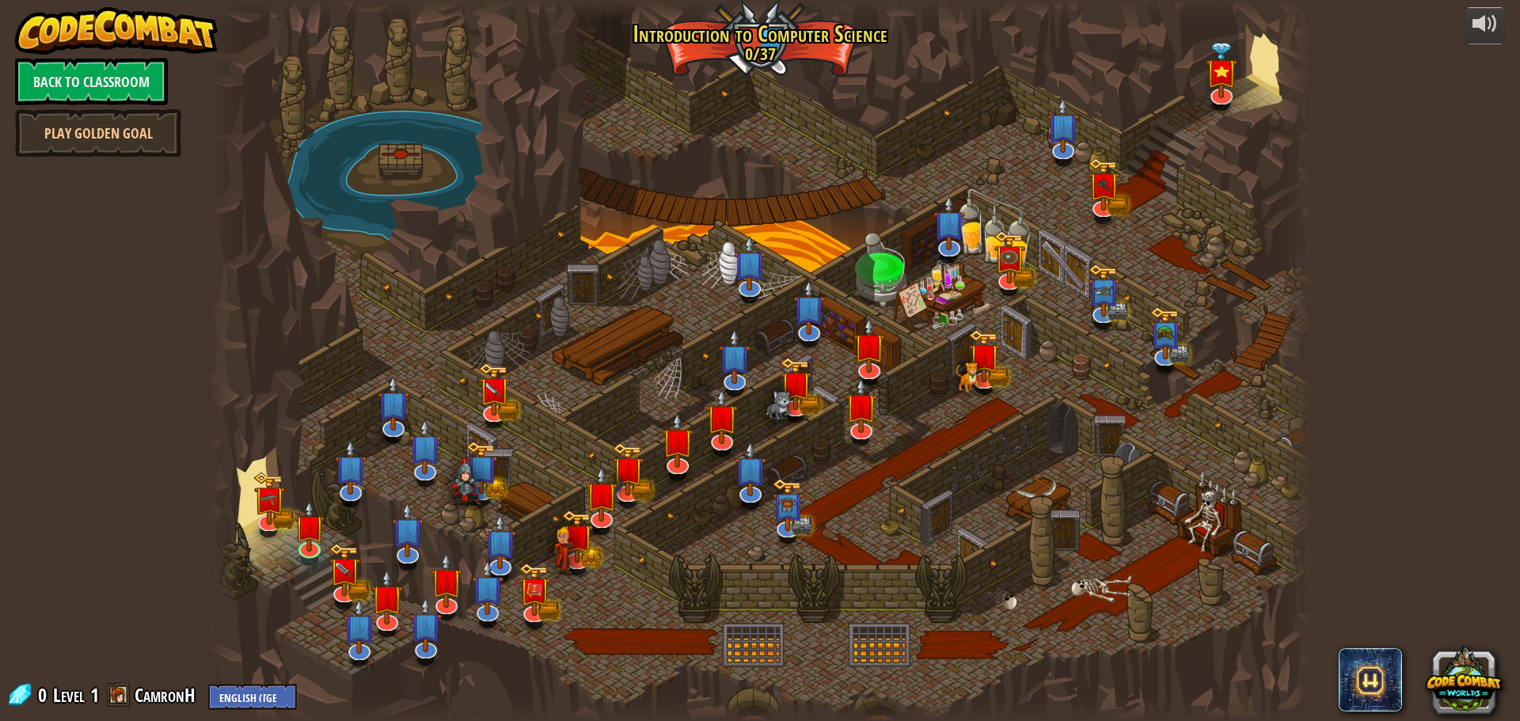
drag, startPoint x: 656, startPoint y: 330, endPoint x: 461, endPoint y: 355, distance: 196.4
drag, startPoint x: 461, startPoint y: 355, endPoint x: 742, endPoint y: 288, distance: 288.9
drag, startPoint x: 742, startPoint y: 288, endPoint x: 1157, endPoint y: 252, distance: 416.4
drag, startPoint x: 1157, startPoint y: 252, endPoint x: 810, endPoint y: 157, distance: 360.2
drag, startPoint x: 810, startPoint y: 157, endPoint x: 583, endPoint y: 306, distance: 272.0
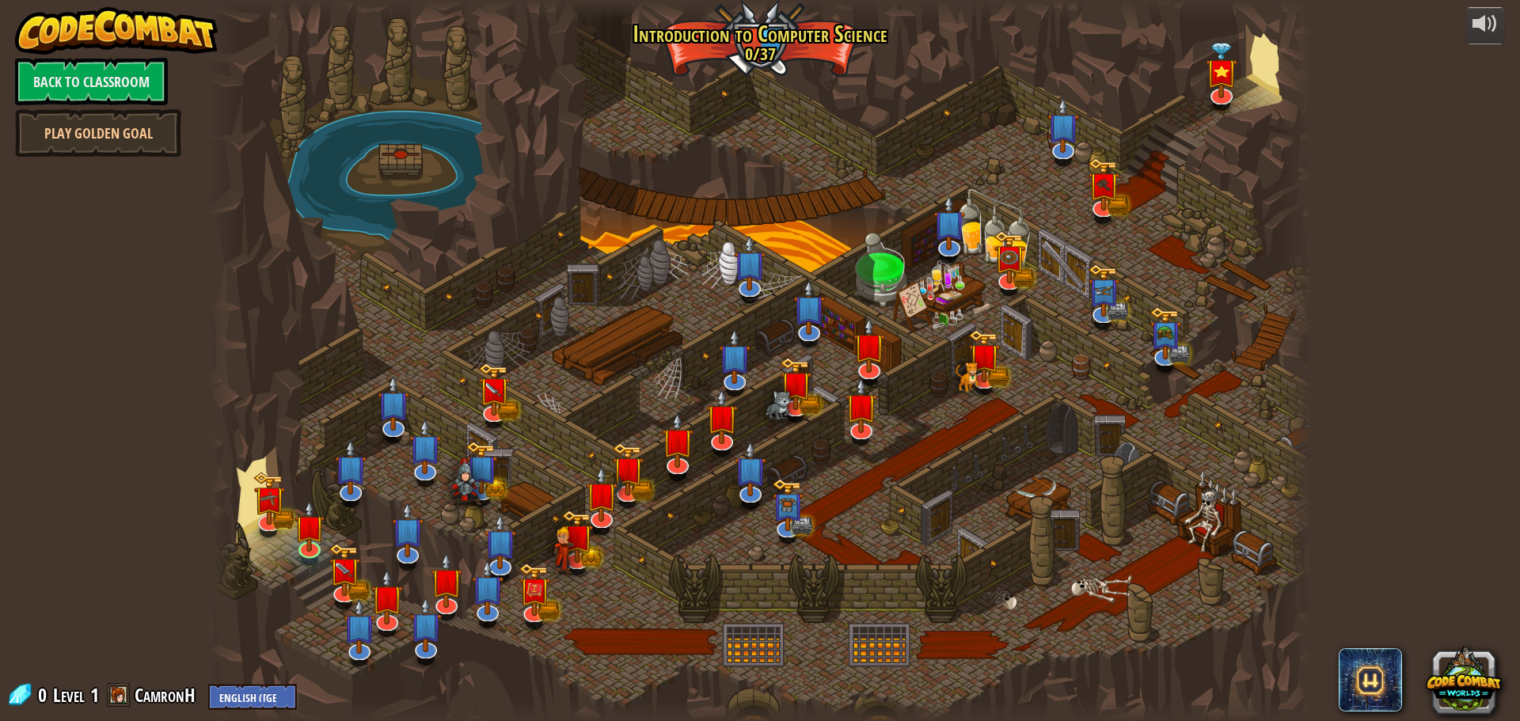
drag, startPoint x: 583, startPoint y: 306, endPoint x: 558, endPoint y: 403, distance: 99.6
drag, startPoint x: 558, startPoint y: 403, endPoint x: 557, endPoint y: 488, distance: 84.7
drag, startPoint x: 557, startPoint y: 488, endPoint x: 738, endPoint y: 562, distance: 195.9
drag, startPoint x: 738, startPoint y: 562, endPoint x: 1122, endPoint y: 455, distance: 397.7
drag, startPoint x: 1122, startPoint y: 455, endPoint x: 788, endPoint y: 228, distance: 404.0
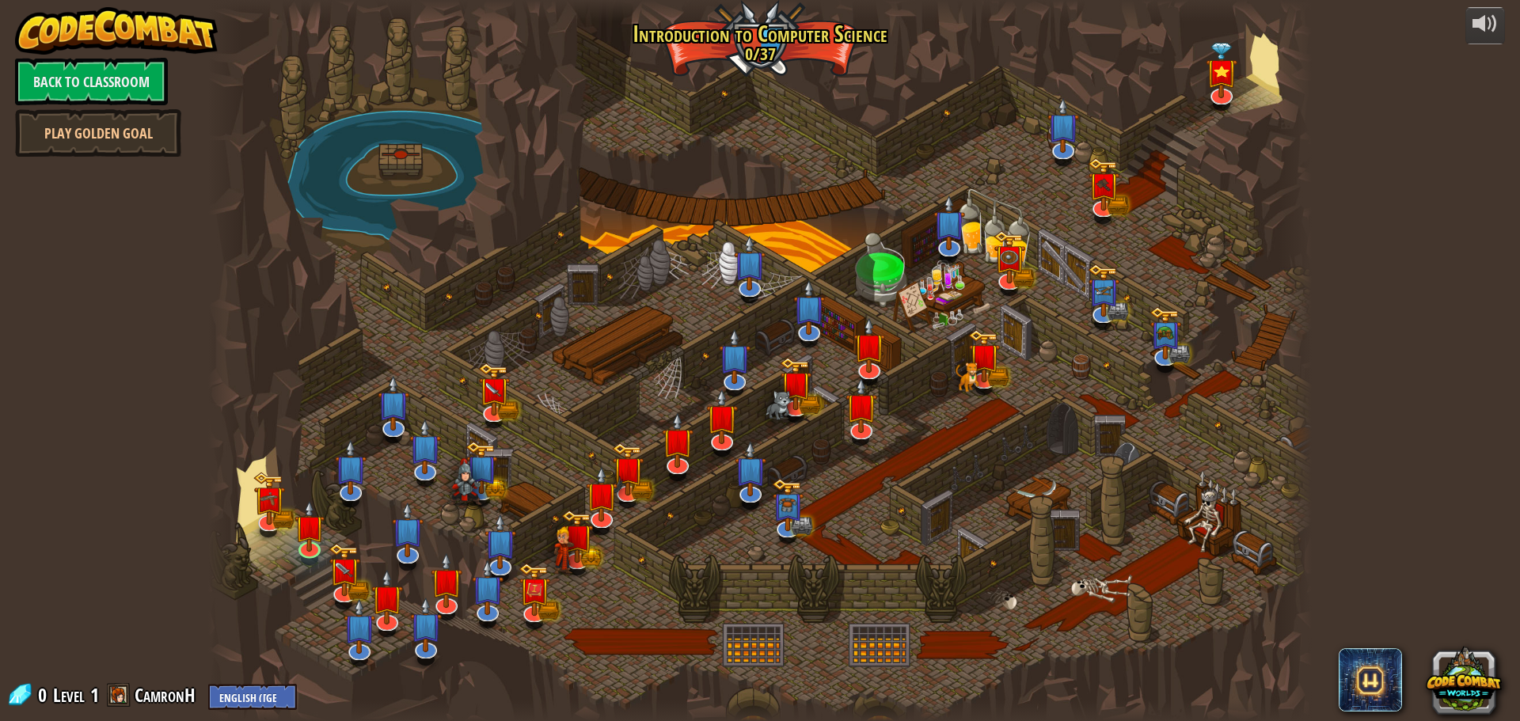
drag, startPoint x: 788, startPoint y: 228, endPoint x: 594, endPoint y: 277, distance: 200.0
drag, startPoint x: 594, startPoint y: 277, endPoint x: 571, endPoint y: 336, distance: 63.4
drag, startPoint x: 571, startPoint y: 336, endPoint x: 454, endPoint y: 428, distance: 148.8
drag, startPoint x: 454, startPoint y: 428, endPoint x: 469, endPoint y: 538, distance: 110.9
drag, startPoint x: 469, startPoint y: 538, endPoint x: 737, endPoint y: 584, distance: 272.2
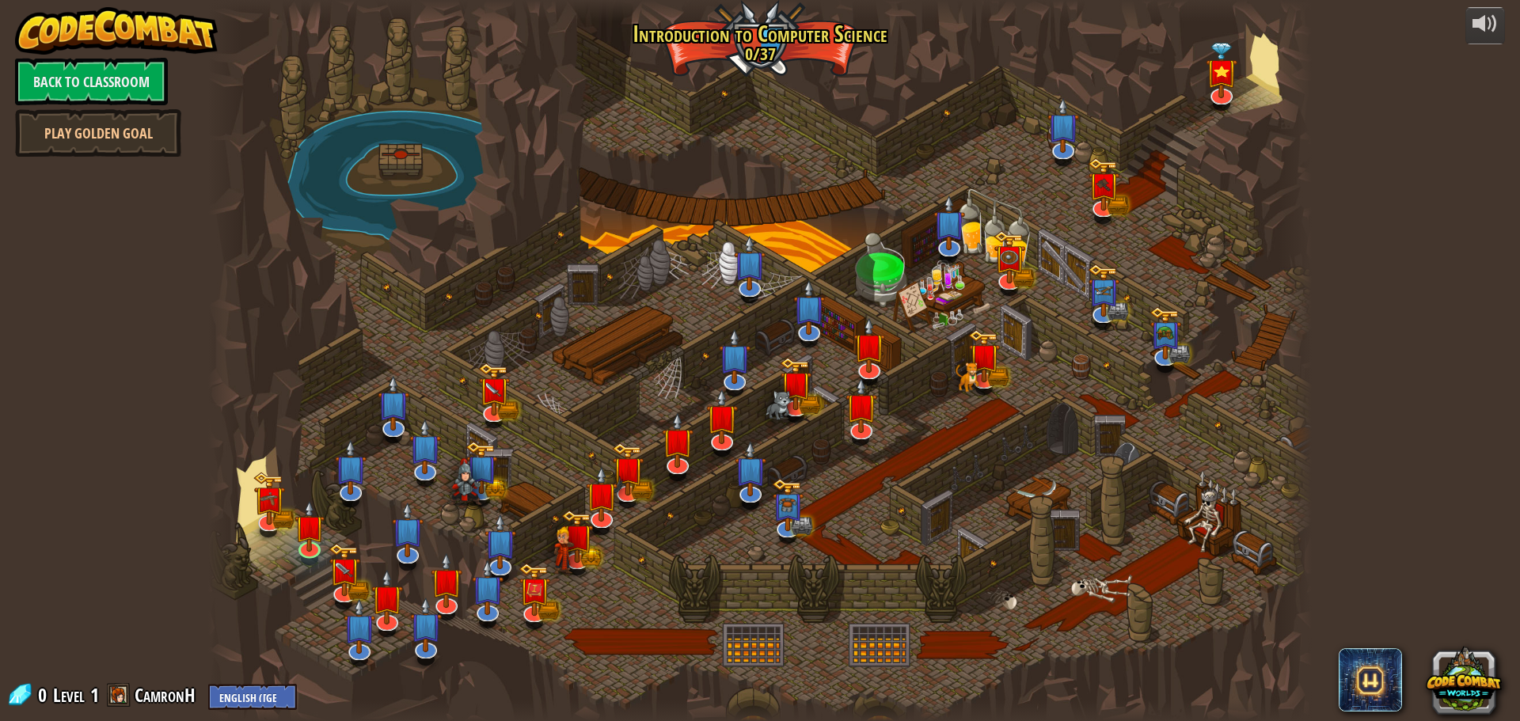
drag, startPoint x: 737, startPoint y: 584, endPoint x: 1195, endPoint y: 477, distance: 470.8
drag, startPoint x: 1195, startPoint y: 477, endPoint x: 925, endPoint y: 188, distance: 395.9
drag, startPoint x: 925, startPoint y: 188, endPoint x: 614, endPoint y: 195, distance: 310.4
drag, startPoint x: 614, startPoint y: 195, endPoint x: 504, endPoint y: 226, distance: 114.5
drag, startPoint x: 504, startPoint y: 226, endPoint x: 409, endPoint y: 355, distance: 159.6
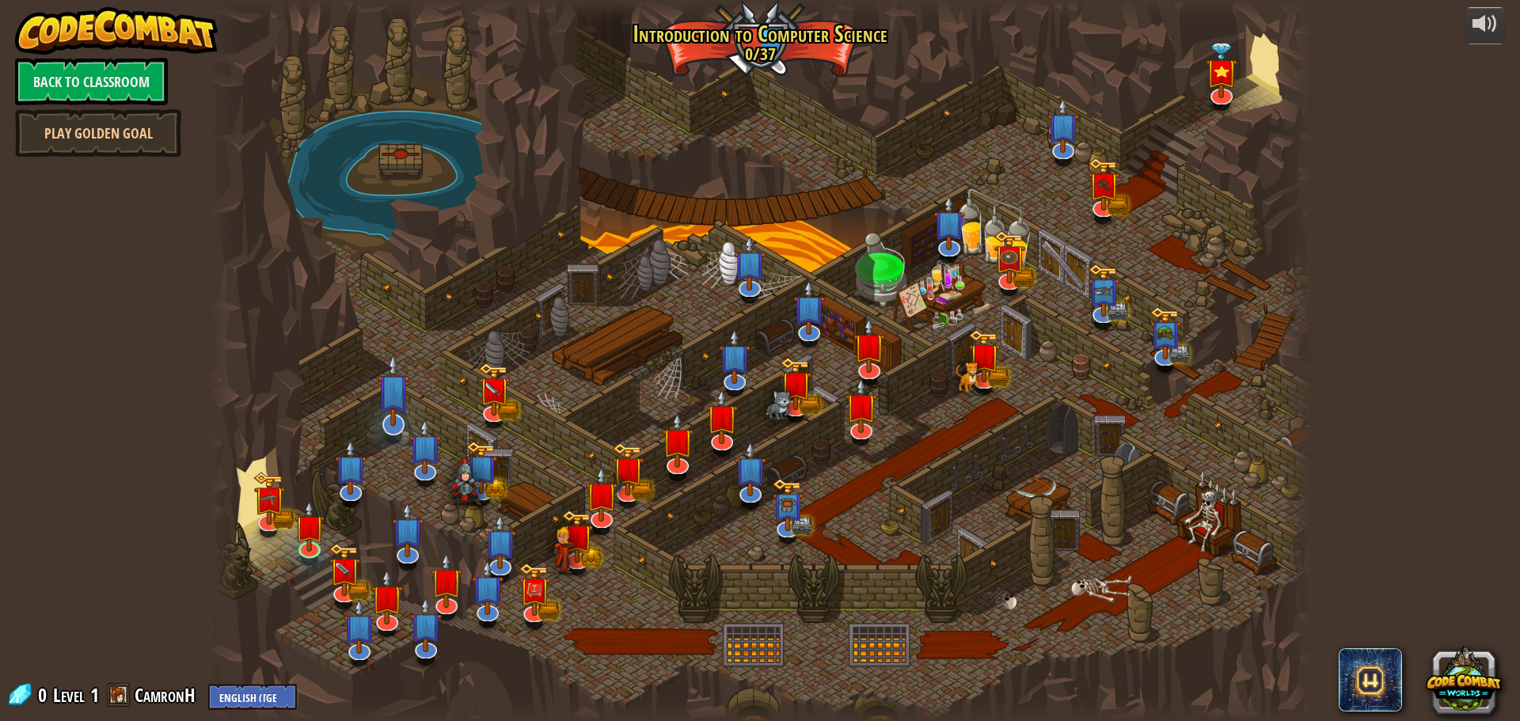
drag, startPoint x: 409, startPoint y: 355, endPoint x: 385, endPoint y: 435, distance: 84.2
drag, startPoint x: 385, startPoint y: 435, endPoint x: 807, endPoint y: 564, distance: 440.9
drag, startPoint x: 807, startPoint y: 564, endPoint x: 643, endPoint y: 168, distance: 428.6
drag, startPoint x: 643, startPoint y: 168, endPoint x: 443, endPoint y: 336, distance: 261.2
drag, startPoint x: 443, startPoint y: 336, endPoint x: 842, endPoint y: 471, distance: 421.0
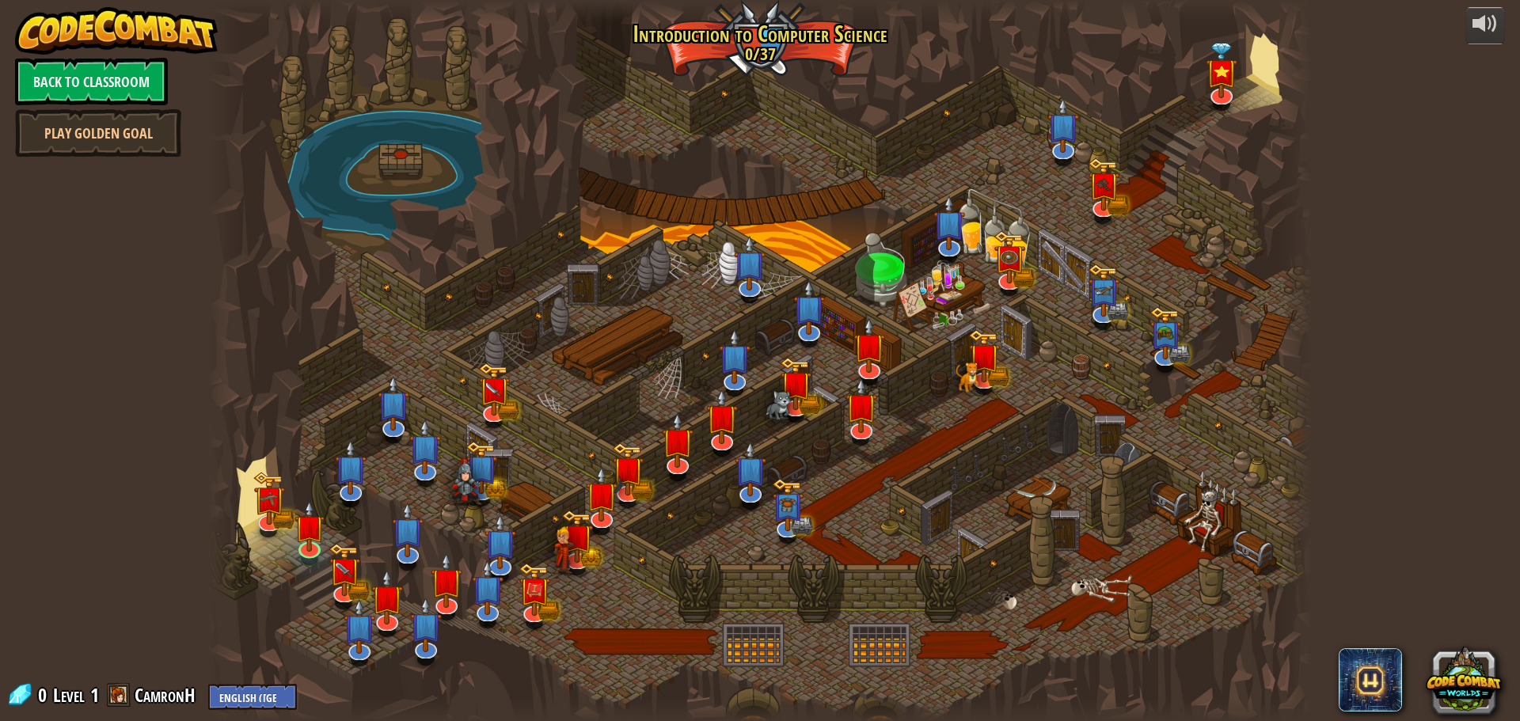
drag, startPoint x: 842, startPoint y: 471, endPoint x: 569, endPoint y: 143, distance: 426.6
drag, startPoint x: 569, startPoint y: 143, endPoint x: 389, endPoint y: 224, distance: 197.0
drag, startPoint x: 389, startPoint y: 224, endPoint x: 234, endPoint y: 335, distance: 190.7
drag, startPoint x: 234, startPoint y: 335, endPoint x: 211, endPoint y: 439, distance: 106.2
drag, startPoint x: 211, startPoint y: 439, endPoint x: 169, endPoint y: 423, distance: 45.6
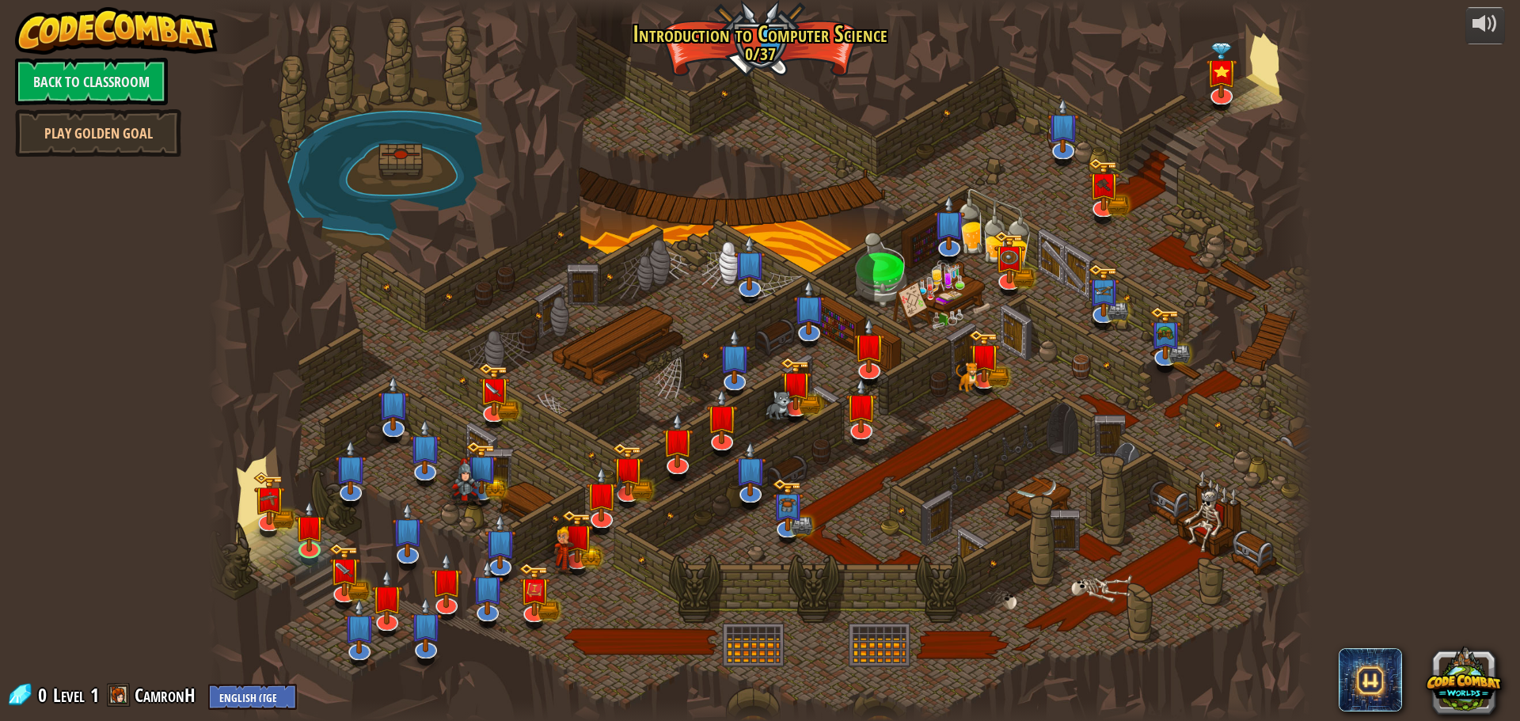
drag
click at [1411, 196] on div "powered by Back to Classroom Play Golden Goal Kithgard Gates Escape the Kithgar…" at bounding box center [760, 360] width 1520 height 721
click at [1405, 195] on div "powered by Back to Classroom Play Golden Goal Kithgard Gates Escape the Kithgar…" at bounding box center [760, 360] width 1520 height 721
click at [1418, 180] on div "powered by Back to Classroom Play Golden Goal Kithgard Gates Escape the Kithgar…" at bounding box center [760, 360] width 1520 height 721
click at [1426, 180] on div "powered by Back to Classroom Play Golden Goal Kithgard Gates Escape the Kithgar…" at bounding box center [760, 360] width 1520 height 721
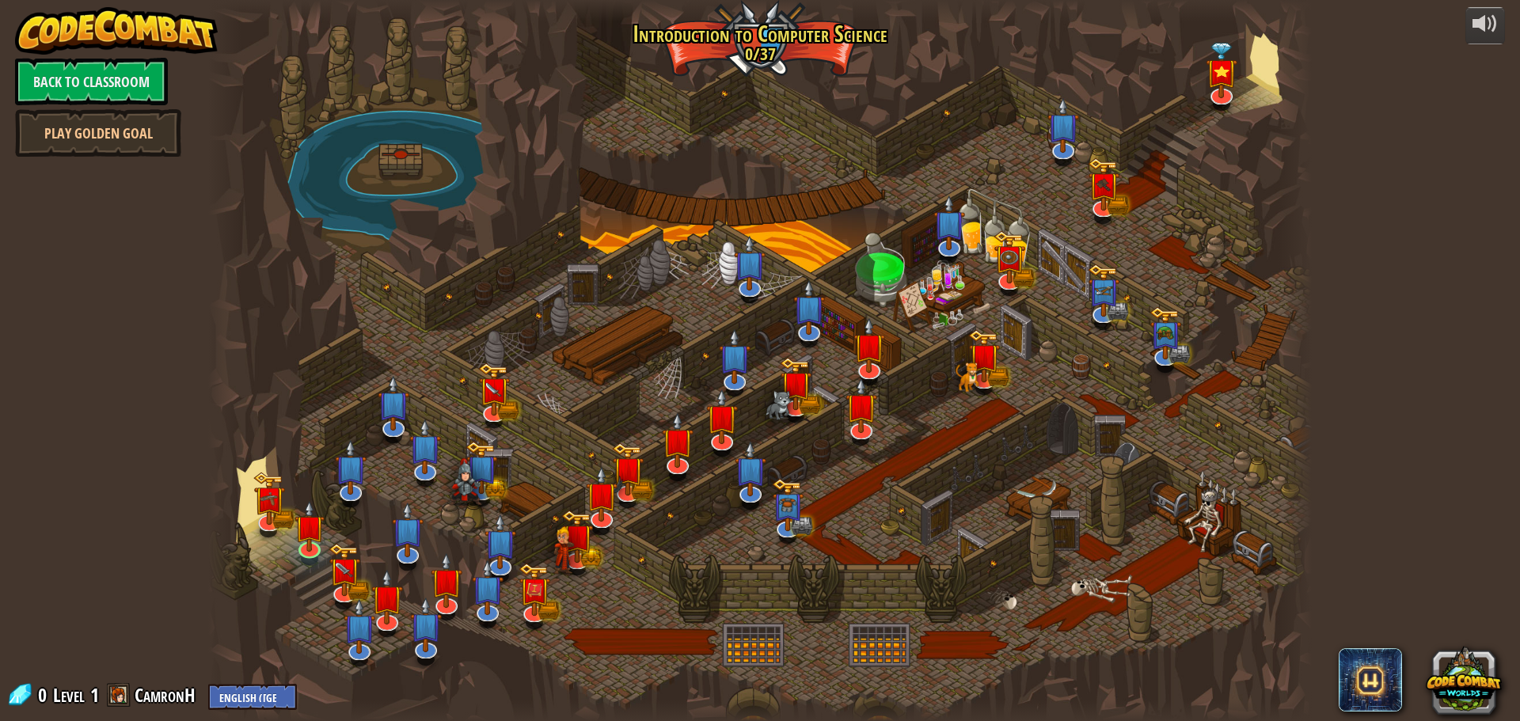
click at [1414, 187] on div "powered by Back to Classroom Play Golden Goal Kithgard Gates Escape the Kithgar…" at bounding box center [760, 360] width 1520 height 721
